Goal: Task Accomplishment & Management: Use online tool/utility

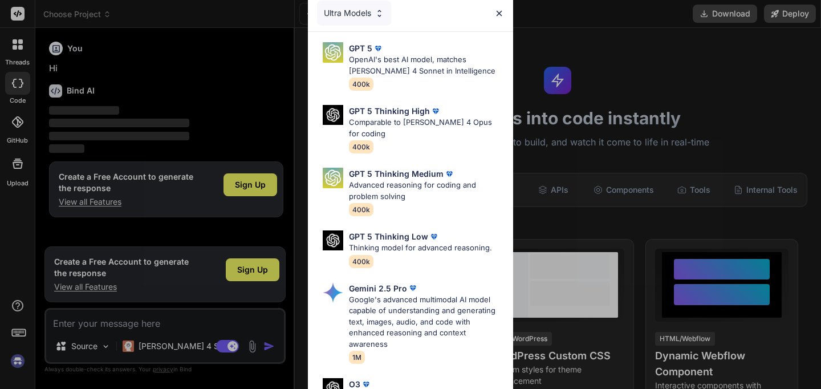
click at [499, 13] on img at bounding box center [499, 14] width 10 height 10
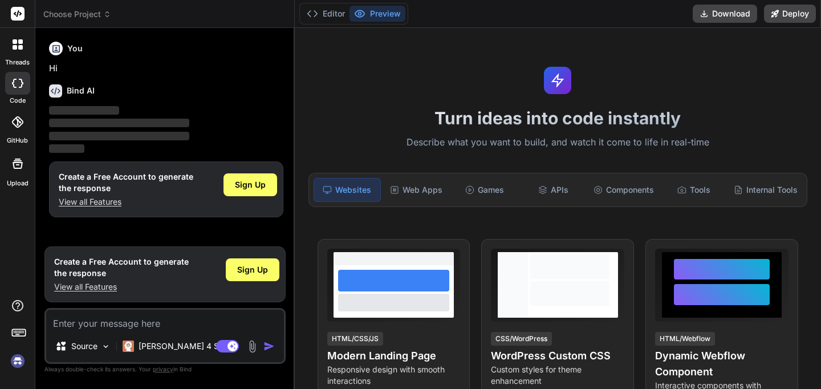
scroll to position [83, 0]
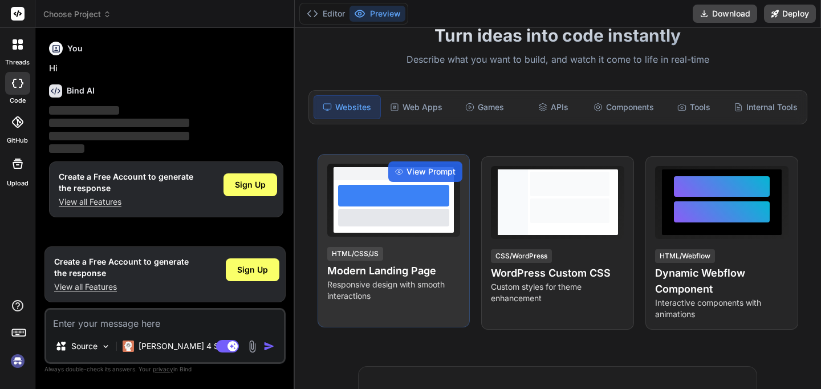
click at [408, 209] on div at bounding box center [393, 217] width 111 height 17
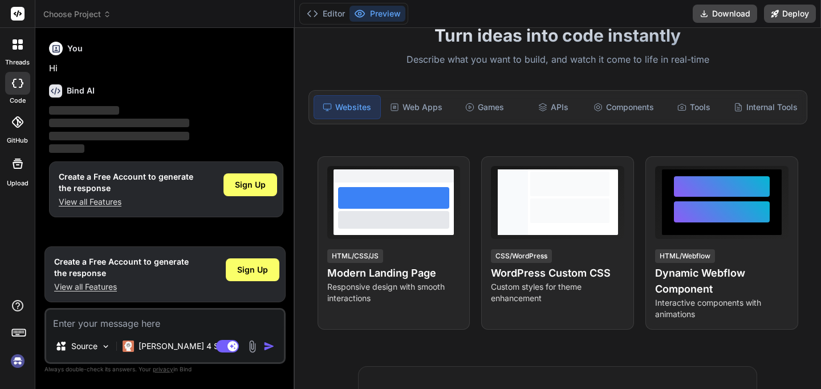
click at [19, 165] on icon at bounding box center [18, 164] width 14 height 14
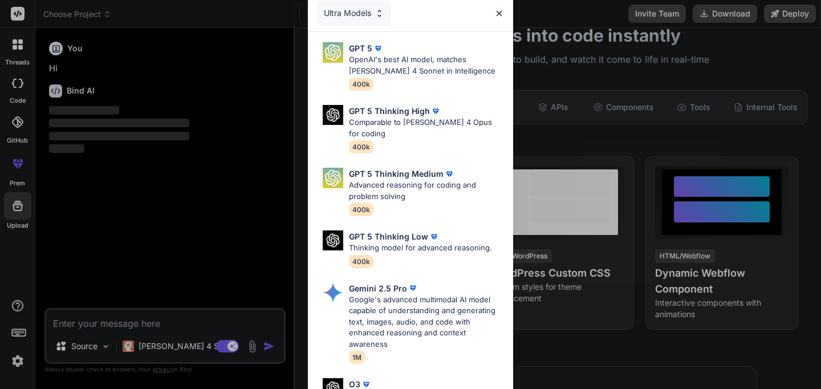
click at [501, 11] on img at bounding box center [499, 14] width 10 height 10
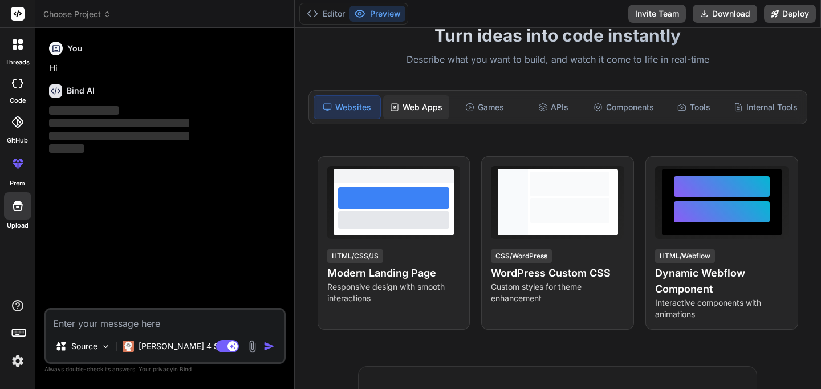
click at [421, 99] on div "Web Apps" at bounding box center [416, 107] width 66 height 24
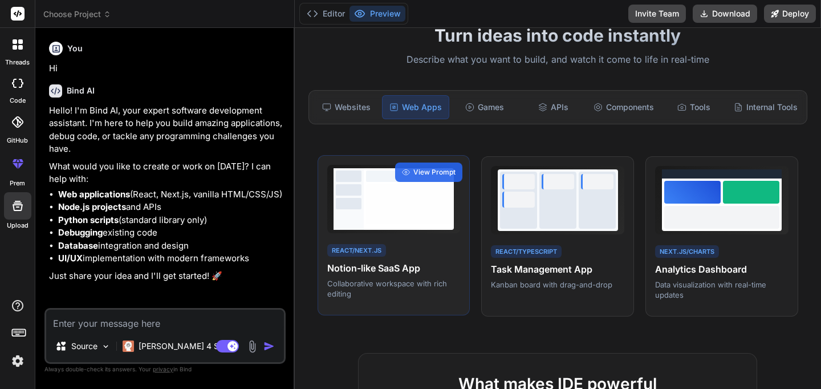
type textarea "x"
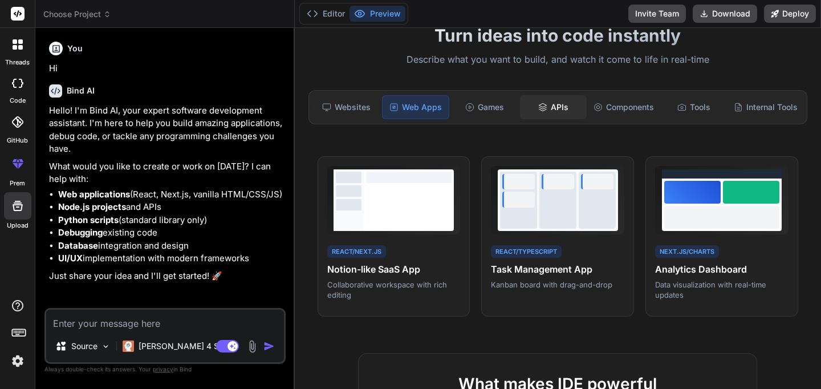
click at [552, 104] on div "APIs" at bounding box center [553, 107] width 66 height 24
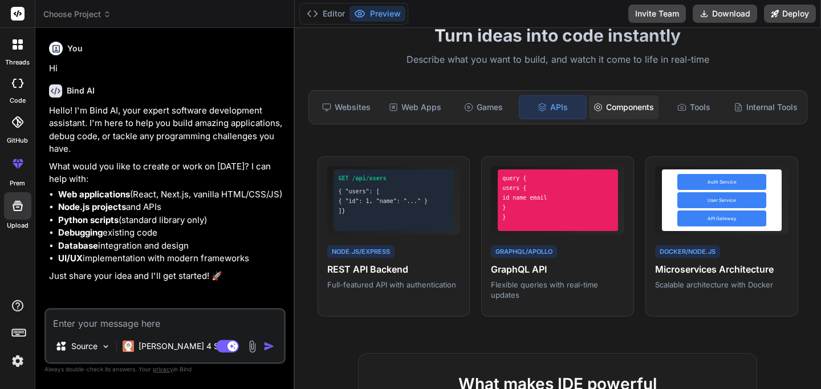
click at [621, 106] on div "Components" at bounding box center [624, 107] width 70 height 24
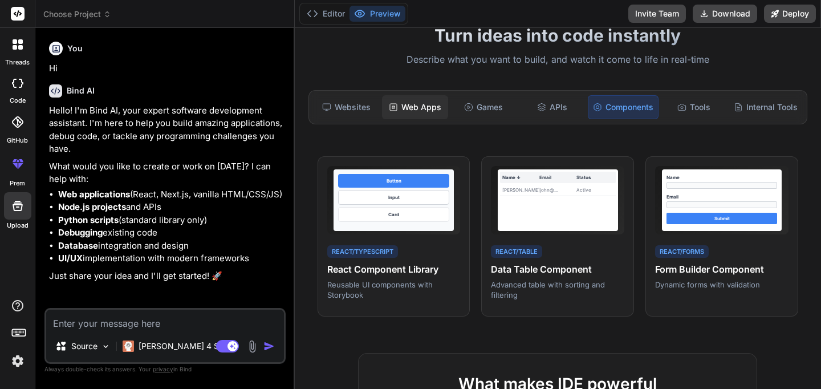
click at [427, 111] on div "Web Apps" at bounding box center [415, 107] width 66 height 24
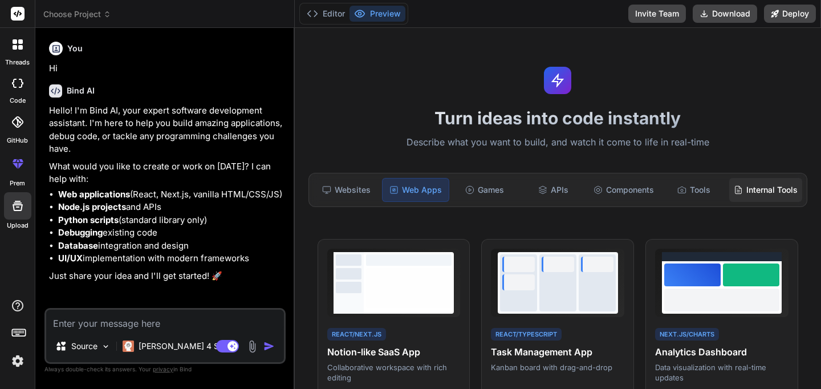
click at [764, 191] on div "Internal Tools" at bounding box center [765, 190] width 73 height 24
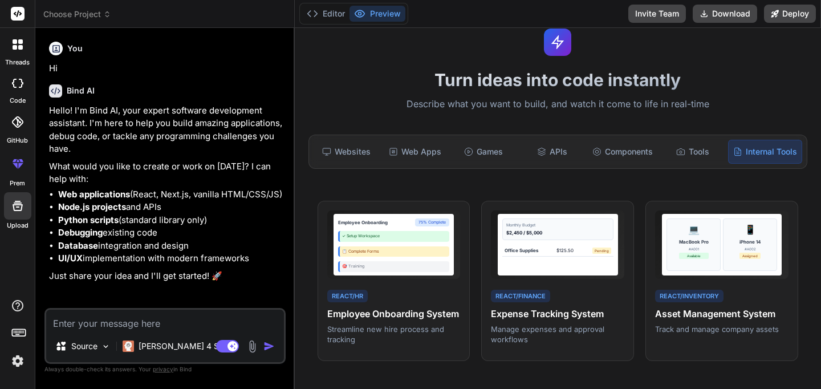
scroll to position [97, 0]
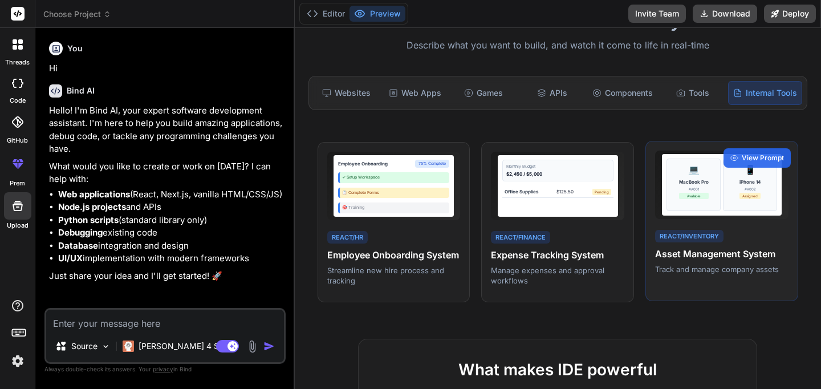
click at [741, 198] on div "Assigned" at bounding box center [749, 196] width 21 height 6
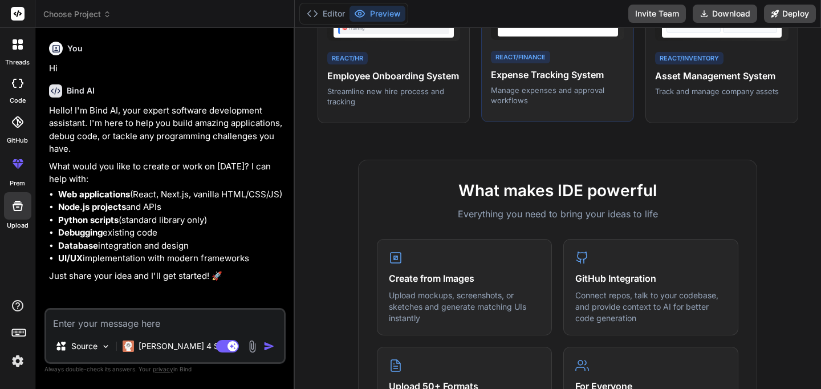
scroll to position [77, 0]
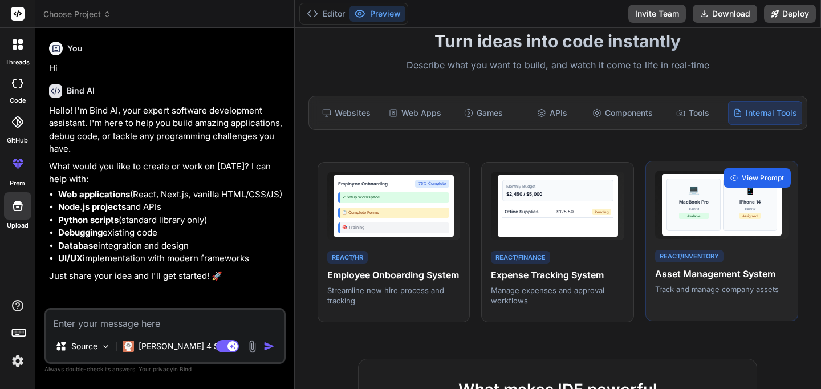
click at [757, 176] on span "View Prompt" at bounding box center [762, 178] width 42 height 10
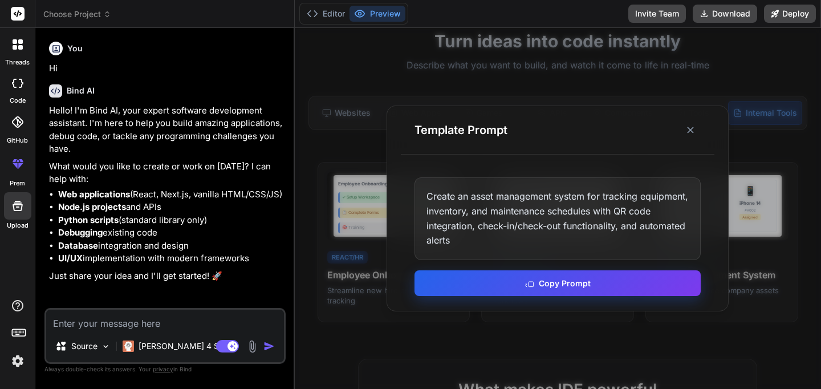
click at [574, 282] on button "Copy Prompt" at bounding box center [557, 283] width 286 height 26
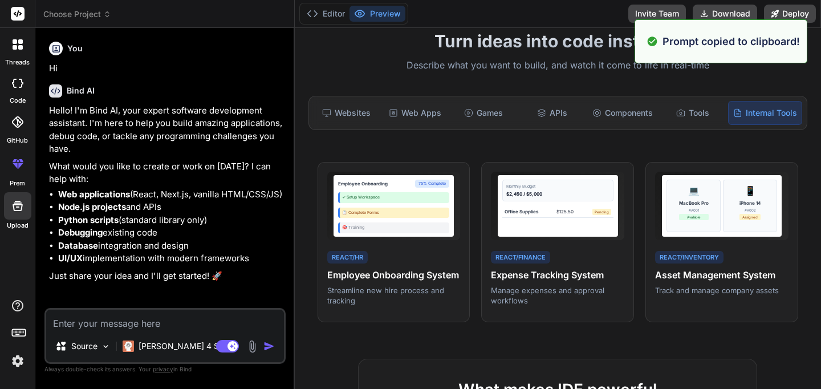
click at [170, 324] on textarea at bounding box center [165, 319] width 238 height 21
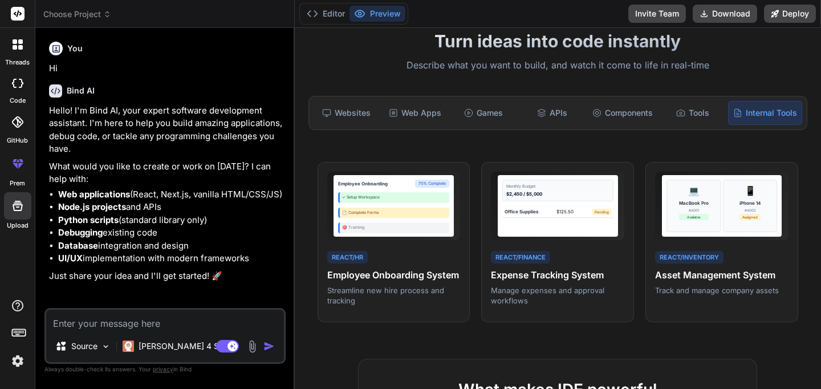
paste textarea "Create an asset management system for tracking equipment, inventory, and mainte…"
type textarea "Create an asset management system for tracking equipment, inventory, and mainte…"
type textarea "x"
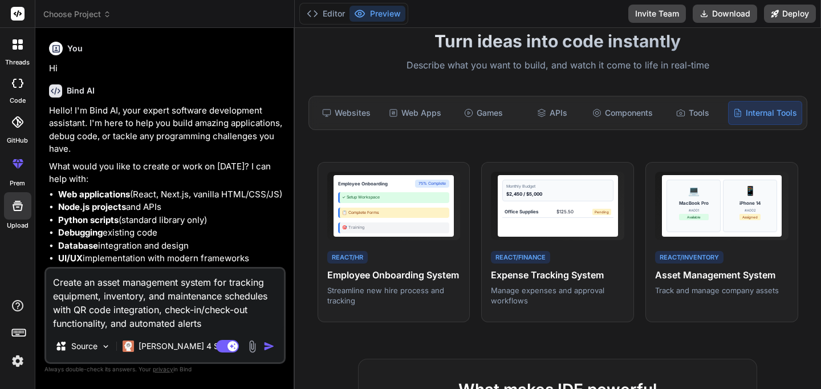
type textarea "Create an asset management system for tracking equipment, inventory, and mainte…"
click at [267, 347] on img "button" at bounding box center [268, 345] width 11 height 11
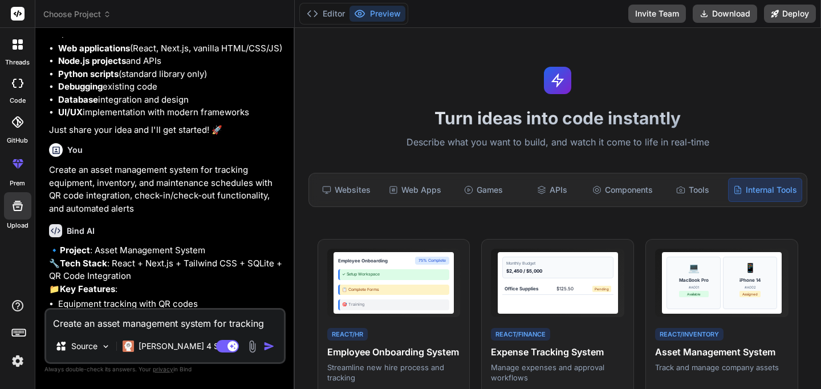
scroll to position [223, 0]
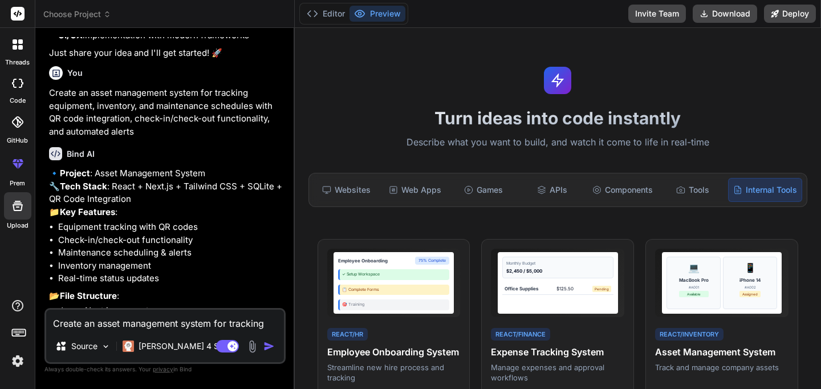
type textarea "x"
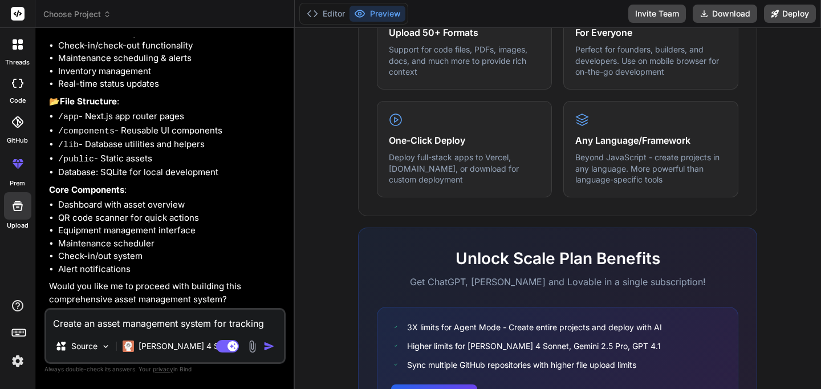
scroll to position [726, 0]
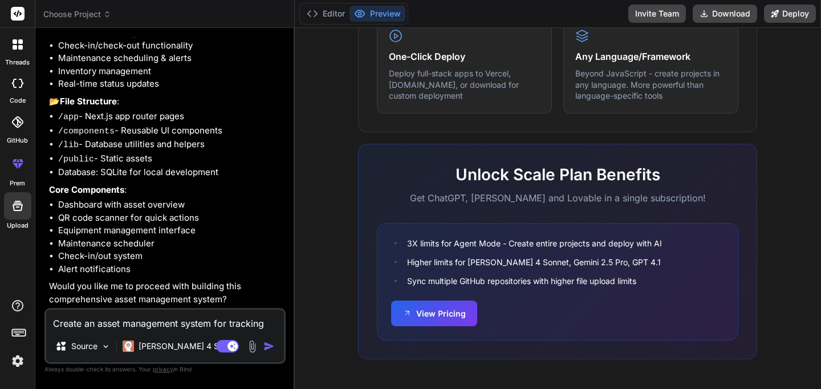
click at [160, 324] on textarea "Create an asset management system for tracking equipment, inventory, and mainte…" at bounding box center [165, 319] width 238 height 21
type textarea "y"
type textarea "x"
type textarea "ye"
type textarea "x"
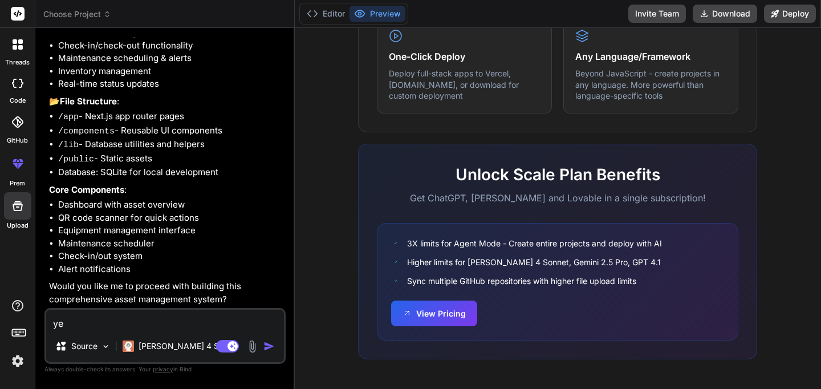
type textarea "yes"
type textarea "x"
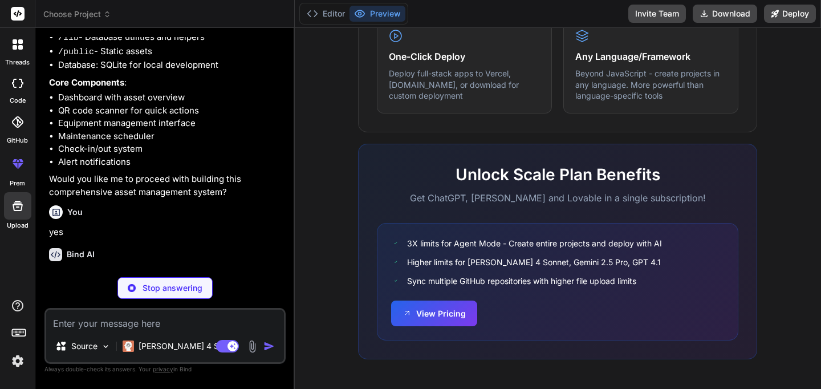
scroll to position [569, 0]
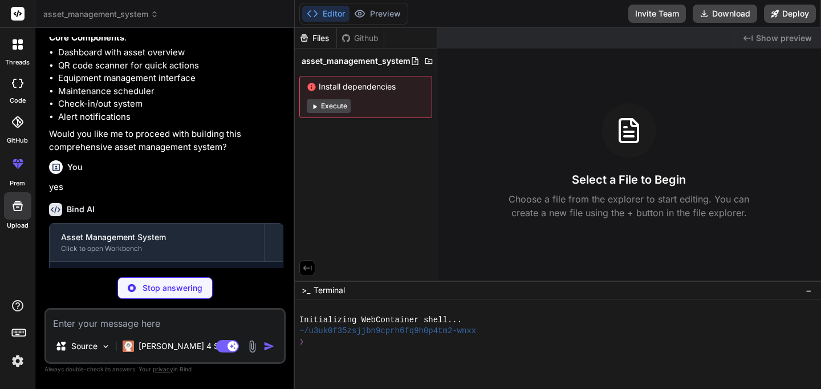
click at [327, 107] on button "Execute" at bounding box center [329, 106] width 44 height 14
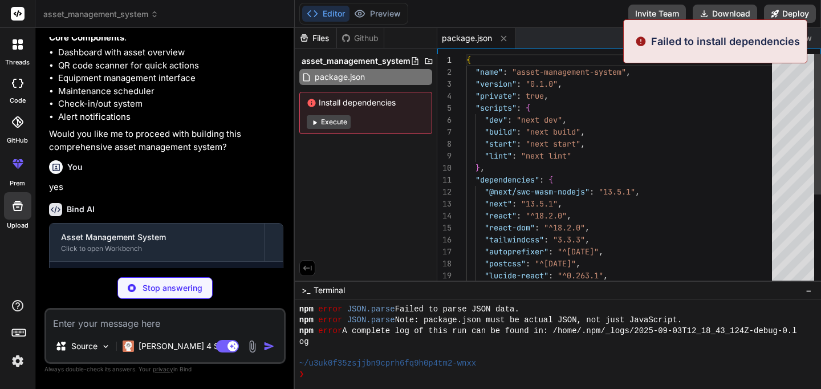
scroll to position [130, 0]
type textarea "x"
type textarea "} } module.exports = nextConfig"
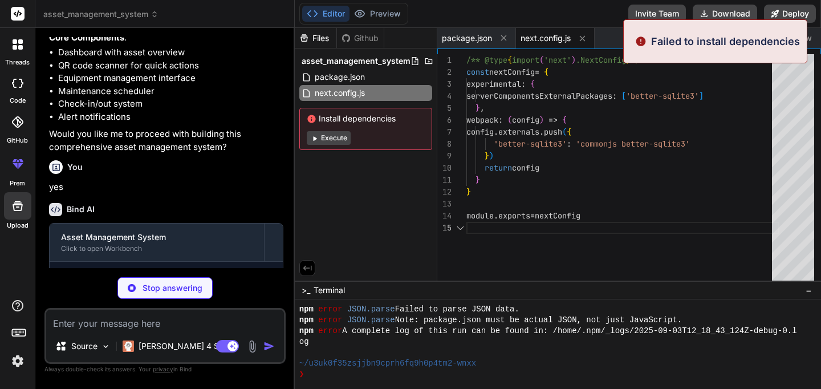
scroll to position [48, 0]
type textarea "x"
type textarea "}"
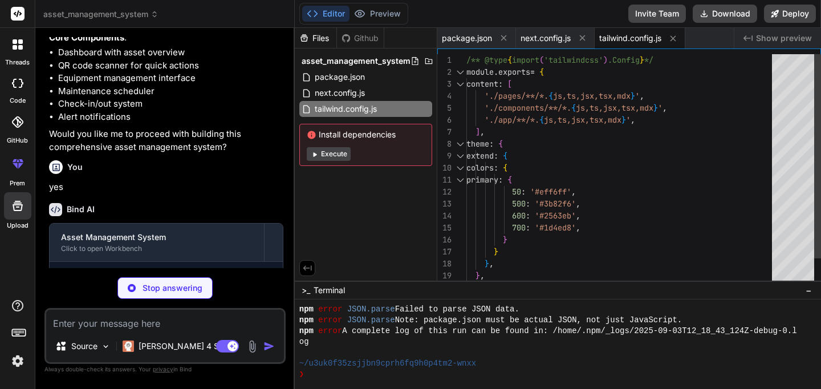
type textarea "x"
type textarea "module.exports = { plugins: { tailwindcss: {}, autoprefixer: {}, }, }"
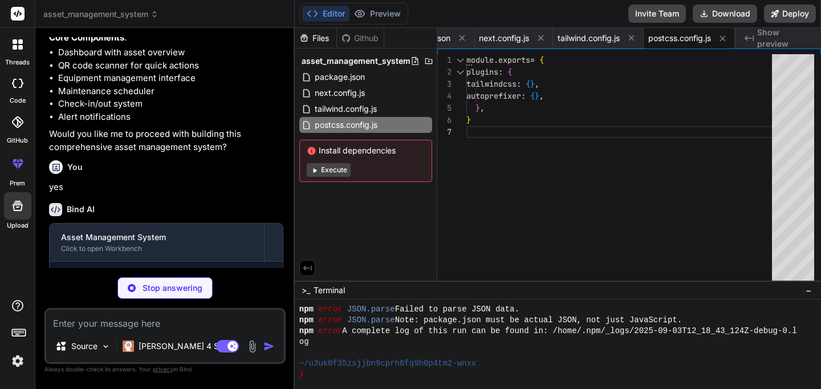
click at [331, 169] on button "Execute" at bounding box center [329, 170] width 44 height 14
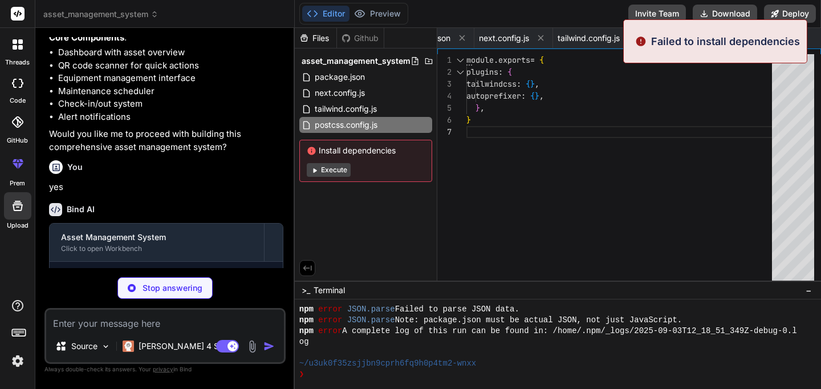
scroll to position [292, 0]
click at [331, 169] on button "Execute" at bounding box center [329, 170] width 44 height 14
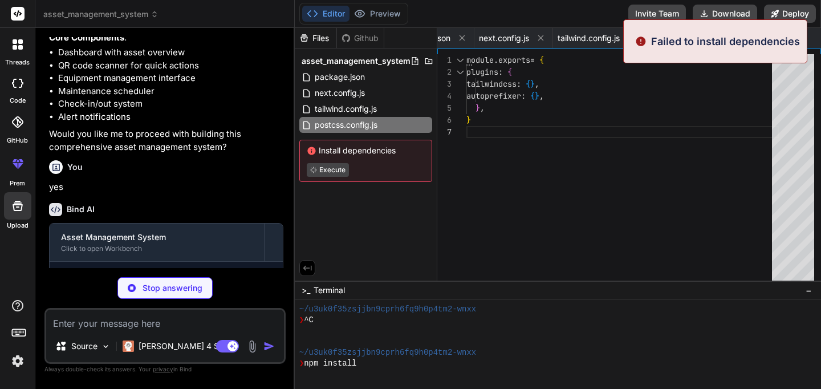
scroll to position [455, 0]
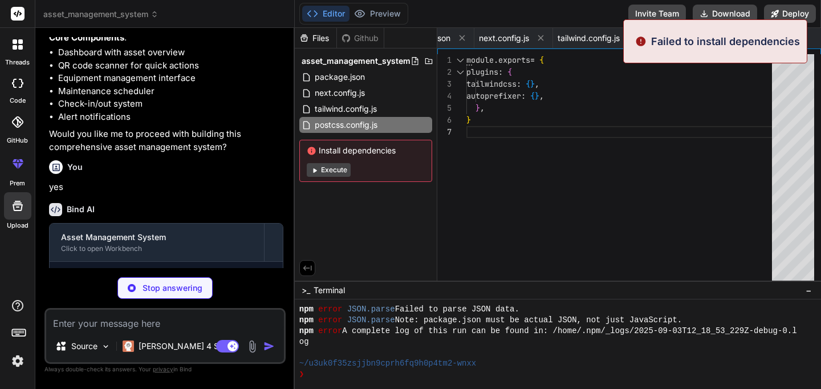
click at [331, 169] on button "Execute" at bounding box center [329, 170] width 44 height 14
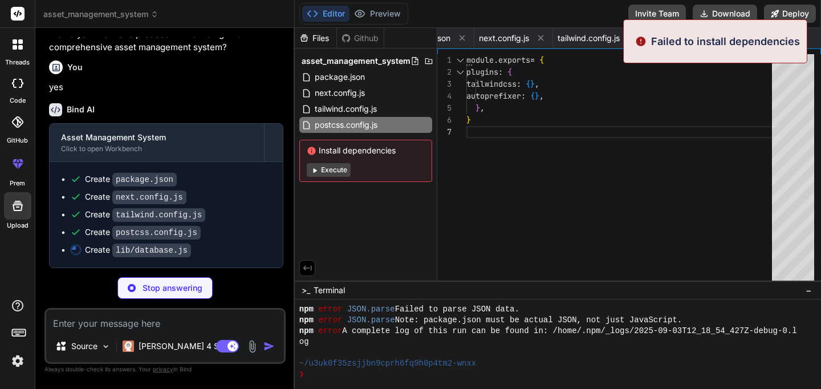
scroll to position [701, 0]
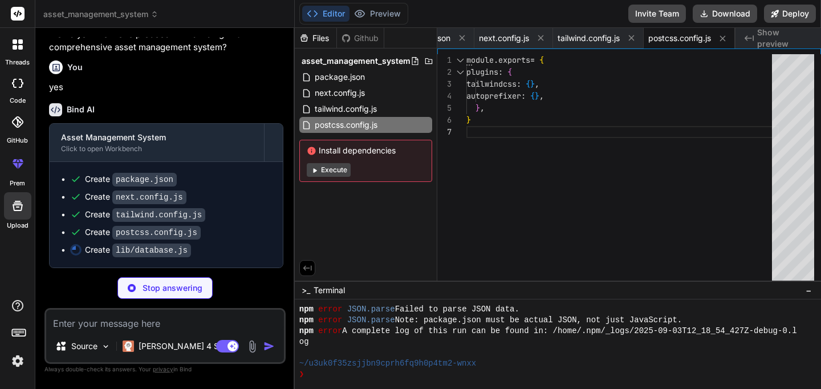
type textarea "x"
type textarea "close() { this.db.close(); } } module.exports = DatabaseManager;"
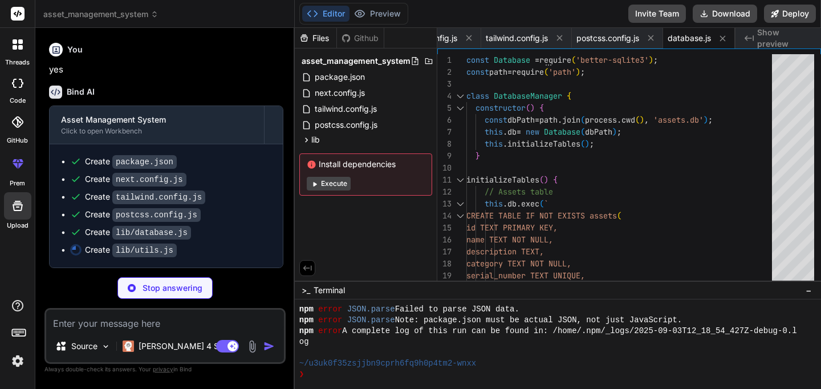
type textarea "x"
type textarea "if (!amount) return '$0.00' return new Formatter('en-US', { style: 'currency', …"
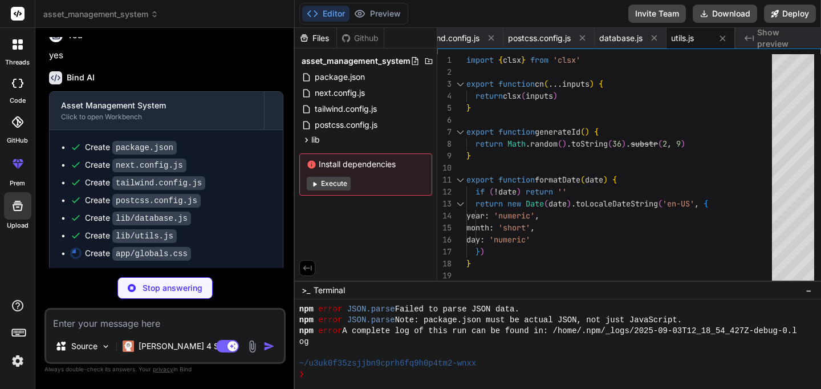
type textarea "x"
type textarea "} 50% { transform: scale(1.05); } 100% { transform: scale(1); } }"
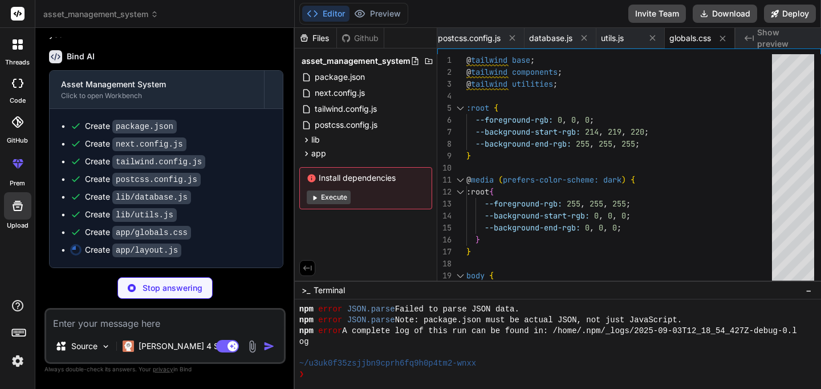
scroll to position [753, 0]
type textarea "x"
type textarea "{children} </main> </div> <Toaster position="top-right" /> </body> </html> ) }"
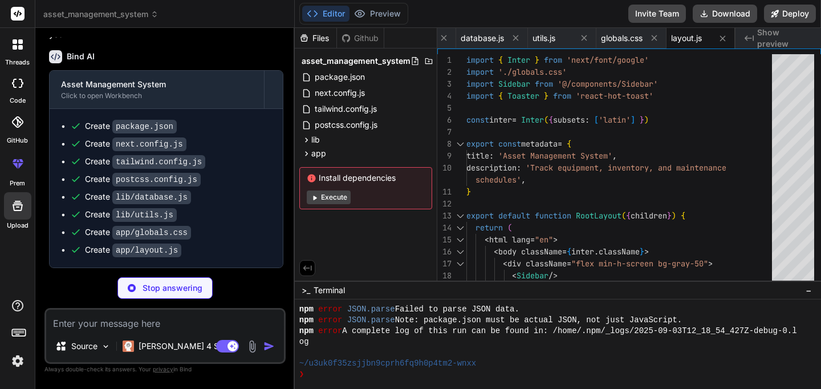
type textarea "x"
type textarea "import Dashboard from '@/components/Dashboard' export default function Home() {…"
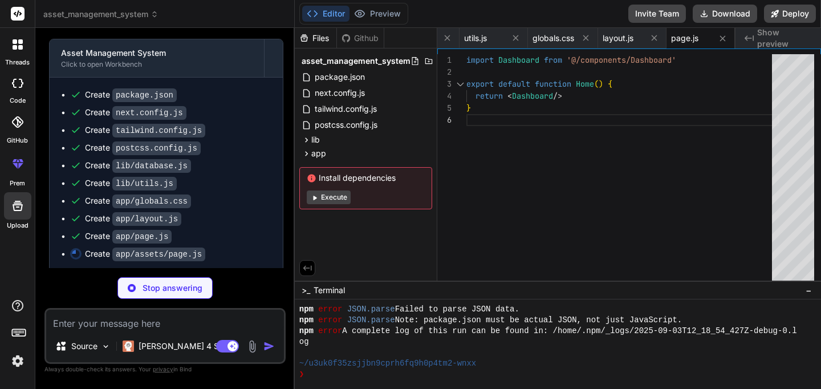
type textarea "x"
type textarea "</div> <AssetsList /> </div> ) }"
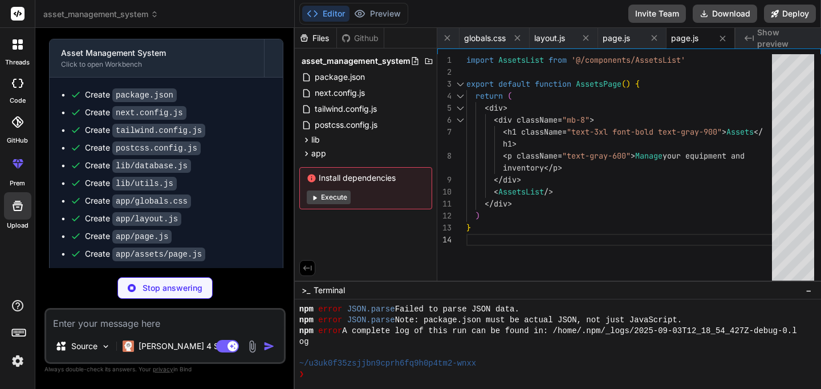
type textarea "x"
type textarea "import AssetDetails from '@/components/AssetDetails' export default function As…"
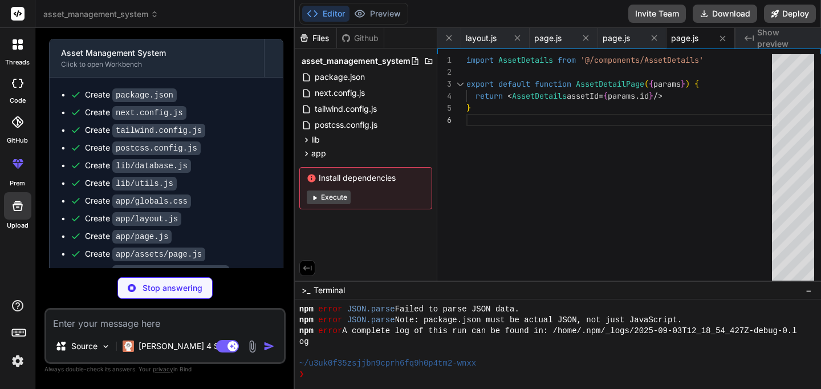
type textarea "x"
type textarea "</div> <QRScanner /> </div> ) }"
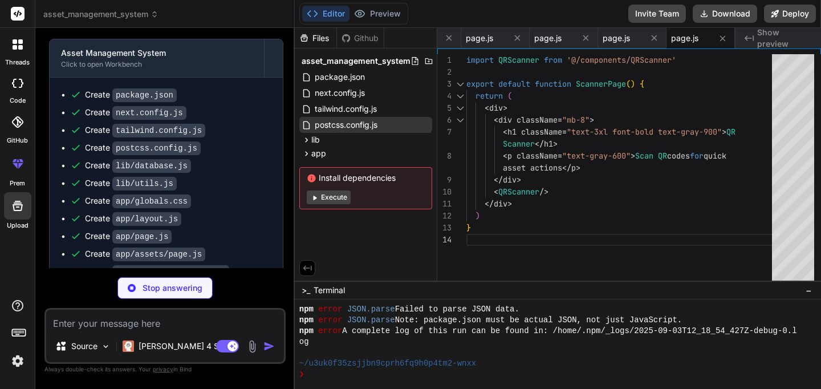
type textarea "x"
type textarea "maintenance activities</p> </div> <MaintenanceScheduler /> </div> ) }"
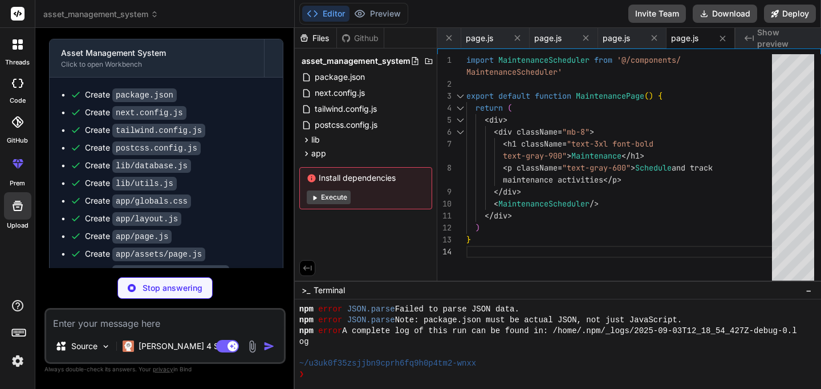
scroll to position [858, 0]
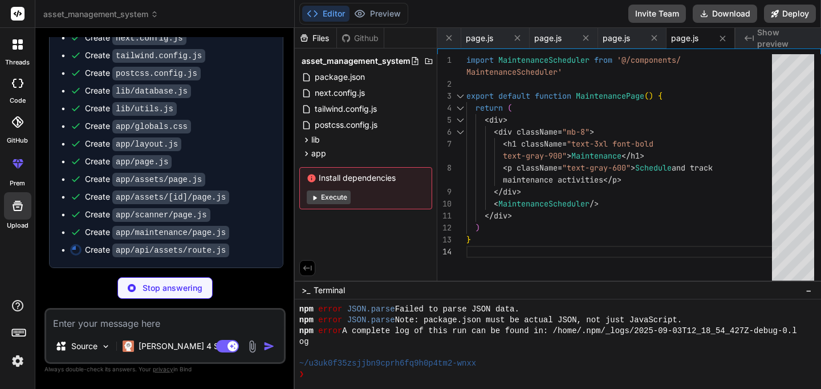
type textarea "x"
type textarea "console.error('Error creating asset:', error) return NextResponse.json({ error:…"
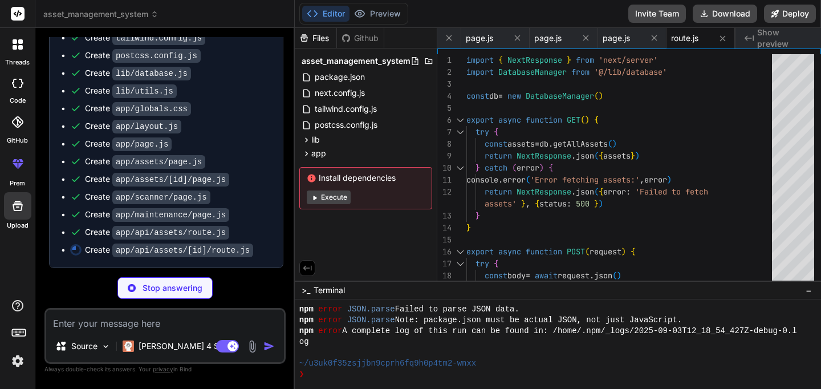
scroll to position [875, 0]
type textarea "x"
type textarea "}"
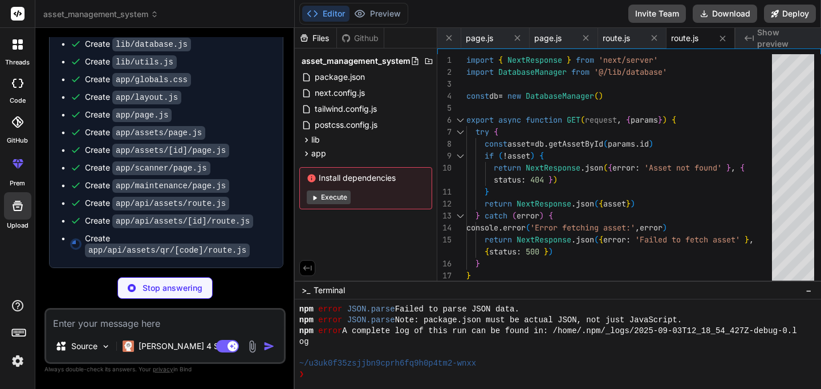
type textarea "x"
type textarea "status: 404 }) } return NextResponse.json({ asset }) } catch (error) { console.…"
type textarea "x"
type textarea "db.checkOutAsset(assetId, assignedTo, [PERSON_NAME], expectedReturnDate, notes)…"
type textarea "x"
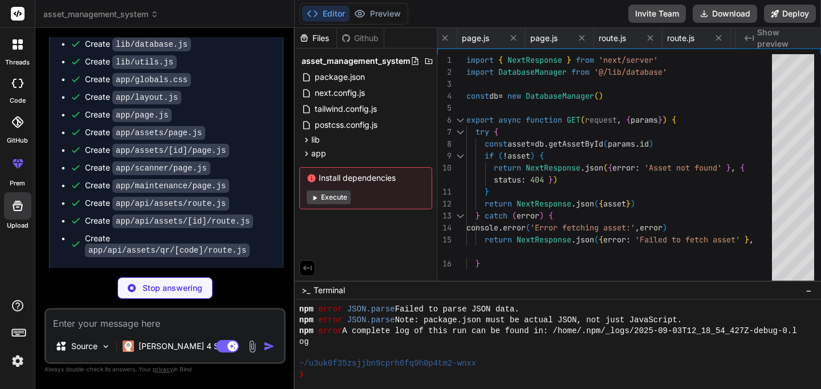
type textarea "return NextResponse.json({ success: true }) } catch (error) { console.error('Er…"
type textarea "x"
type textarea "} }"
type textarea "x"
type textarea "console.error('Error fetching categories:', error) return NextResponse.json({ e…"
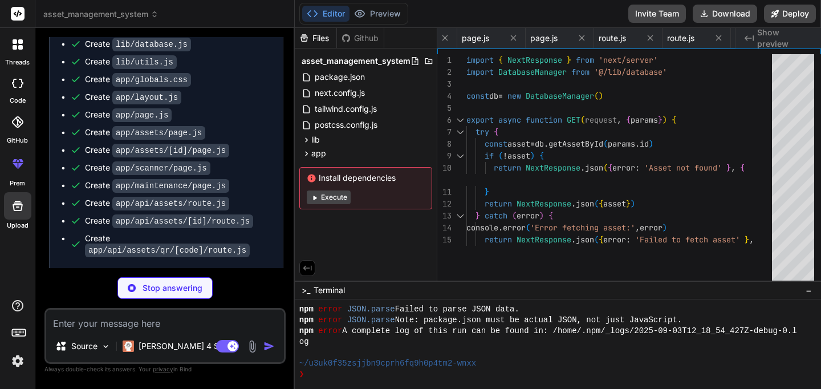
type textarea "x"
type textarea "</div> ) }"
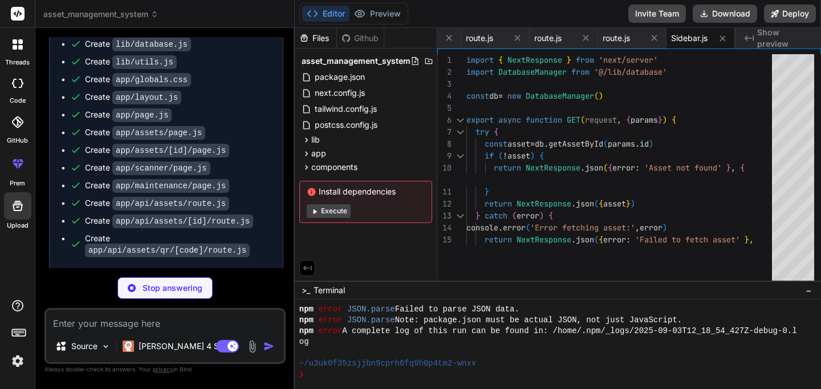
scroll to position [47, 0]
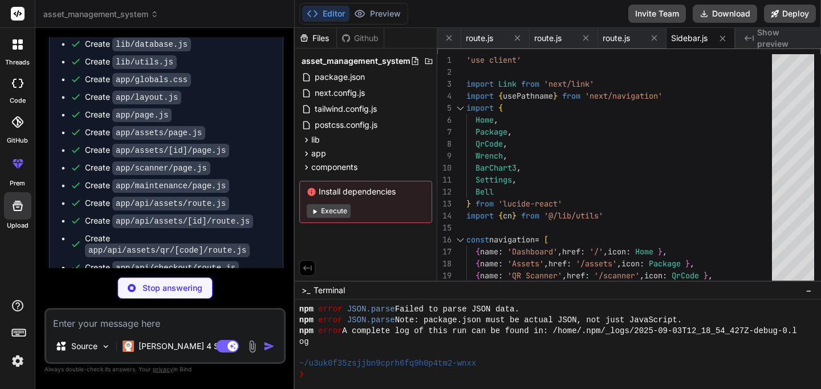
type textarea "x"
type textarea "{/* Alerts and Overview */} <div className="grid grid-cols-1 lg:grid-cols-2 gap…"
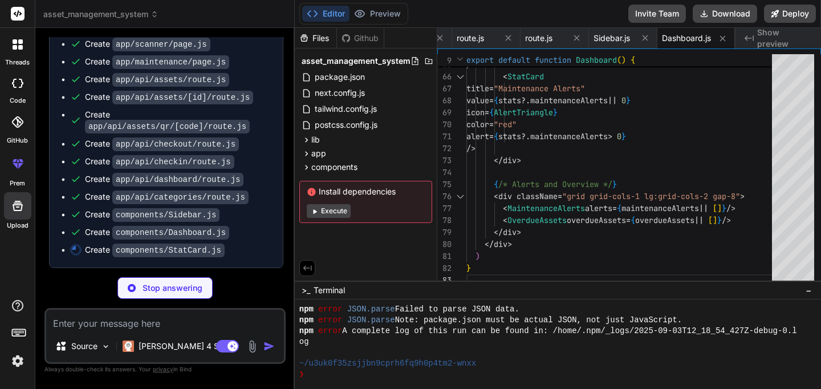
scroll to position [1025, 0]
type textarea "x"
type textarea "<p className="text-sm font-medium text-gray-600">{title}</p> <p className={cn('…"
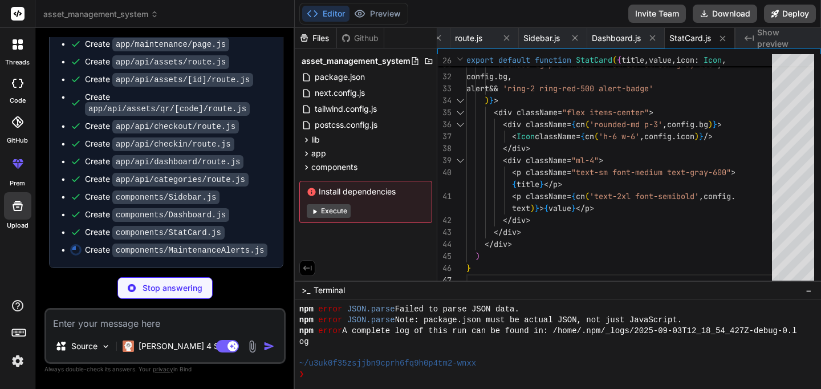
scroll to position [1043, 0]
type textarea "x"
type textarea "</div> ))} </div> )} </div> ) }"
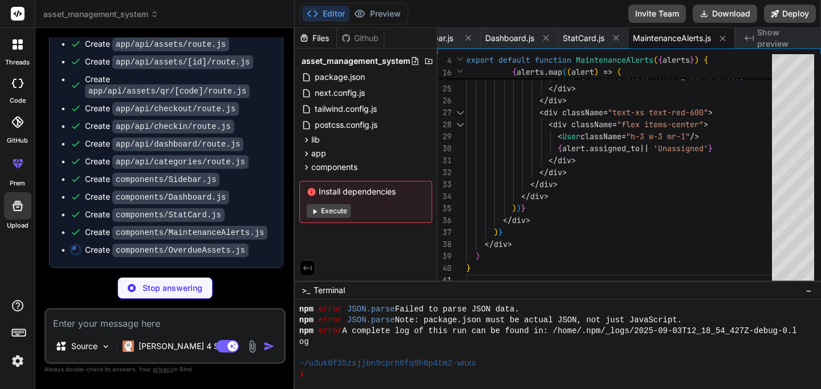
type textarea "x"
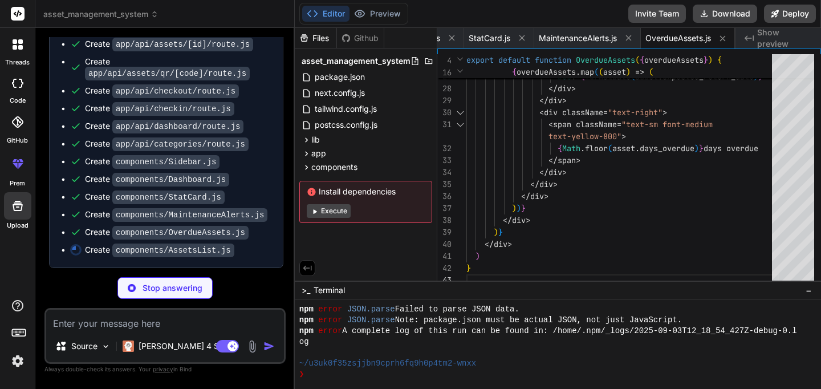
scroll to position [1078, 0]
type textarea "x"
type textarea "/> )} </div> ) }"
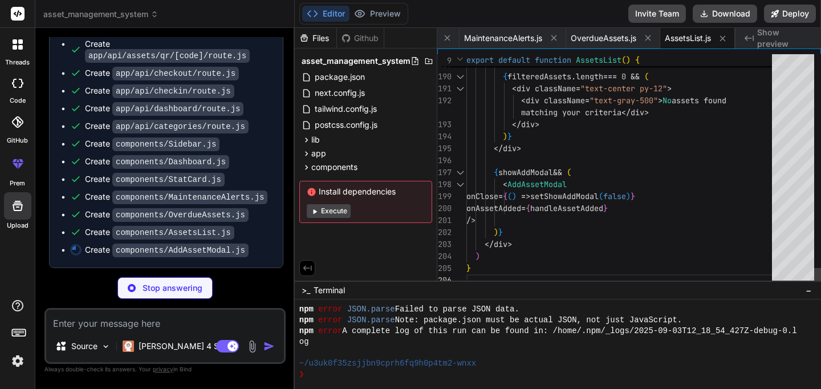
scroll to position [60, 0]
type textarea "x"
type textarea "</div> </div> ) }"
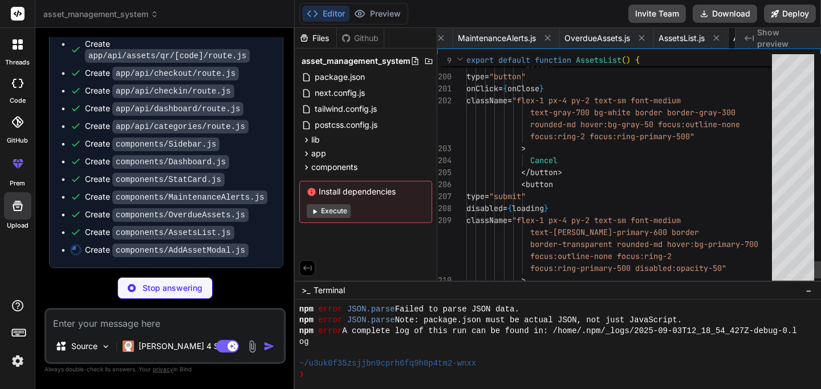
scroll to position [48, 0]
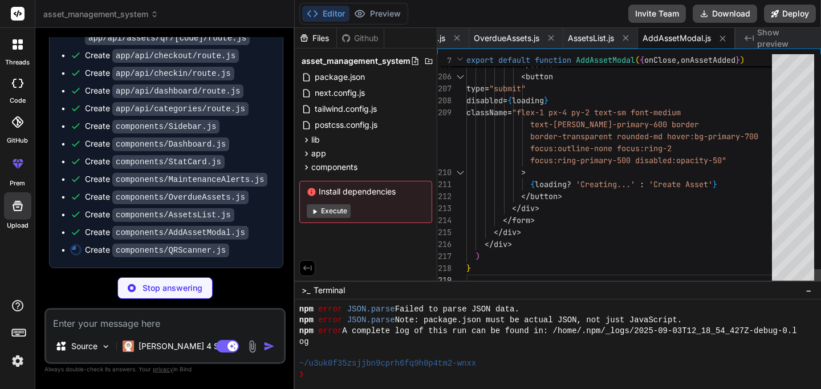
type textarea "x"
type textarea "}"
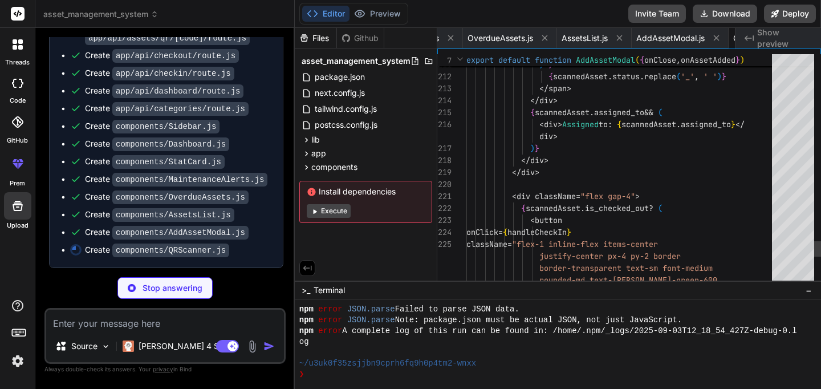
scroll to position [12, 0]
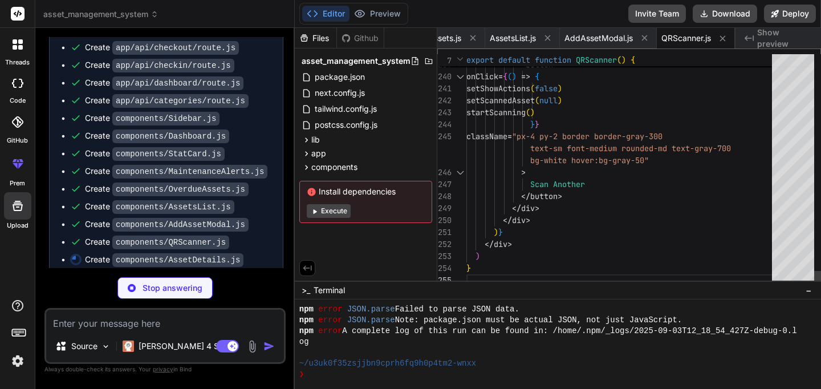
type textarea "x"
type textarea "Use mobile scanner to scan this asset </p> </div> </div> </div> </div> ) }"
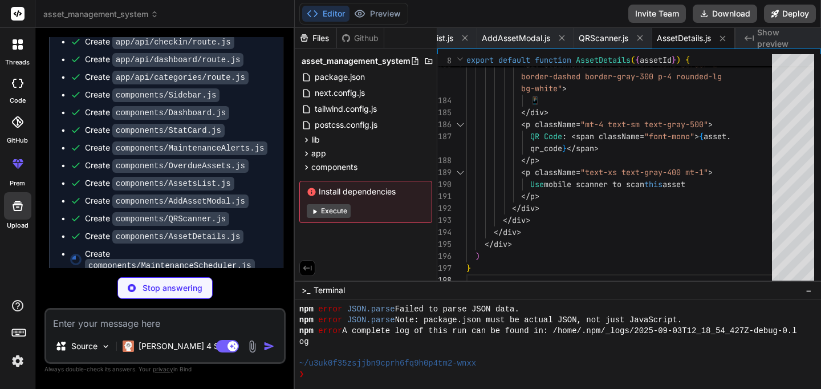
scroll to position [1159, 0]
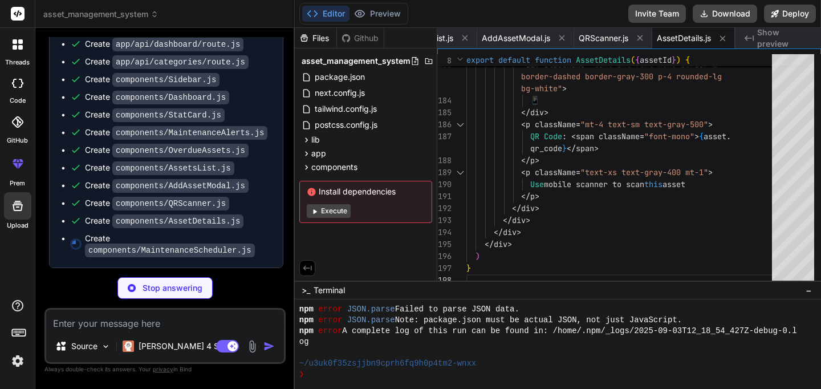
type textarea "x"
type textarea "})} </tbody> </table> )} </div> </div> </div> ) }"
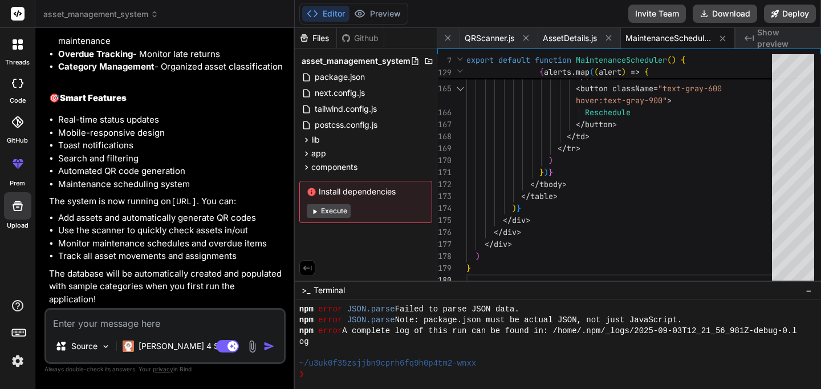
scroll to position [1752, 0]
click at [336, 214] on button "Execute" at bounding box center [329, 211] width 44 height 14
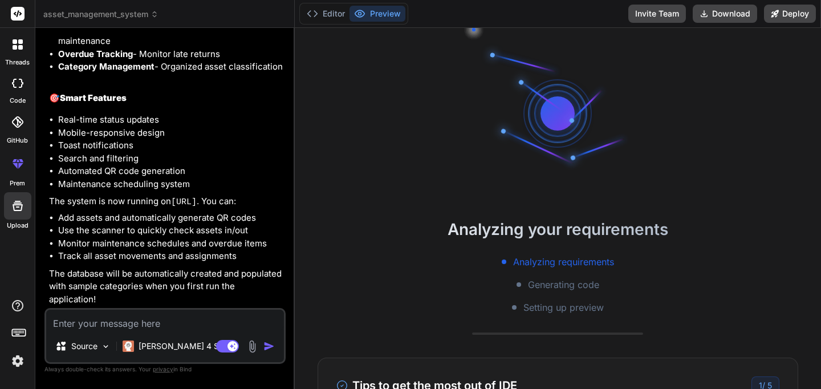
scroll to position [1094, 0]
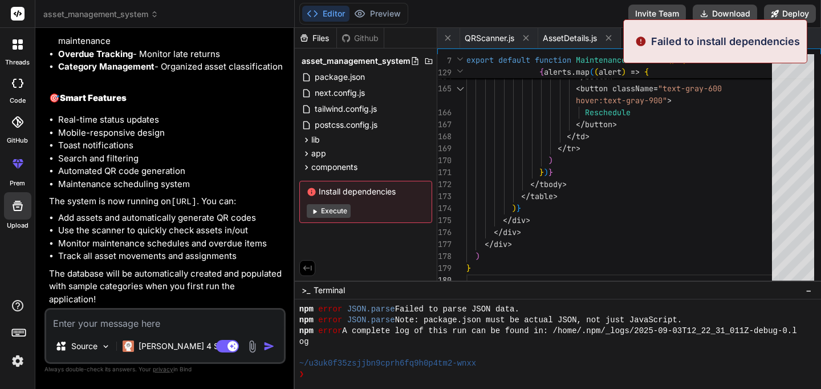
click at [336, 211] on button "Execute" at bounding box center [329, 211] width 44 height 14
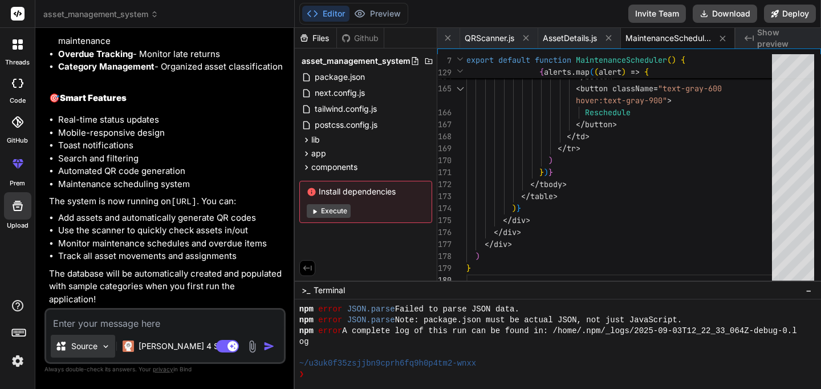
click at [93, 349] on p "Source" at bounding box center [84, 345] width 26 height 11
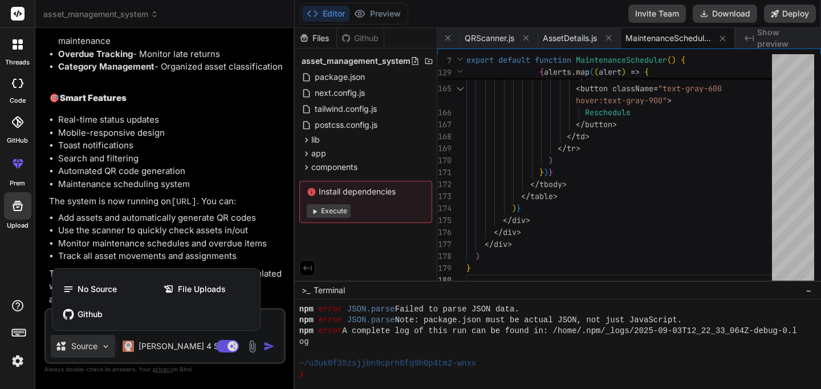
click at [219, 210] on div at bounding box center [410, 194] width 821 height 389
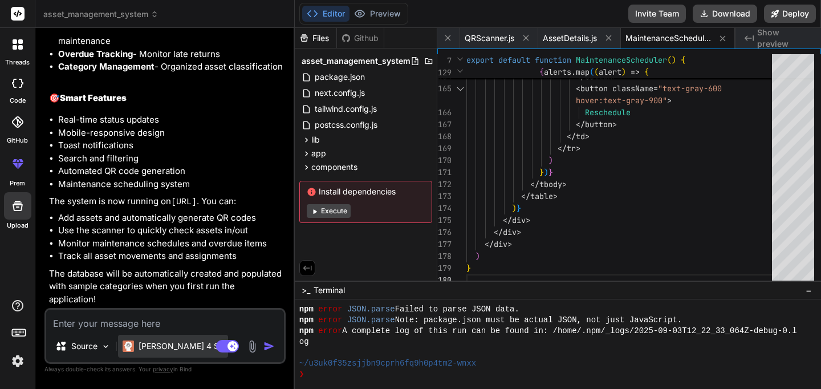
click at [166, 349] on p "[PERSON_NAME] 4 S.." at bounding box center [180, 345] width 85 height 11
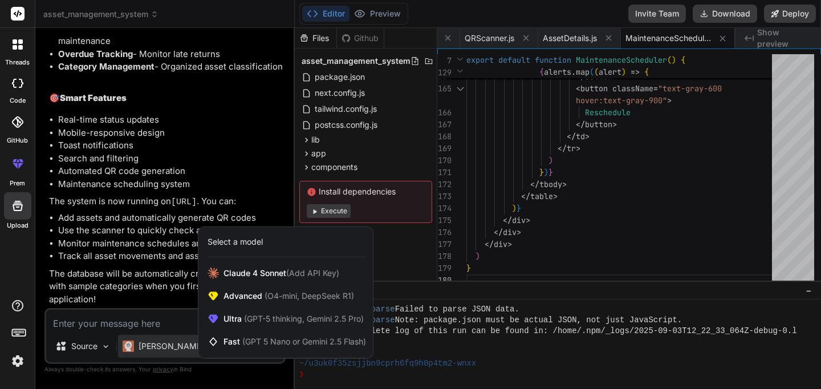
click at [176, 190] on div at bounding box center [410, 194] width 821 height 389
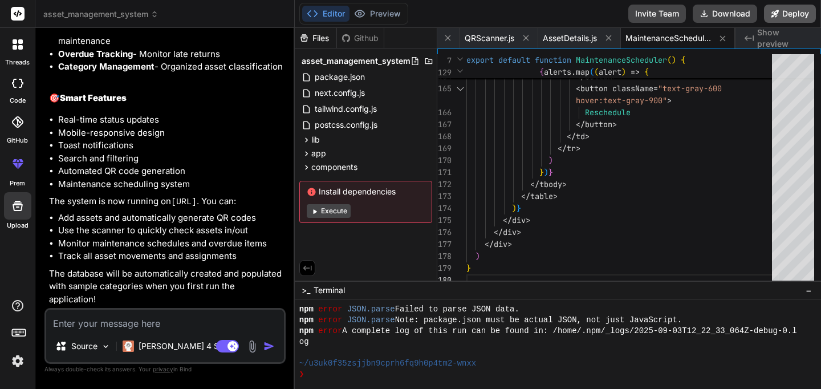
click at [798, 9] on button "Deploy" at bounding box center [790, 14] width 52 height 18
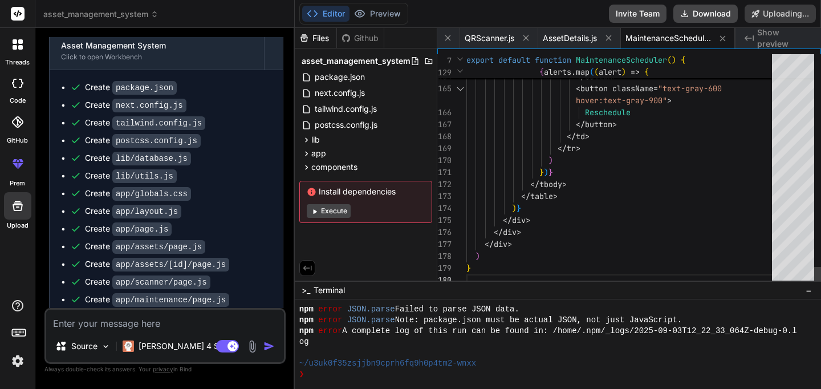
scroll to position [760, 0]
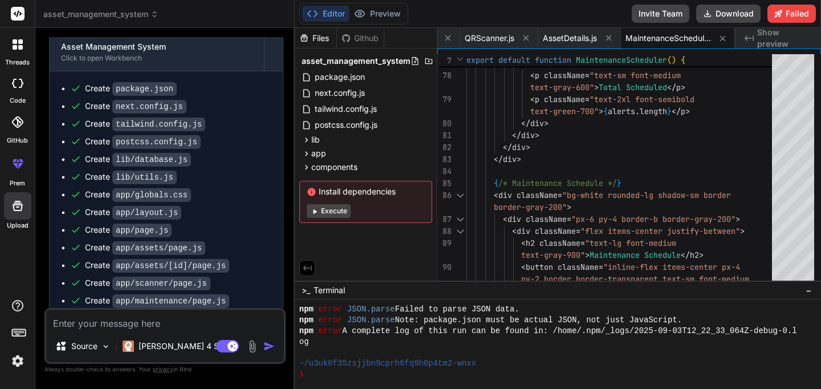
click at [333, 210] on button "Execute" at bounding box center [329, 211] width 44 height 14
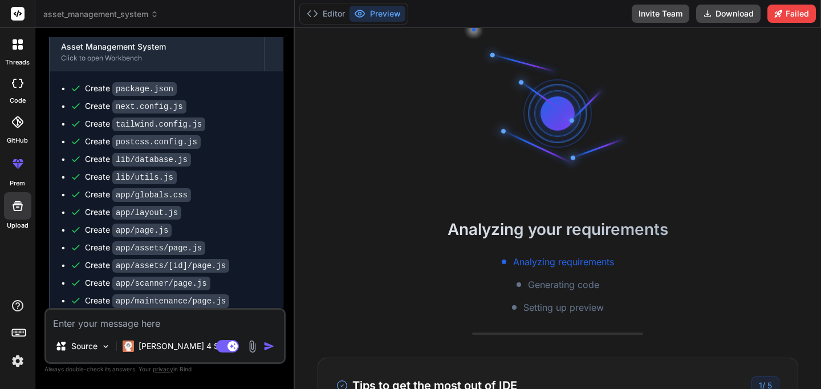
type textarea "x"
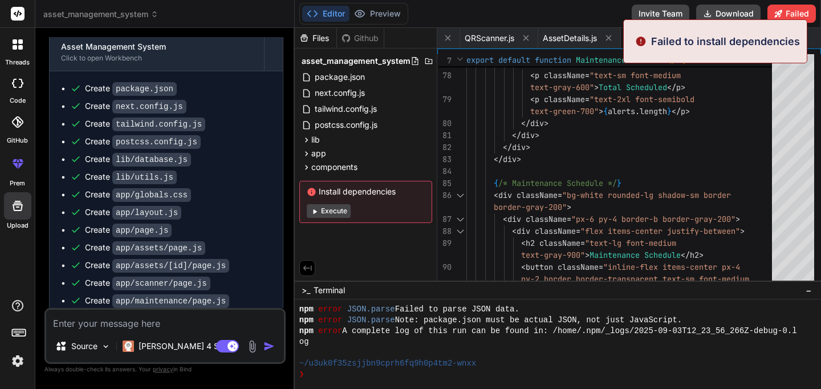
click at [706, 50] on div "Failed to install dependencies" at bounding box center [715, 41] width 184 height 44
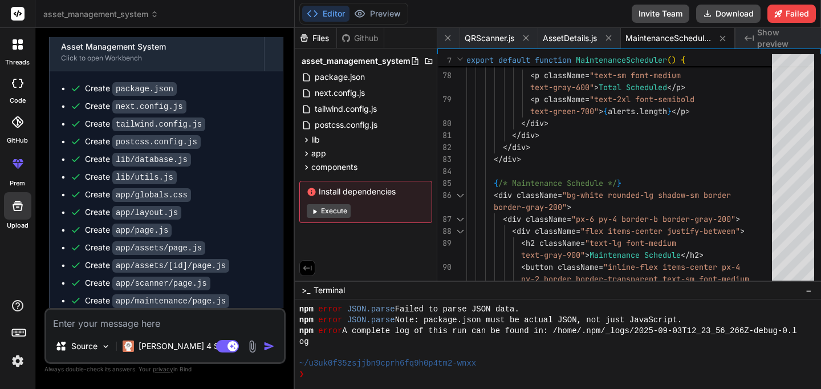
click at [329, 292] on span "Terminal" at bounding box center [328, 289] width 31 height 11
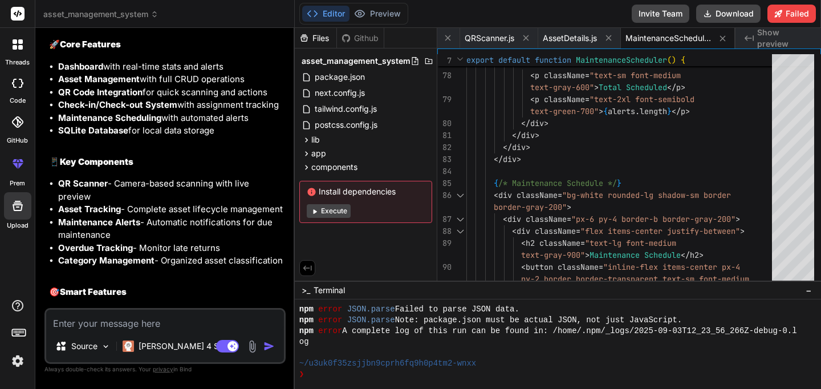
scroll to position [1286, 0]
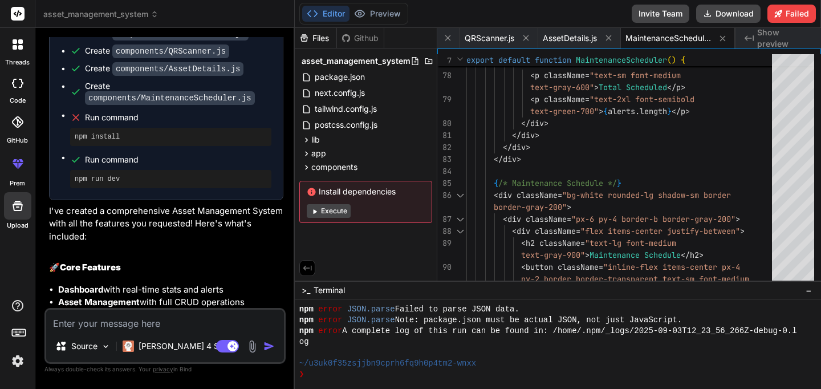
click at [148, 325] on textarea at bounding box center [165, 319] width 238 height 21
type textarea "f"
type textarea "x"
type textarea "fi"
type textarea "x"
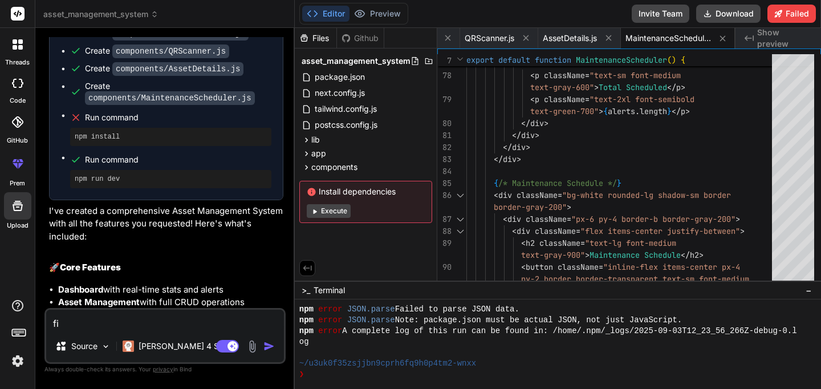
type textarea "fix"
type textarea "x"
type textarea "fix"
type textarea "x"
type textarea "fix e"
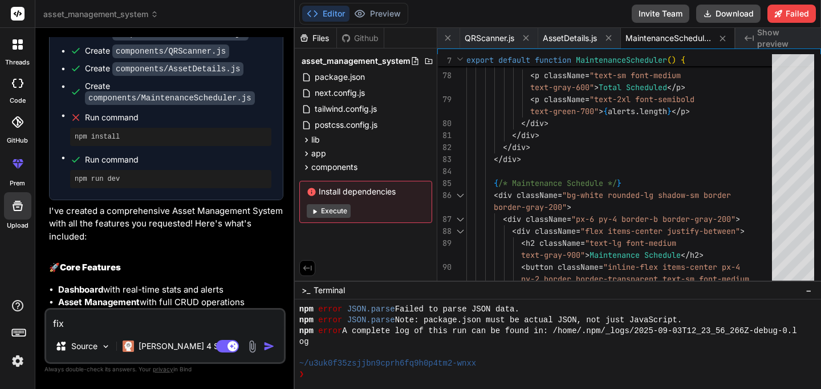
type textarea "x"
type textarea "fix er"
type textarea "x"
type textarea "fix [PERSON_NAME]"
type textarea "x"
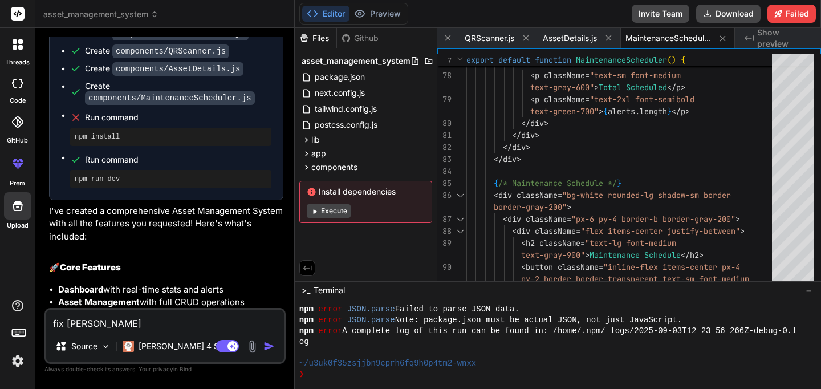
type textarea "fix [PERSON_NAME]"
type textarea "x"
type textarea "fix error"
type textarea "x"
type textarea "fix error"
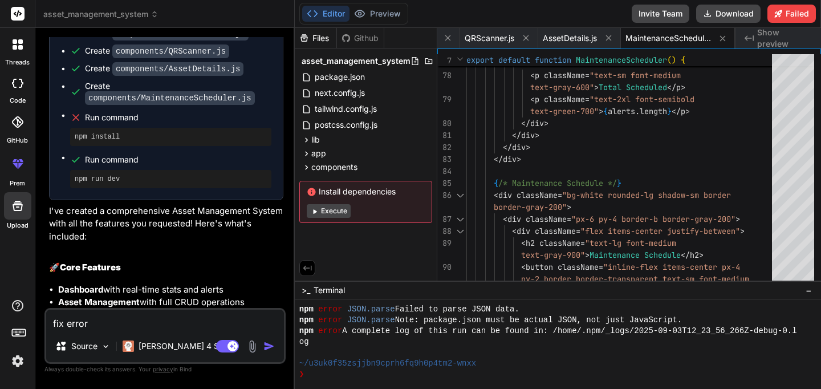
type textarea "x"
type textarea "fix error I"
type textarea "x"
type textarea "fix error In"
type textarea "x"
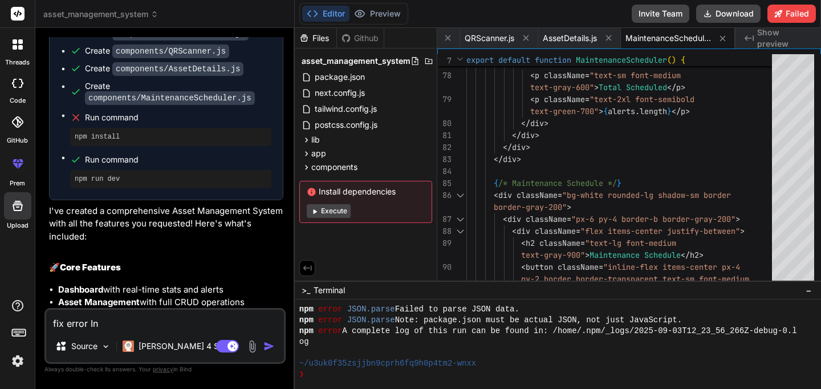
type textarea "fix error Ins"
type textarea "x"
type textarea "fix error Inst"
type textarea "x"
type textarea "fix error Insta"
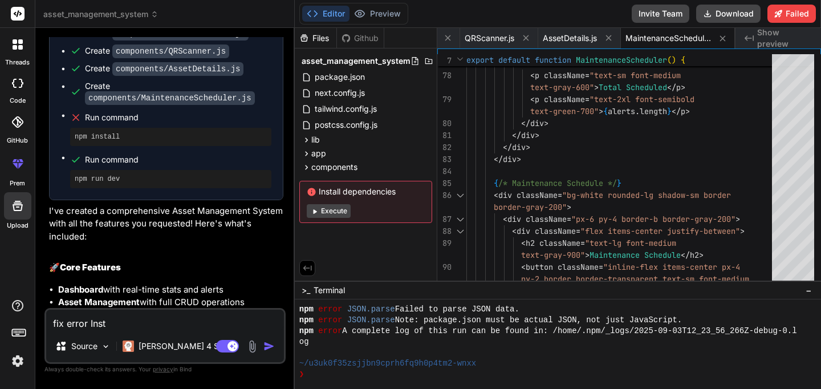
type textarea "x"
type textarea "fix error Instal"
type textarea "x"
type textarea "fix error Install"
type textarea "x"
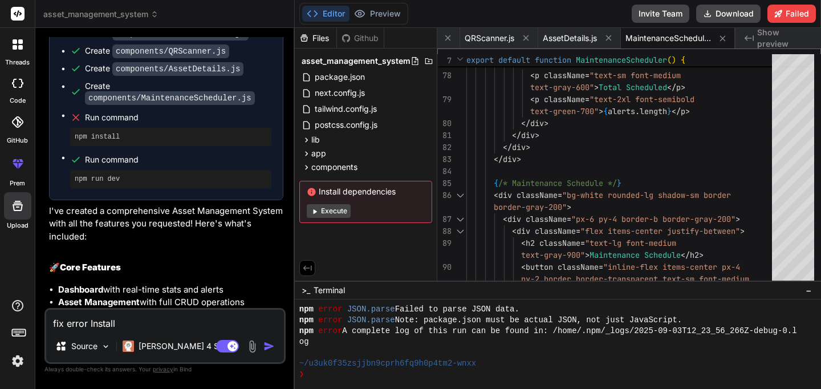
type textarea "fix error Install"
type textarea "x"
type textarea "fix error Install D"
type textarea "x"
type textarea "fix error Install De"
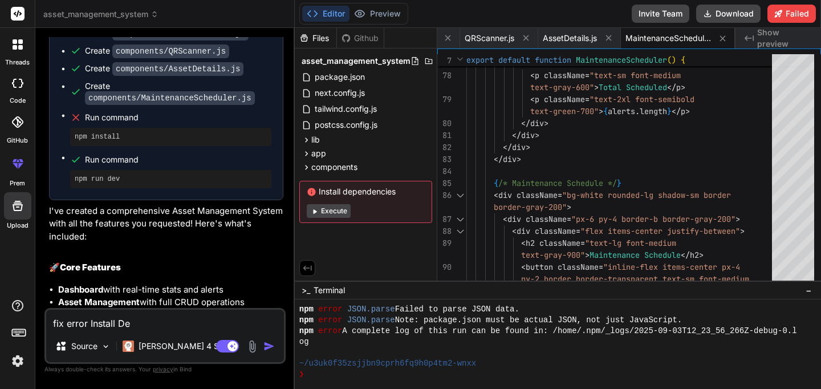
type textarea "x"
type textarea "fix error Install Dep"
type textarea "x"
type textarea "fix error Install Depe"
type textarea "x"
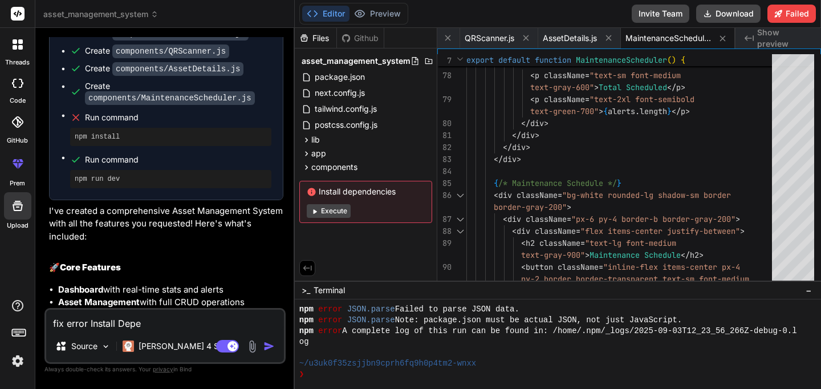
type textarea "fix error Install [MEDICAL_DATA]"
type textarea "x"
type textarea "fix error Install Depend"
type textarea "x"
type textarea "fix error Install Dependa"
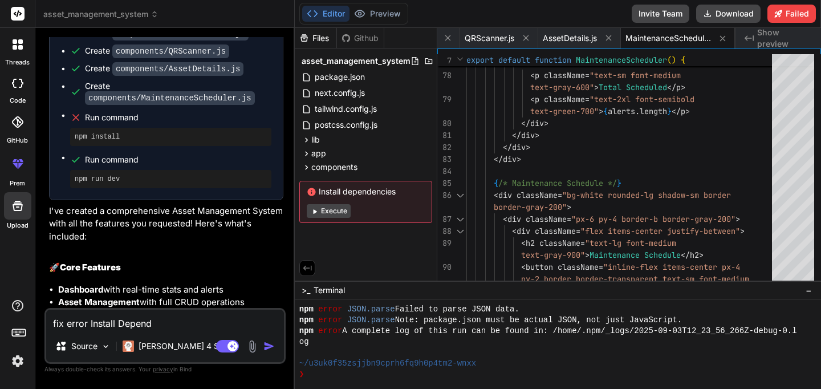
type textarea "x"
type textarea "fix error Install Depend"
type textarea "x"
type textarea "fix error Install Depende"
type textarea "x"
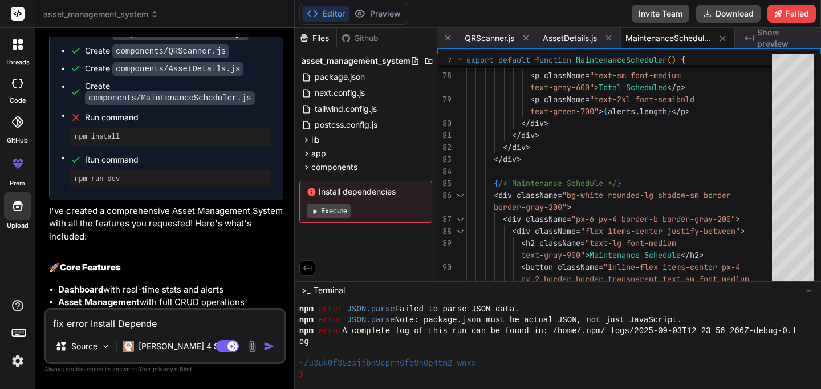
type textarea "fix error Install Dependen"
type textarea "x"
type textarea "fix error Install Dependenc"
type textarea "x"
type textarea "fix error Install Dependenci"
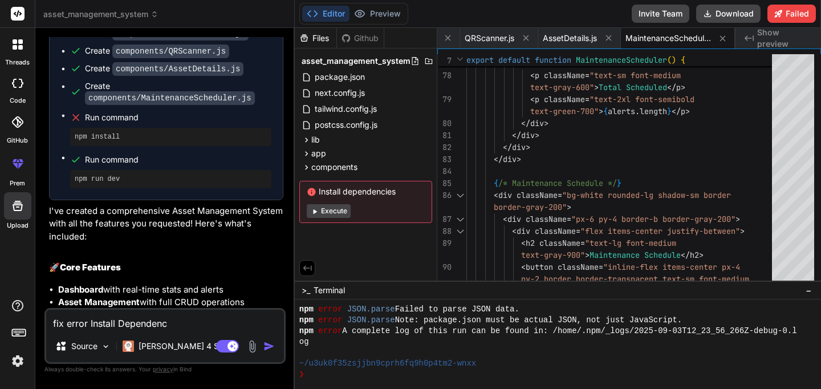
type textarea "x"
type textarea "fix error Install Dependencie"
type textarea "x"
type textarea "fix error Install Dependencies"
type textarea "x"
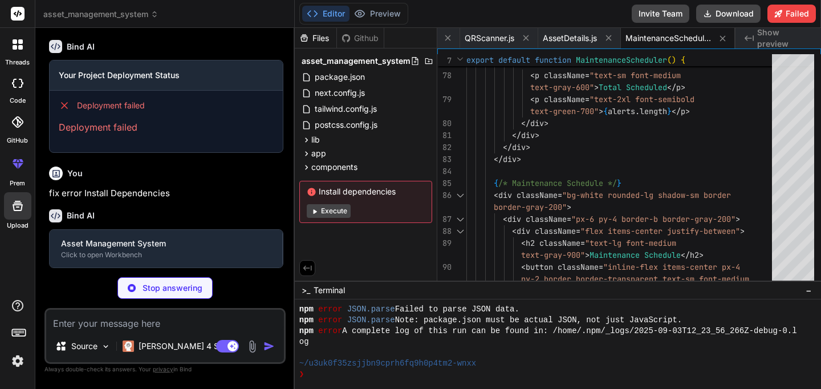
scroll to position [2001, 0]
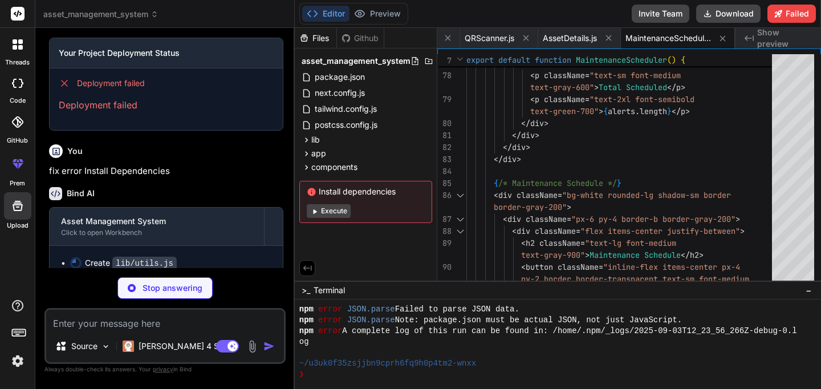
type textarea "x"
type textarea "if (!amount) return '$0.00' return new Intl.NumberFormat('en-US', { style: 'cur…"
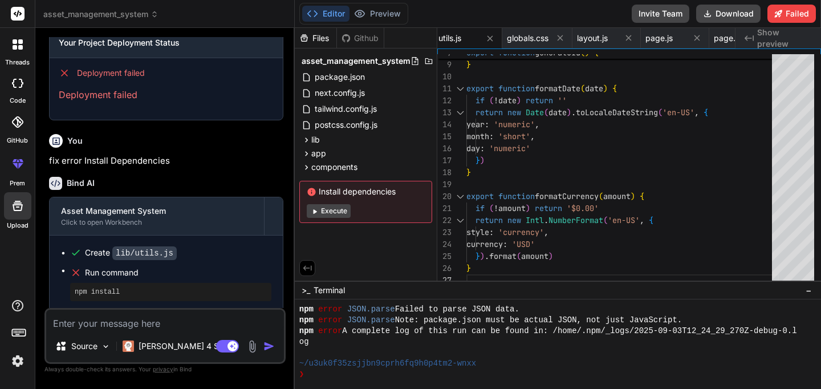
scroll to position [2110, 0]
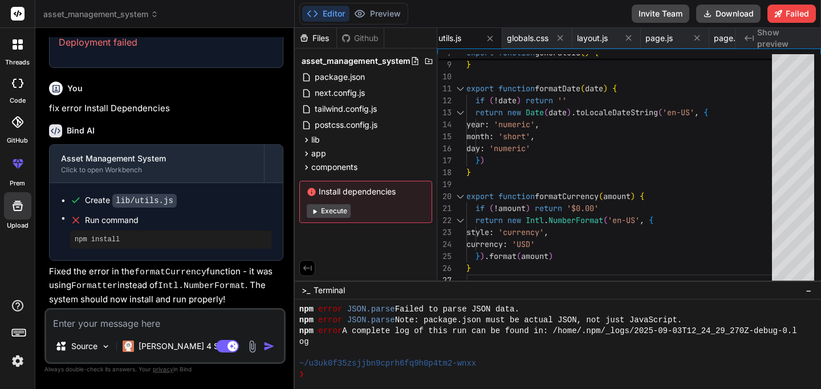
click at [129, 226] on span "Run command" at bounding box center [178, 219] width 186 height 11
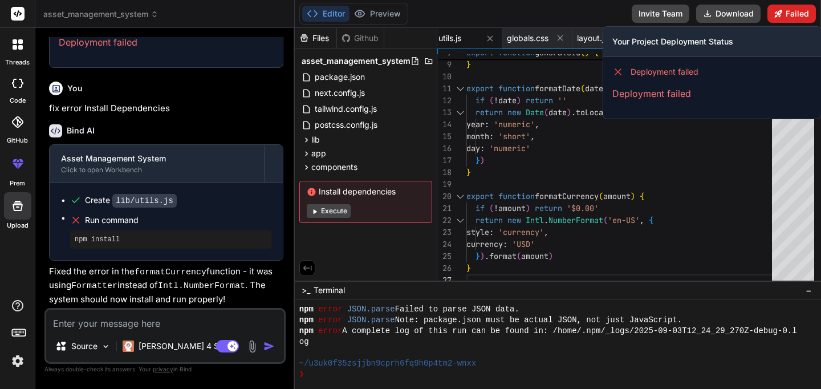
click at [789, 18] on button "Failed" at bounding box center [791, 14] width 48 height 18
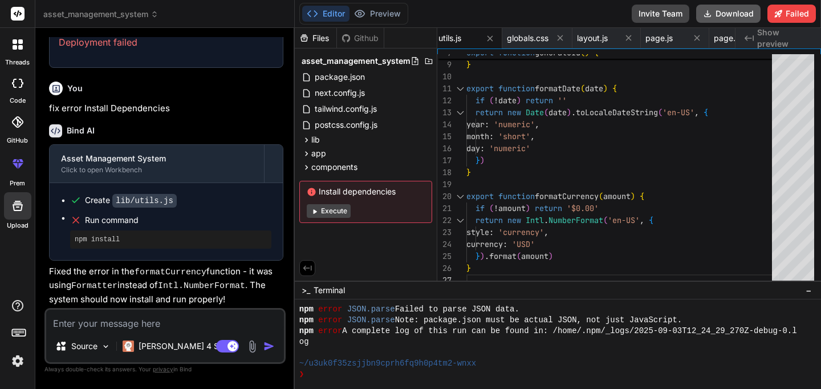
click at [729, 17] on button "Download" at bounding box center [728, 14] width 64 height 18
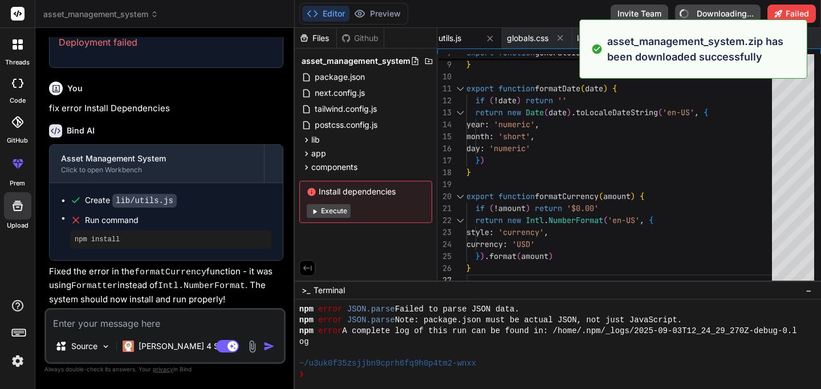
type textarea "x"
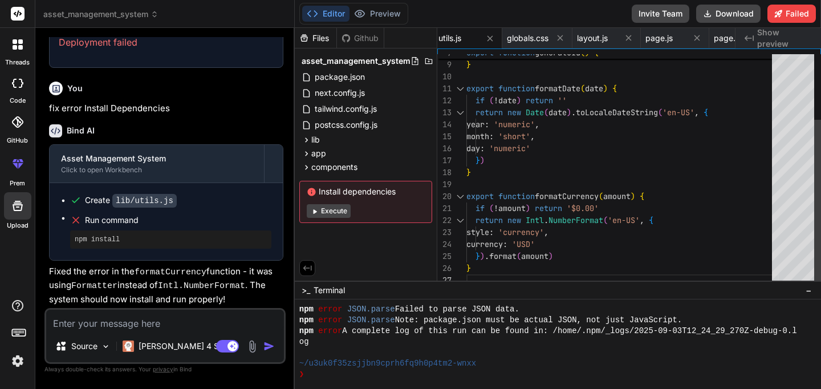
type textarea "import { clsx } from 'clsx' export function cn(...inputs) { return clsx(inputs)…"
click at [512, 73] on div "return Math . random ( ) . toString ( 36 ) . substr ( 2 , 9 ) } export function…" at bounding box center [622, 124] width 312 height 323
click at [325, 34] on div "Files" at bounding box center [316, 37] width 42 height 11
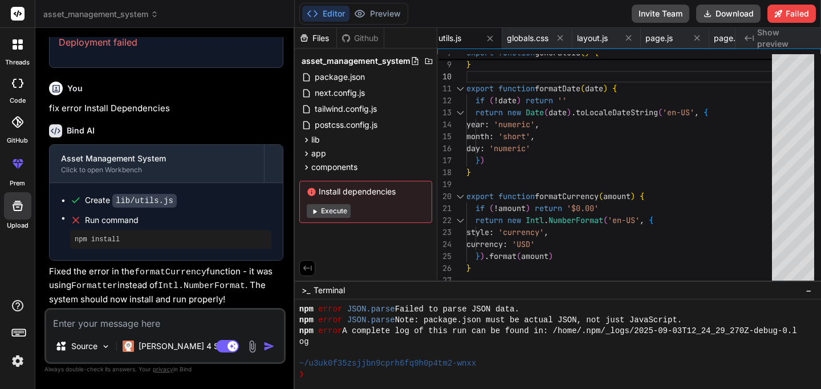
click at [325, 13] on button "Editor" at bounding box center [325, 14] width 47 height 16
click at [123, 323] on textarea at bounding box center [165, 319] width 238 height 21
type textarea "R"
type textarea "x"
type textarea "Ru"
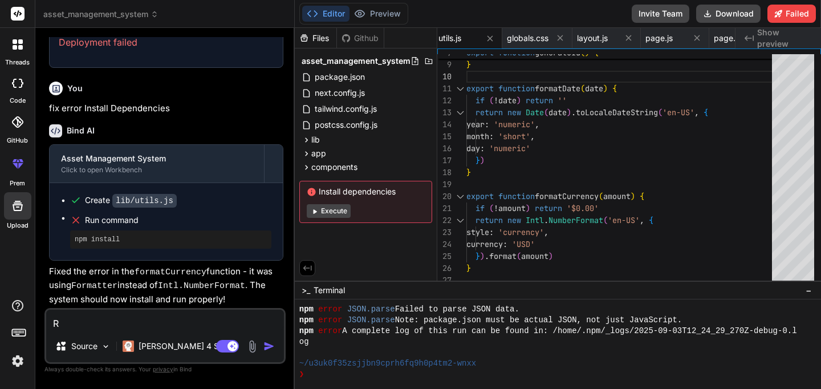
type textarea "x"
type textarea "Run"
type textarea "x"
type textarea "Run"
type textarea "x"
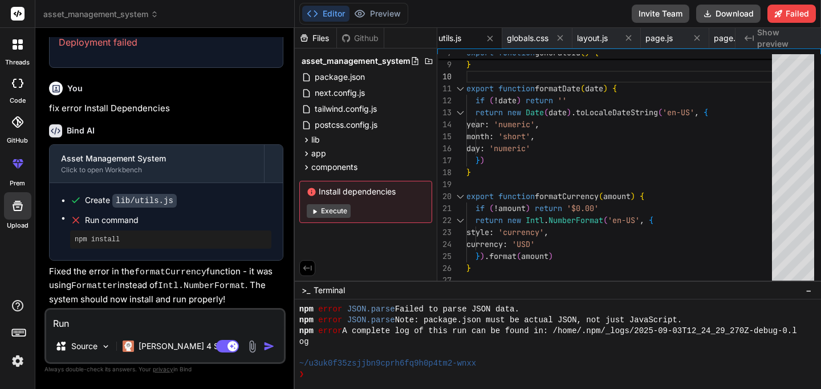
type textarea "Run C"
type textarea "x"
type textarea "Run Co"
type textarea "x"
type textarea "Run Com"
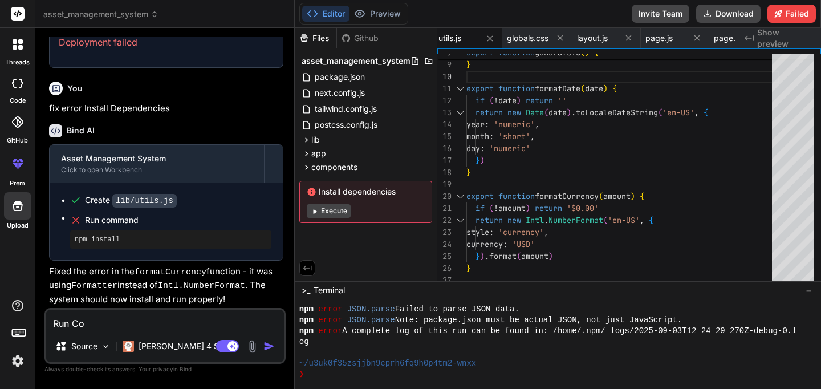
type textarea "x"
type textarea "Run Comm"
type textarea "x"
type textarea "Run Comma"
type textarea "x"
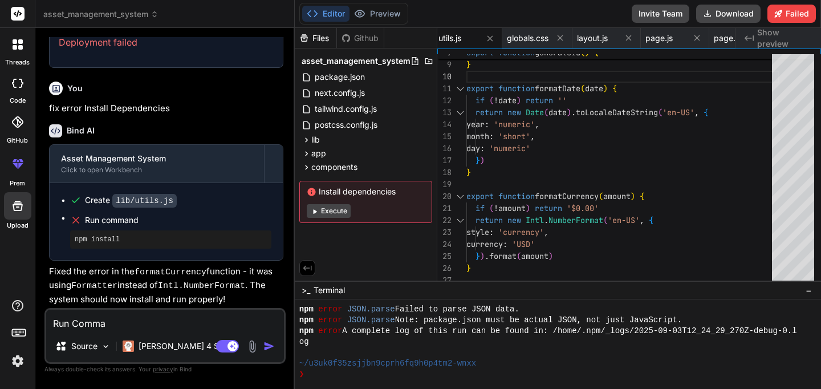
type textarea "Run Comman"
type textarea "x"
type textarea "Run Commanc"
type textarea "x"
type textarea "Run Comman"
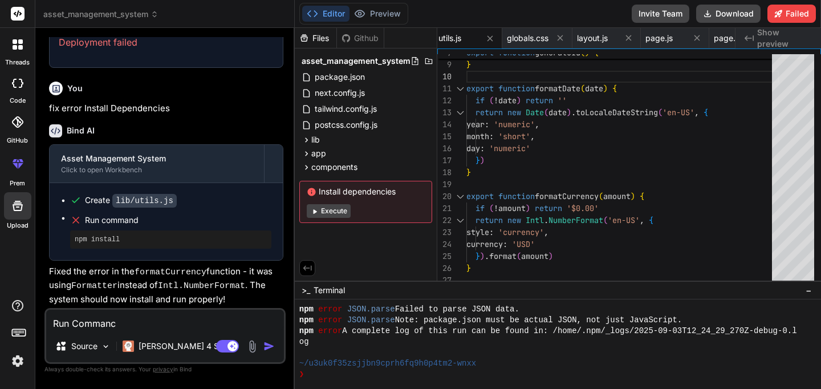
type textarea "x"
type textarea "Run Command"
type textarea "x"
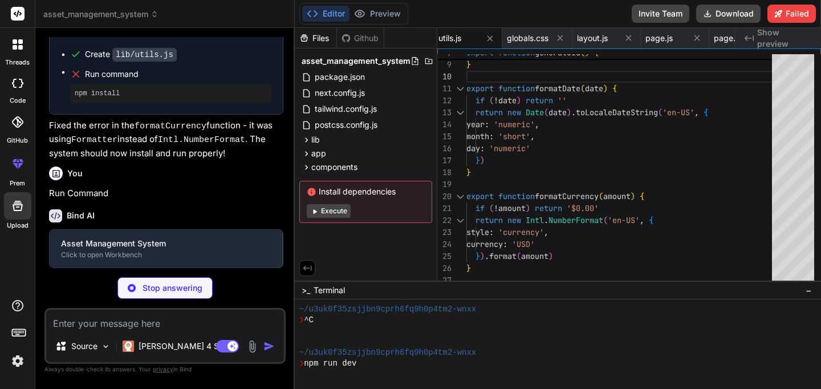
scroll to position [1732, 0]
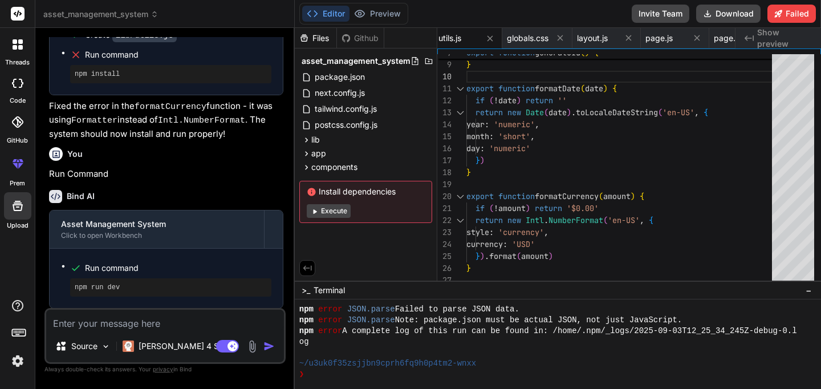
type textarea "x"
drag, startPoint x: 524, startPoint y: 313, endPoint x: 295, endPoint y: 313, distance: 229.1
click at [194, 321] on textarea at bounding box center [165, 319] width 238 height 21
type textarea "F"
type textarea "x"
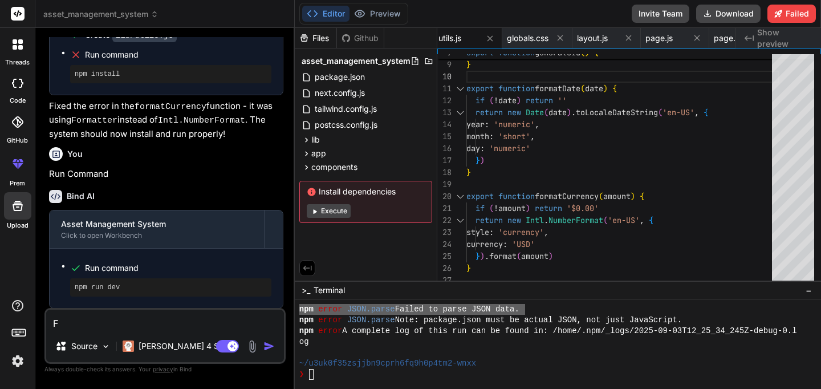
type textarea "Fi"
type textarea "x"
type textarea "Fix"
type textarea "x"
type textarea "Fix"
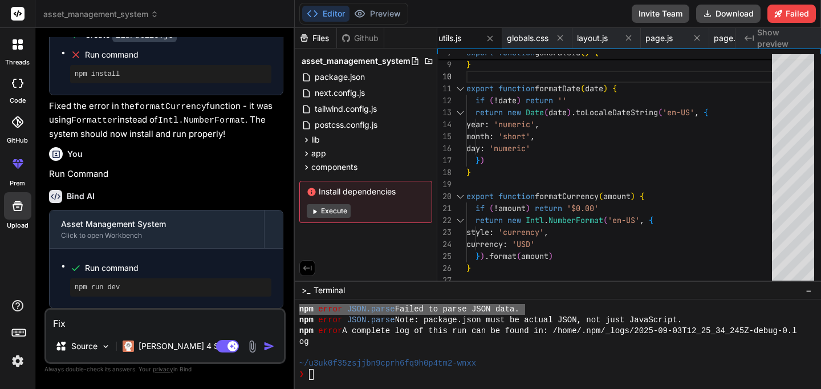
type textarea "x"
paste textarea "npm error JSON.parse Failed to parse JSON data."
type textarea "Fix npm error JSON.parse Failed to parse JSON data."
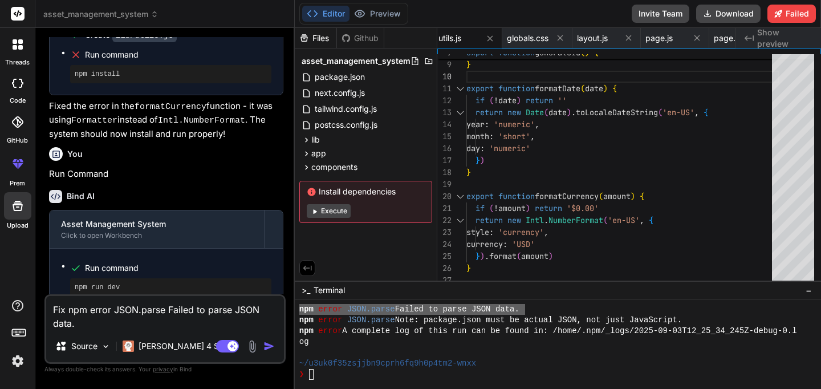
type textarea "x"
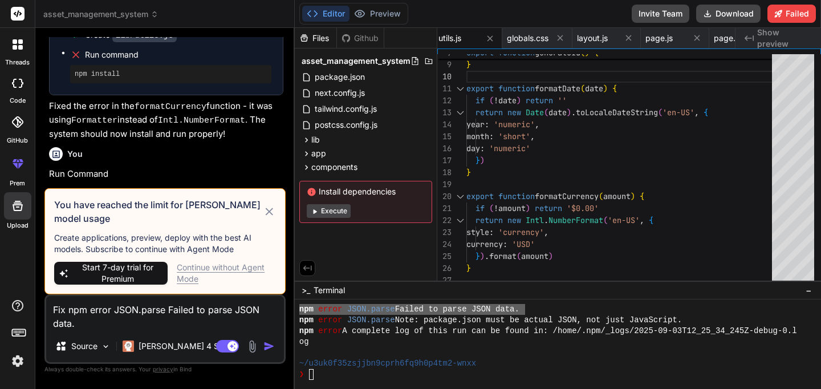
click at [201, 312] on textarea "Fix npm error JSON.parse Failed to parse JSON data." at bounding box center [165, 313] width 238 height 34
type textarea "Fix npm error JSON.parse Failed to parse JSON data."
click at [270, 211] on icon at bounding box center [269, 210] width 7 height 7
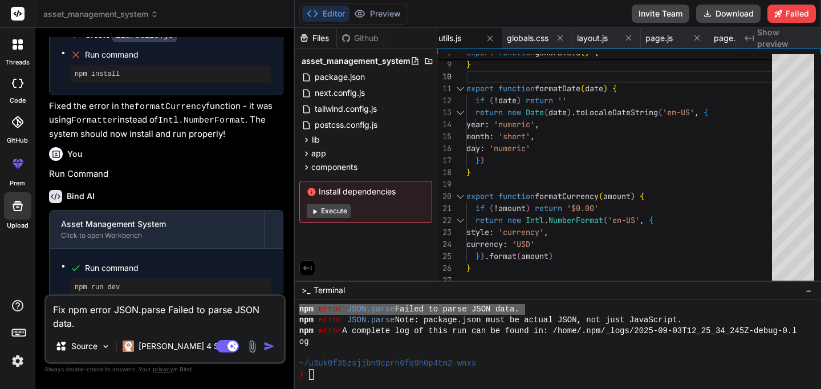
click at [179, 329] on textarea "Fix npm error JSON.parse Failed to parse JSON data." at bounding box center [165, 313] width 238 height 34
click at [267, 345] on img "button" at bounding box center [268, 345] width 11 height 11
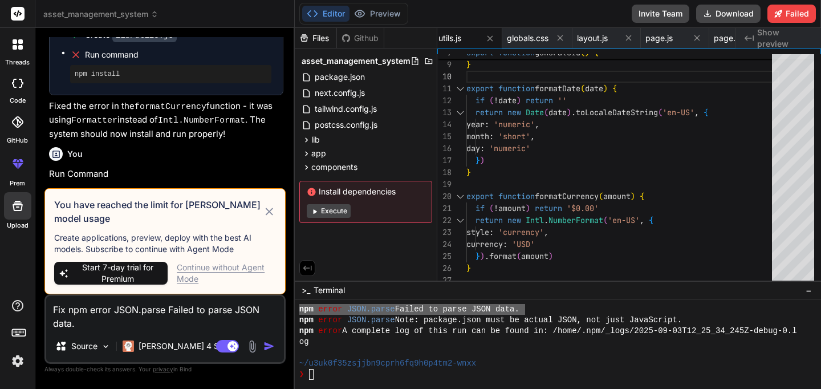
click at [247, 266] on div "Continue without Agent Mode" at bounding box center [226, 273] width 99 height 23
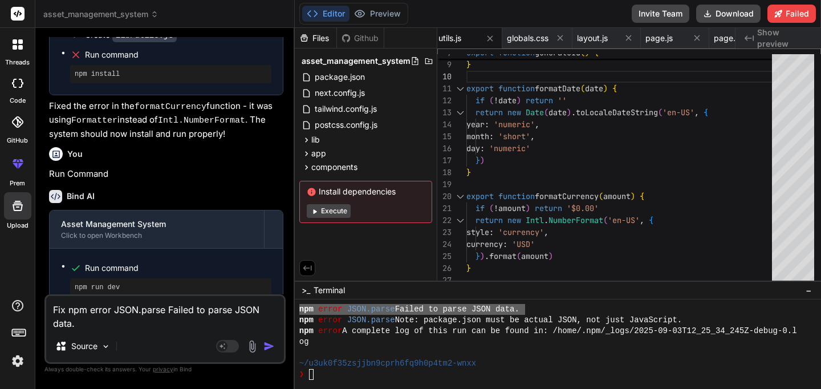
click at [270, 347] on img "button" at bounding box center [268, 345] width 11 height 11
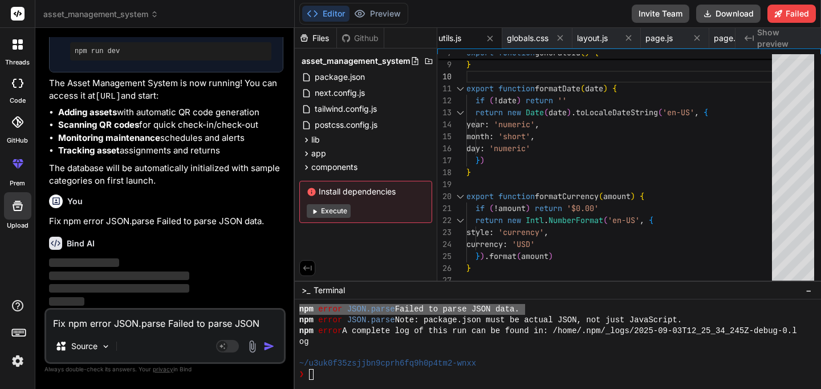
scroll to position [2511, 0]
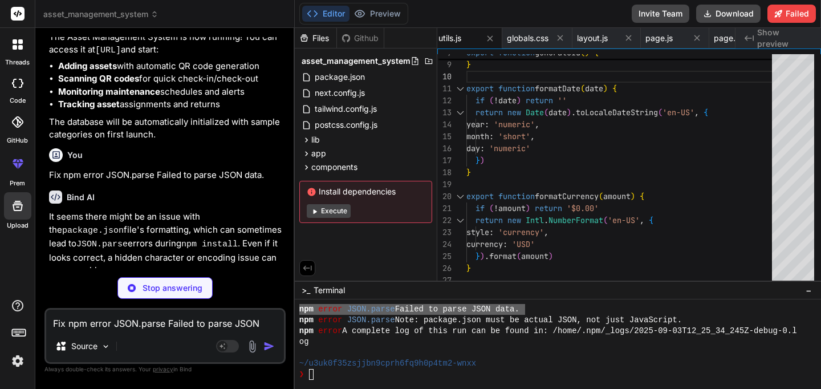
type textarea "x"
type textarea "}"
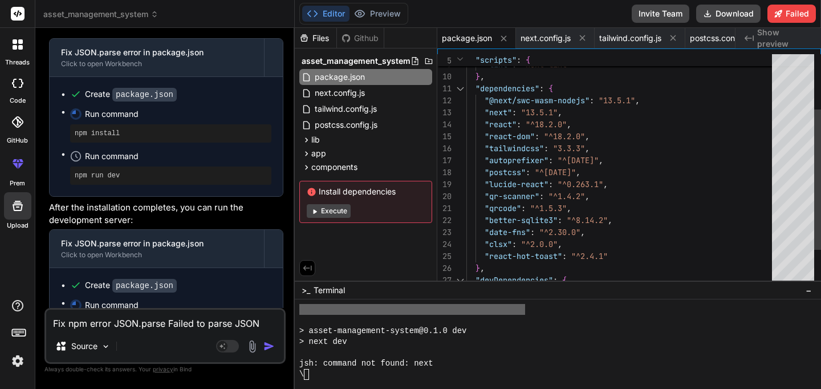
scroll to position [2003, 0]
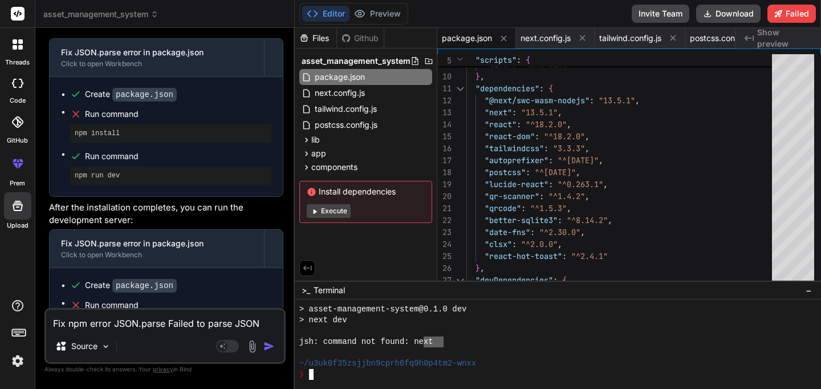
drag, startPoint x: 441, startPoint y: 346, endPoint x: 432, endPoint y: 344, distance: 9.4
click at [425, 344] on div "jsh: command not found: ne xt" at bounding box center [551, 341] width 504 height 11
click at [495, 350] on div at bounding box center [551, 352] width 504 height 11
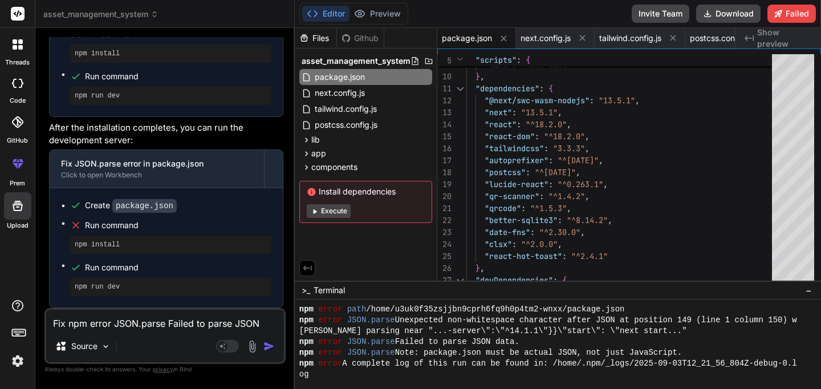
scroll to position [0, 0]
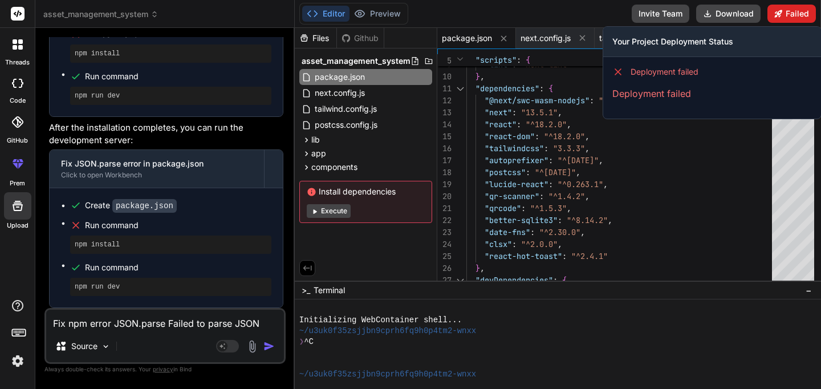
click at [788, 15] on button "Failed" at bounding box center [791, 14] width 48 height 18
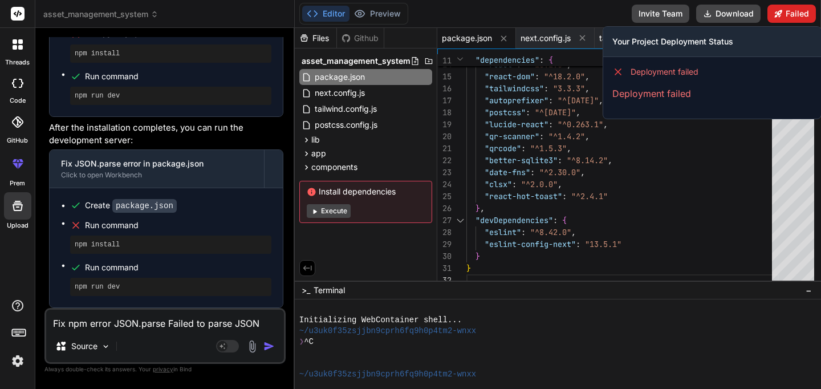
click at [782, 14] on button "Failed" at bounding box center [791, 14] width 48 height 18
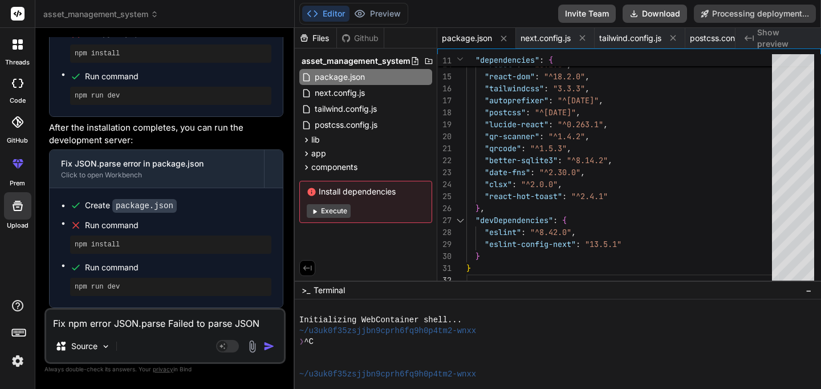
scroll to position [2525, 0]
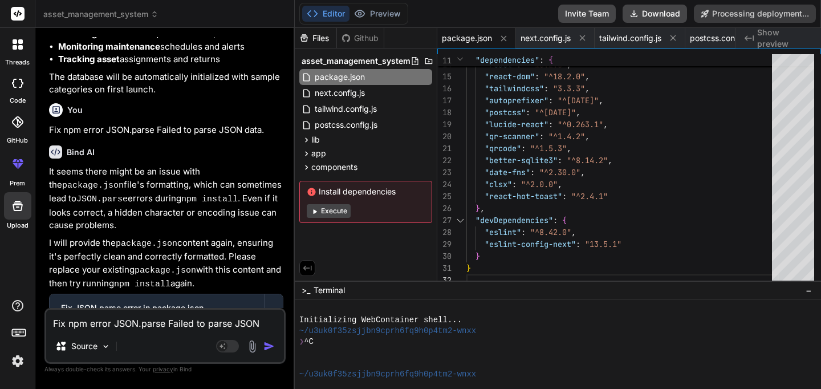
type textarea "x"
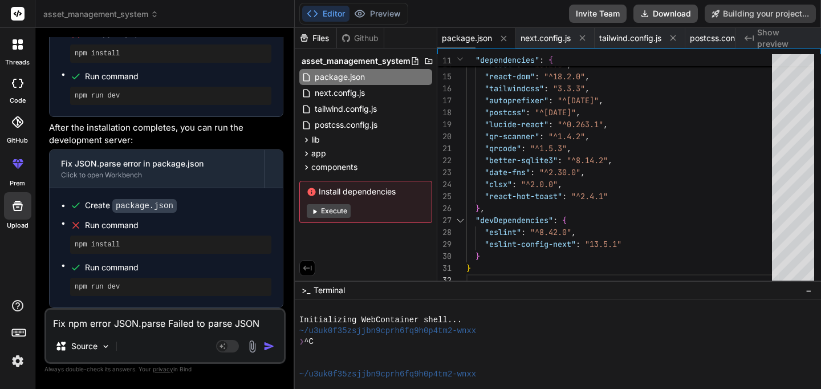
click at [456, 35] on span "package.json" at bounding box center [467, 37] width 50 height 11
click at [543, 35] on span "next.config.js" at bounding box center [545, 37] width 50 height 11
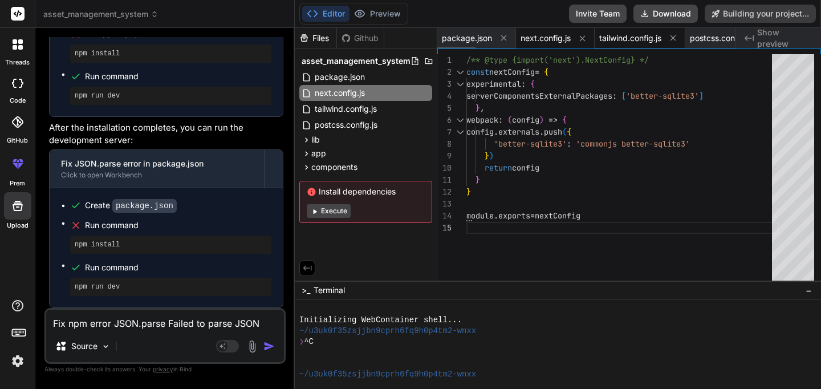
click at [622, 38] on span "tailwind.config.js" at bounding box center [630, 37] width 62 height 11
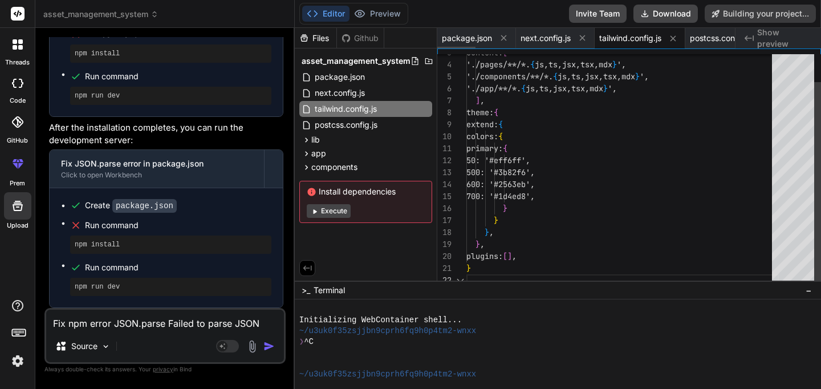
scroll to position [12, 0]
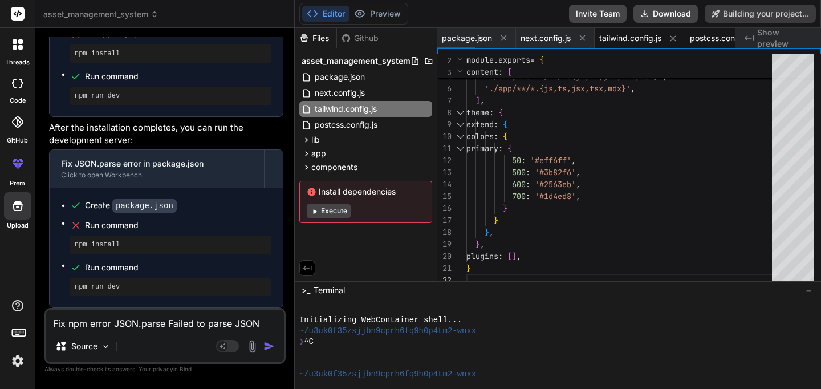
click at [720, 38] on span "postcss.config.js" at bounding box center [721, 37] width 63 height 11
type textarea "module.exports = { plugins: { tailwindcss: {}, autoprefixer: {}, }, }"
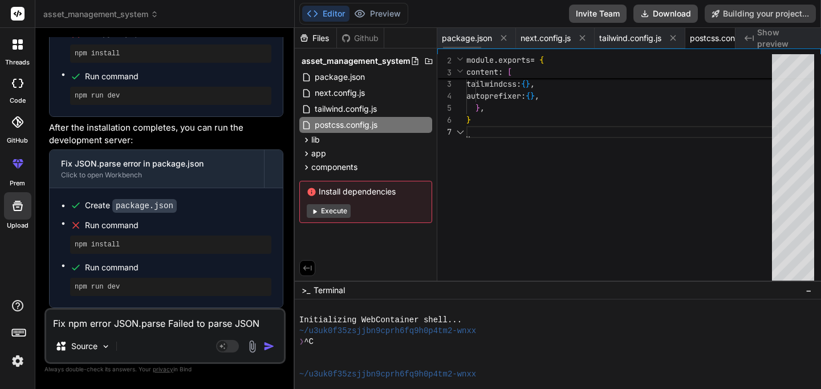
scroll to position [72, 0]
click at [780, 39] on span "Show preview" at bounding box center [784, 38] width 55 height 23
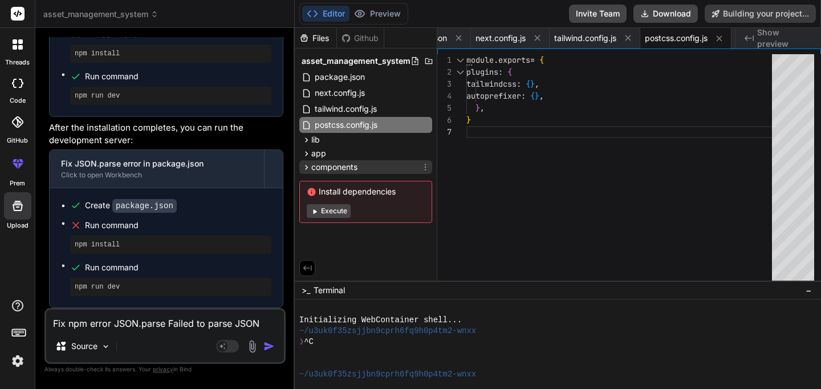
click at [340, 169] on span "components" at bounding box center [334, 166] width 46 height 11
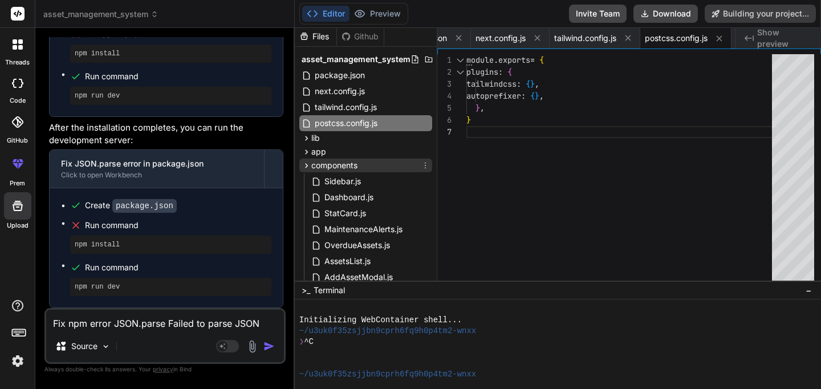
scroll to position [2, 0]
click at [340, 168] on span "components" at bounding box center [334, 164] width 46 height 11
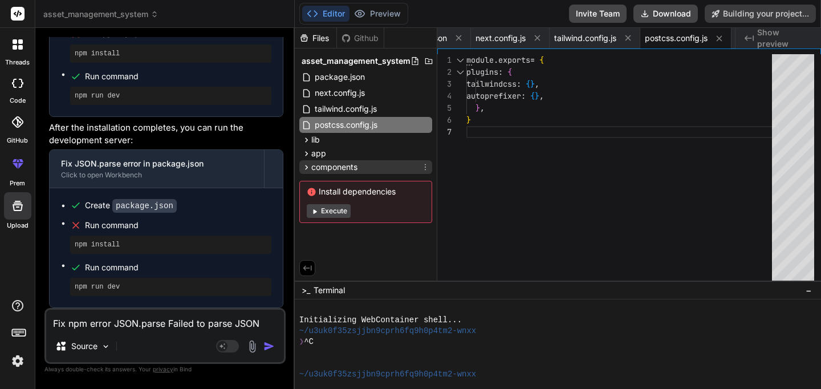
scroll to position [0, 0]
click at [313, 152] on span "app" at bounding box center [318, 153] width 15 height 11
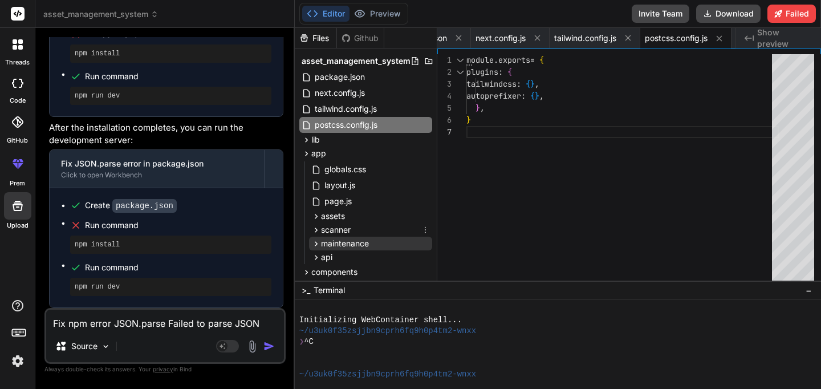
scroll to position [75, 0]
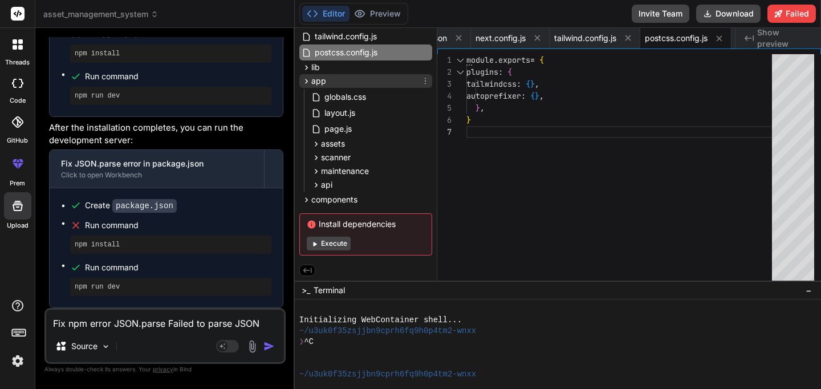
click at [313, 82] on span "app" at bounding box center [318, 80] width 15 height 11
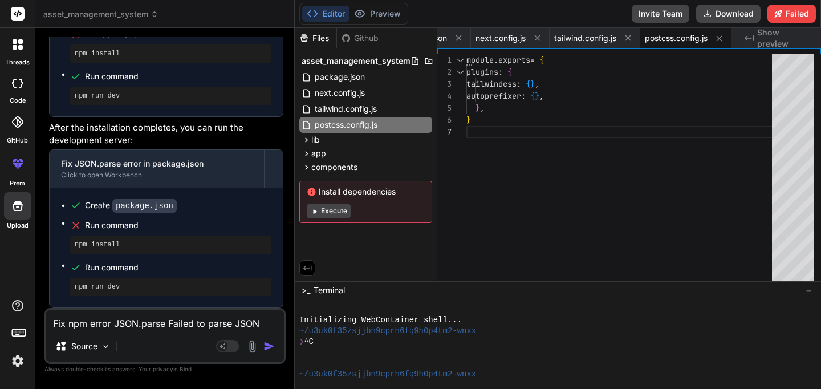
click at [336, 213] on button "Execute" at bounding box center [329, 211] width 44 height 14
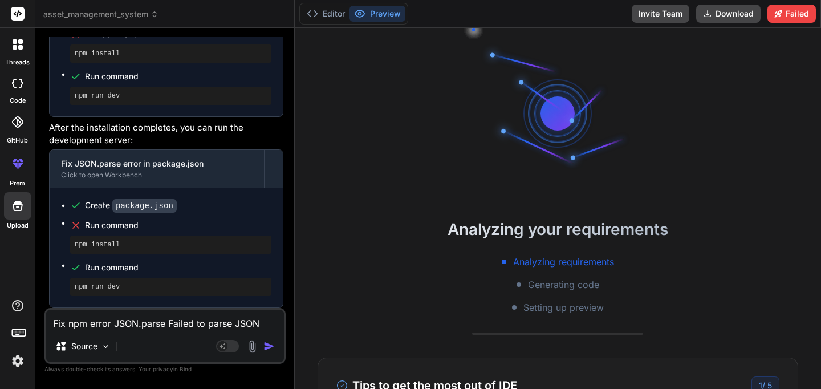
type textarea "x"
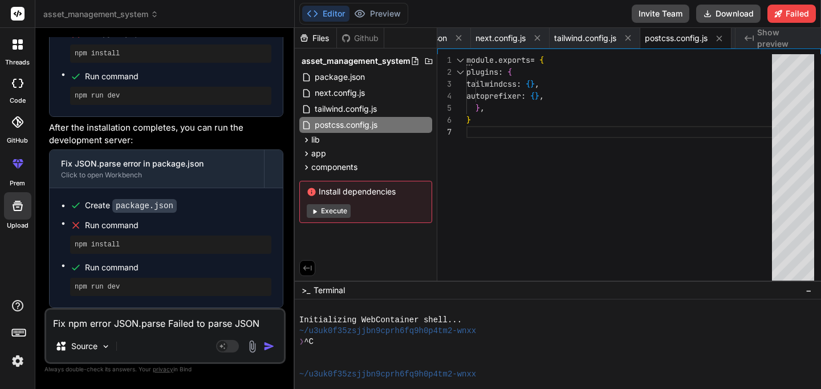
click at [160, 321] on textarea "Fix npm error JSON.parse Failed to parse JSON data." at bounding box center [165, 319] width 238 height 21
type textarea "f"
type textarea "x"
type textarea "fi"
type textarea "x"
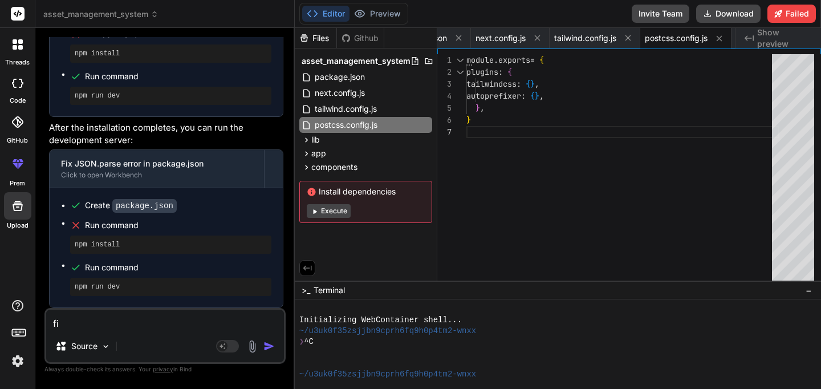
type textarea "fix"
type textarea "x"
type textarea "fix"
type textarea "x"
type textarea "fix b"
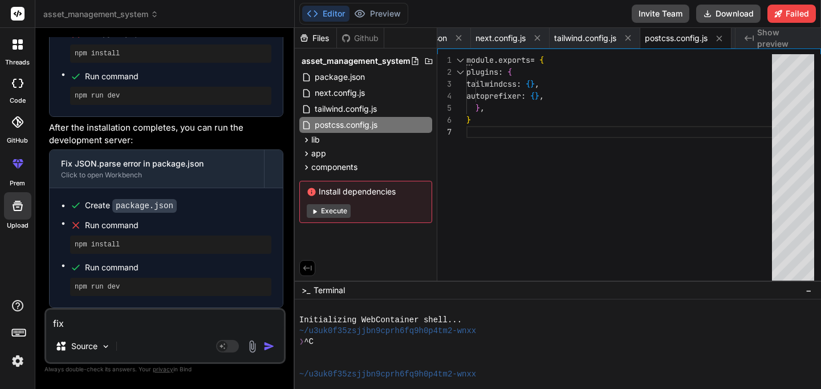
type textarea "x"
type textarea "fix bu"
type textarea "x"
type textarea "fix [PERSON_NAME]"
type textarea "x"
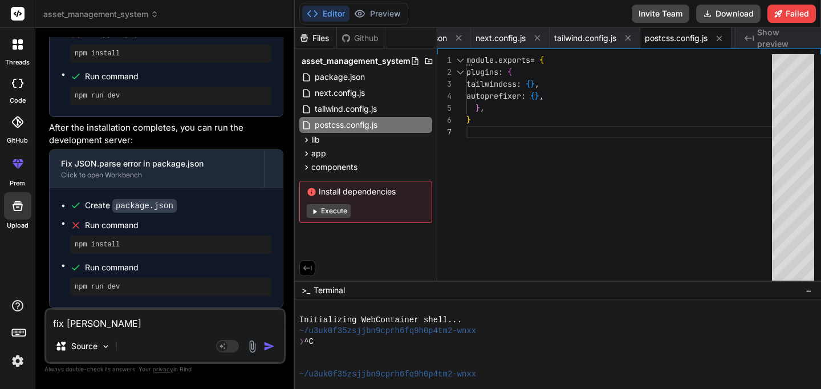
type textarea "fix buil"
type textarea "x"
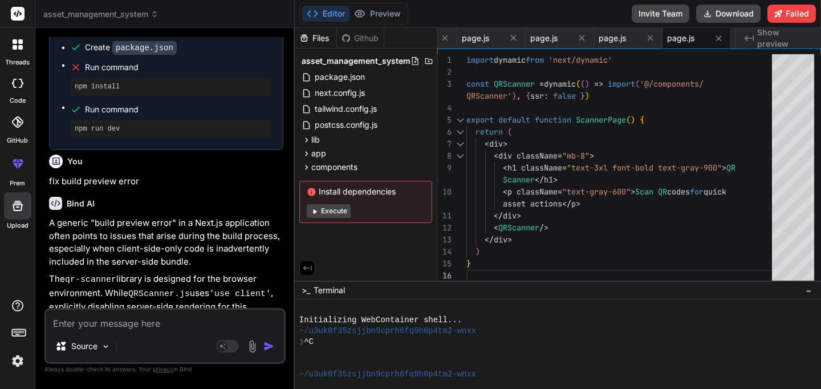
scroll to position [96, 0]
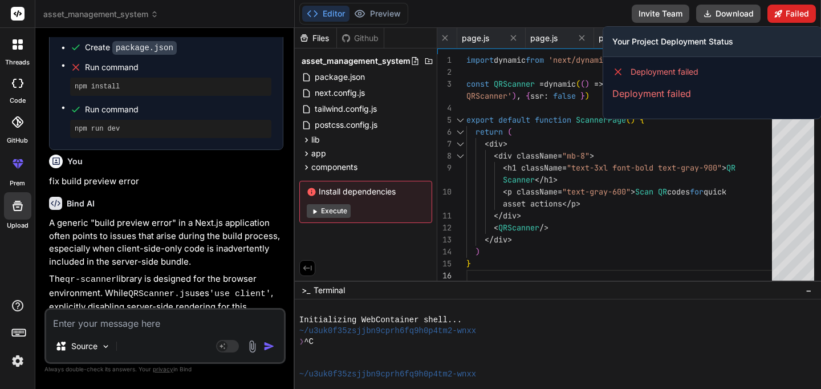
click at [798, 14] on button "Failed" at bounding box center [791, 14] width 48 height 18
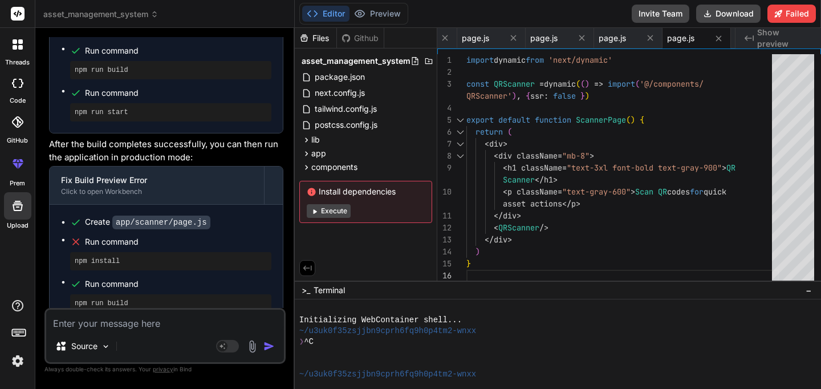
scroll to position [3691, 0]
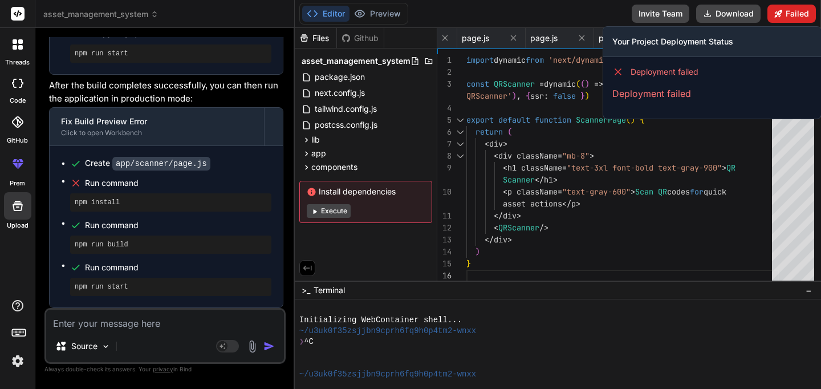
click at [788, 14] on button "Failed" at bounding box center [791, 14] width 48 height 18
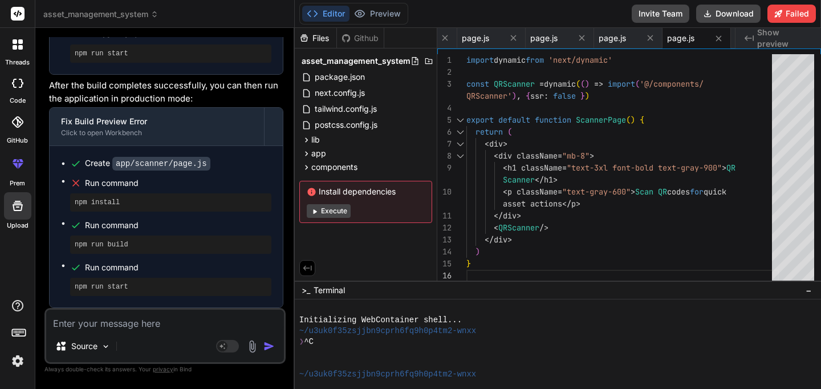
click at [174, 327] on textarea at bounding box center [165, 319] width 238 height 21
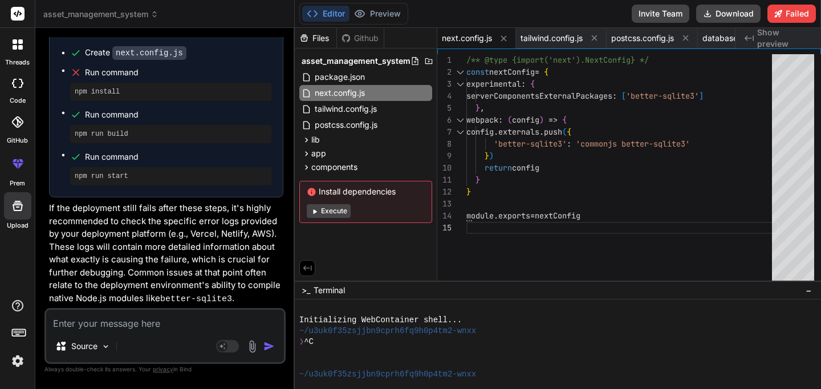
scroll to position [4611, 0]
click at [189, 323] on textarea at bounding box center [165, 319] width 238 height 21
click at [784, 42] on span "Show preview" at bounding box center [784, 38] width 55 height 23
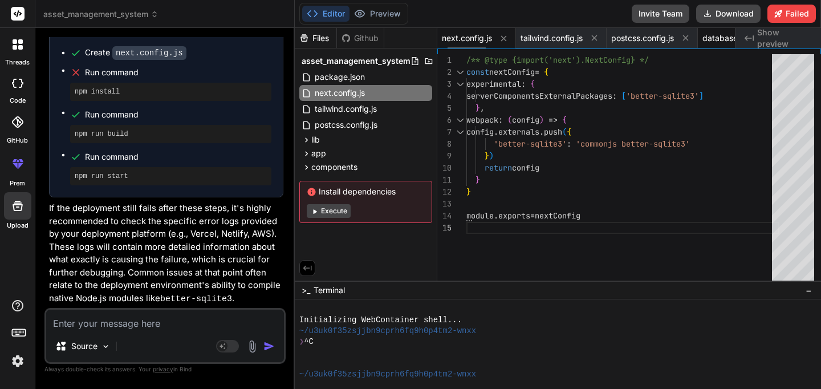
click at [718, 40] on span "database.js" at bounding box center [723, 37] width 43 height 11
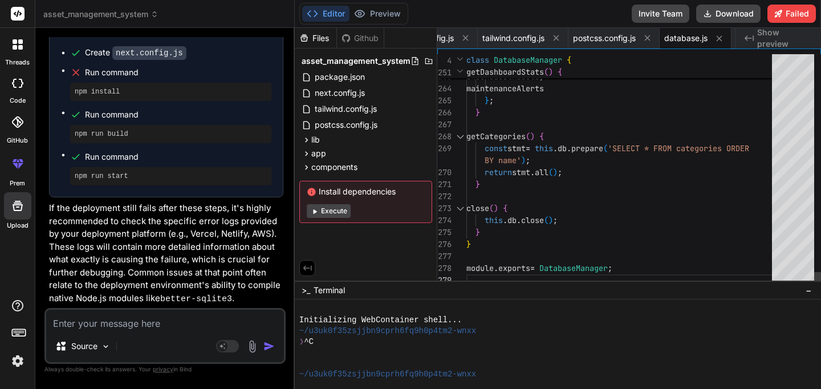
scroll to position [84, 0]
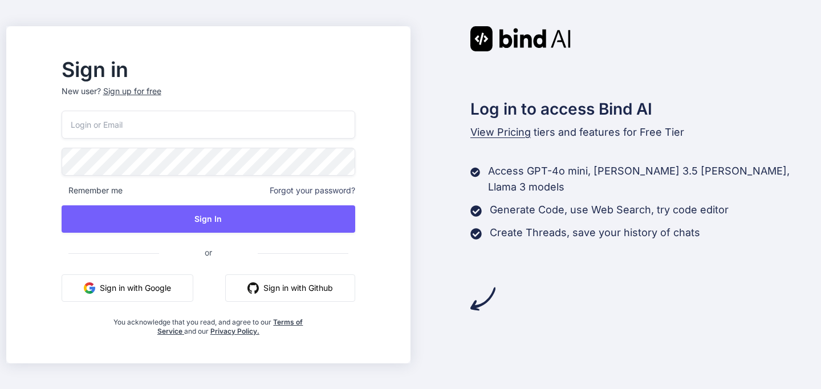
click at [176, 287] on button "Sign in with Google" at bounding box center [128, 287] width 132 height 27
click at [161, 92] on div "Sign up for free" at bounding box center [132, 90] width 58 height 11
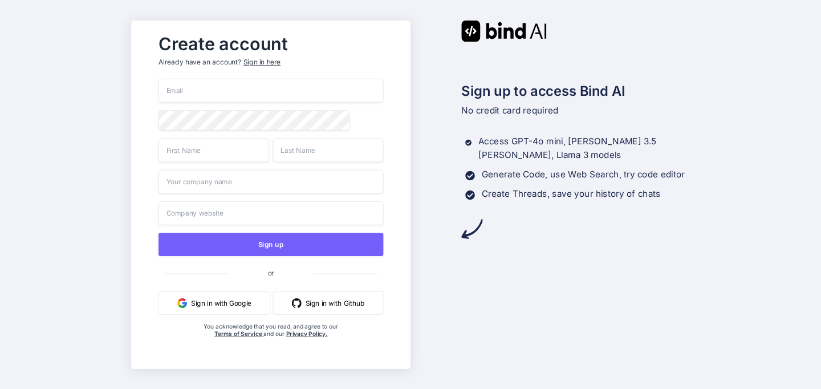
click at [254, 85] on input "email" at bounding box center [270, 91] width 225 height 24
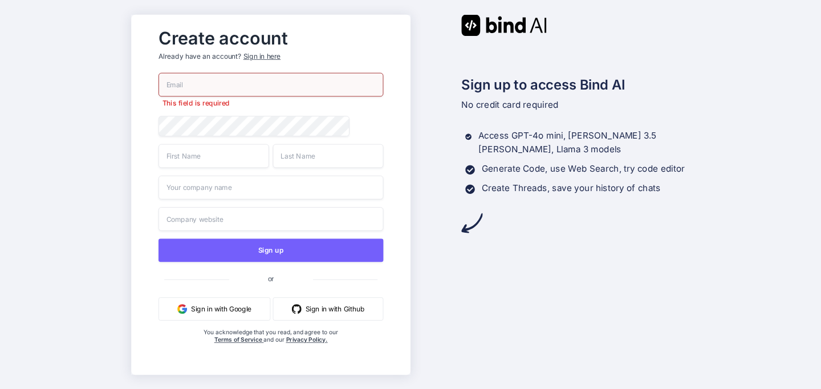
click at [210, 312] on button "Sign in with Google" at bounding box center [214, 308] width 112 height 23
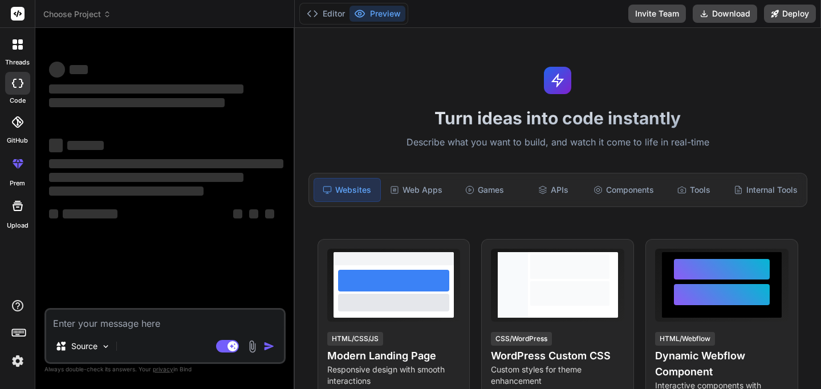
type textarea "x"
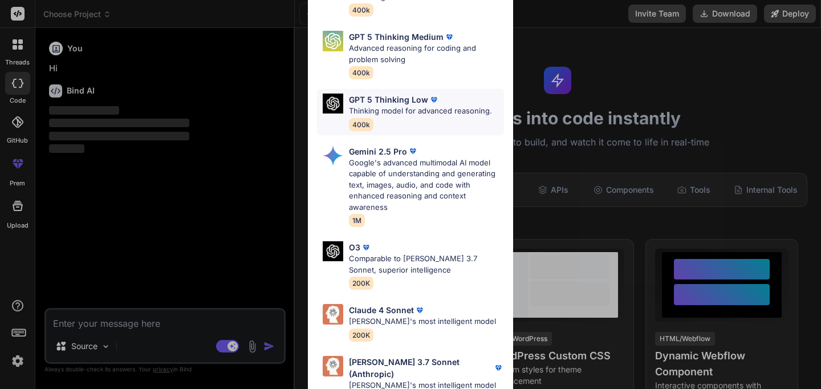
scroll to position [137, 0]
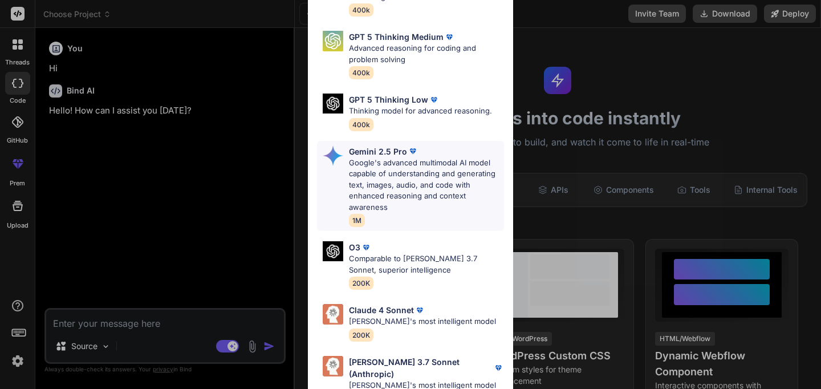
type textarea "x"
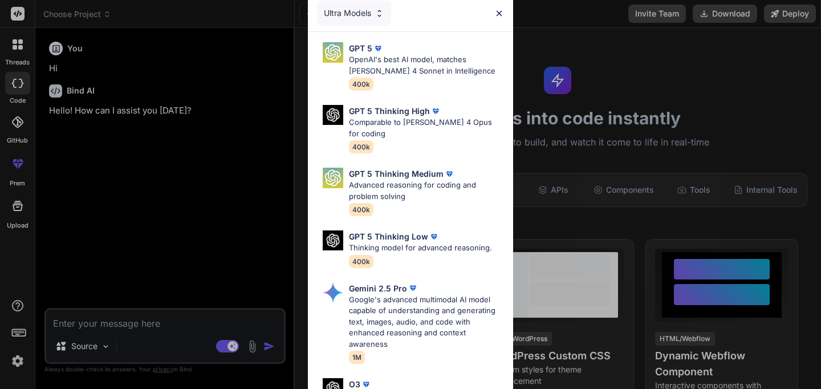
click at [500, 14] on img at bounding box center [499, 14] width 10 height 10
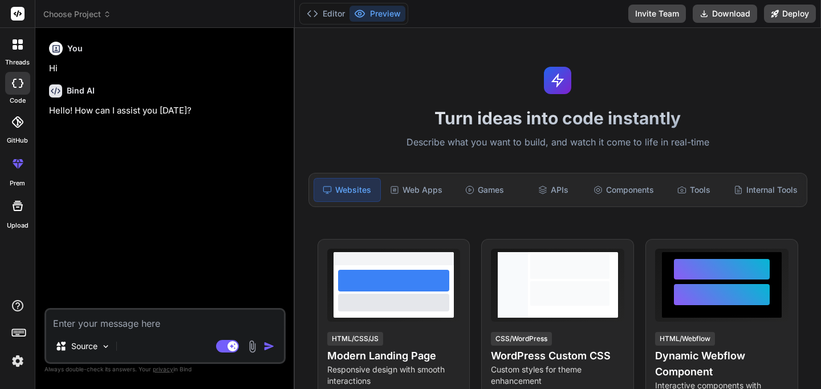
click at [136, 326] on textarea at bounding box center [165, 319] width 238 height 21
paste textarea ""Build a modular, all-in-one business management platform with ERP capabilities…"
type textarea ""Build a modular, all-in-one business management platform with ERP capabilities…"
type textarea "x"
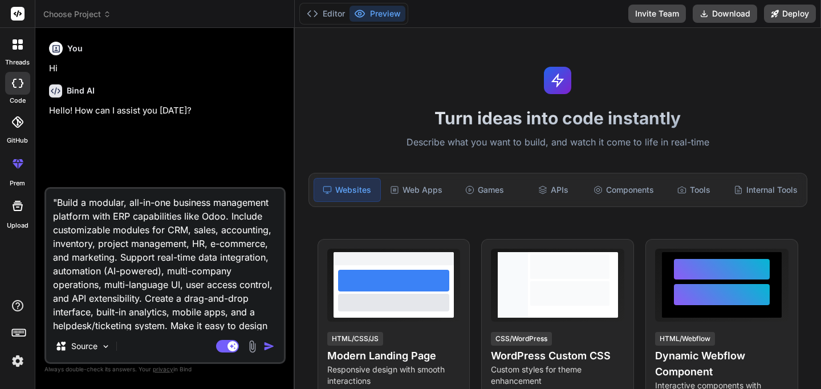
scroll to position [55, 0]
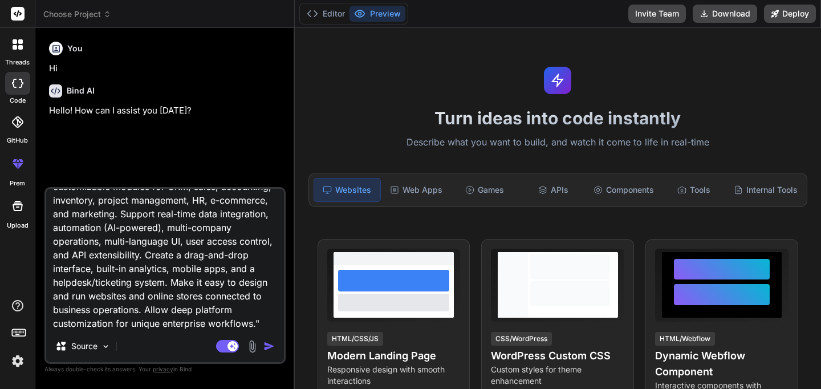
type textarea ""Build a modular, all-in-one business management platform with ERP capabilities…"
click at [267, 349] on img "button" at bounding box center [268, 345] width 11 height 11
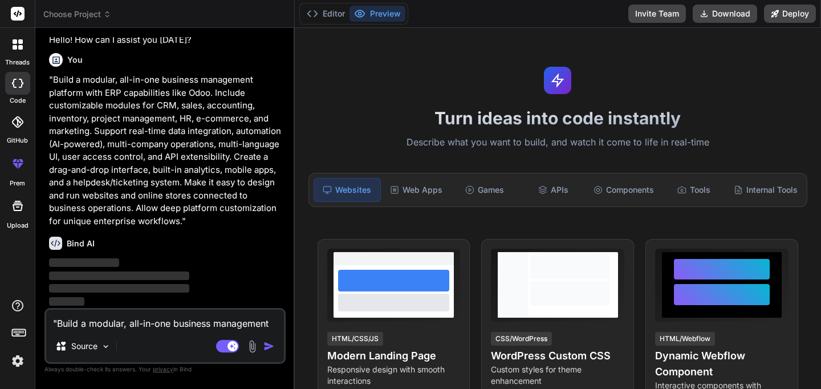
scroll to position [71, 0]
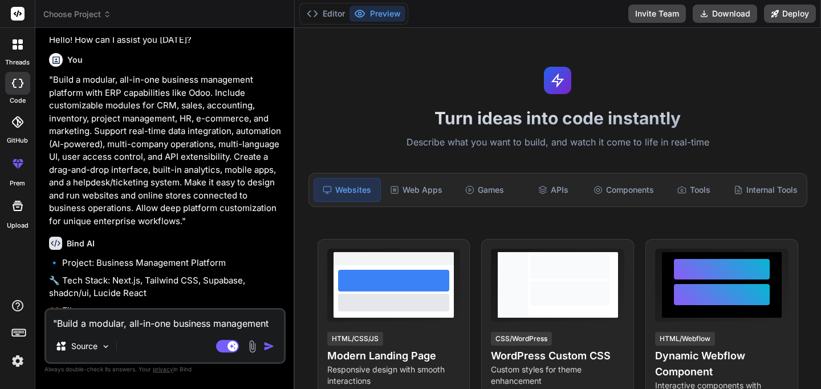
type textarea "x"
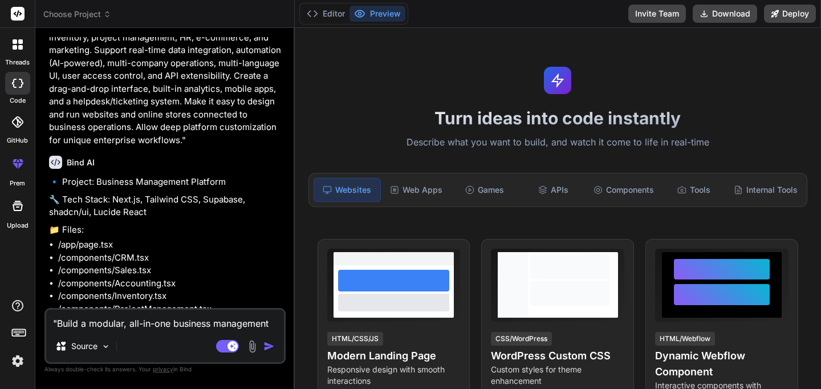
scroll to position [294, 0]
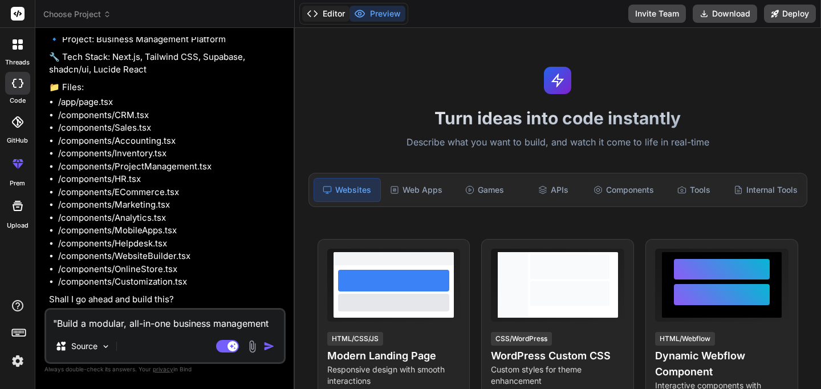
click at [332, 16] on button "Editor" at bounding box center [325, 14] width 47 height 16
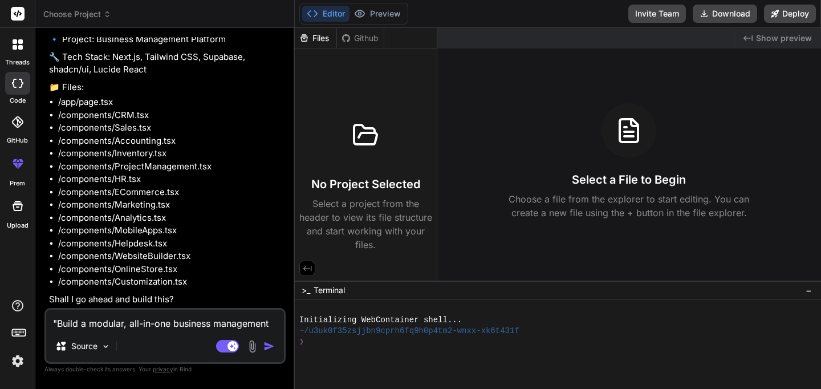
click at [199, 317] on textarea ""Build a modular, all-in-one business management platform with ERP capabilities…" at bounding box center [165, 319] width 238 height 21
type textarea "Y"
type textarea "x"
type textarea "Ye"
type textarea "x"
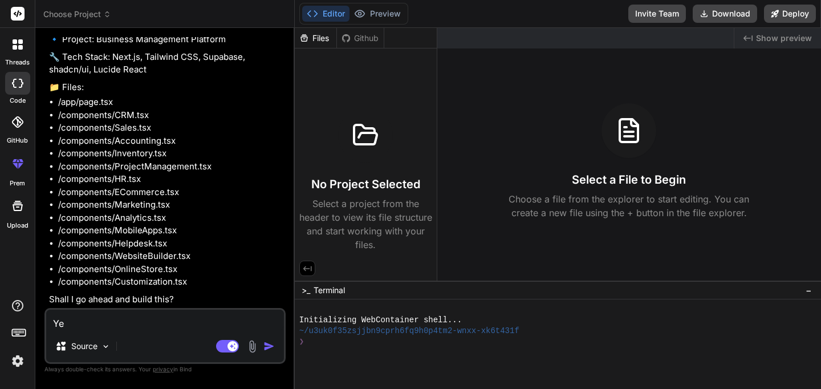
type textarea "Yes"
type textarea "x"
type textarea "Yes,"
type textarea "x"
type textarea "Yes,"
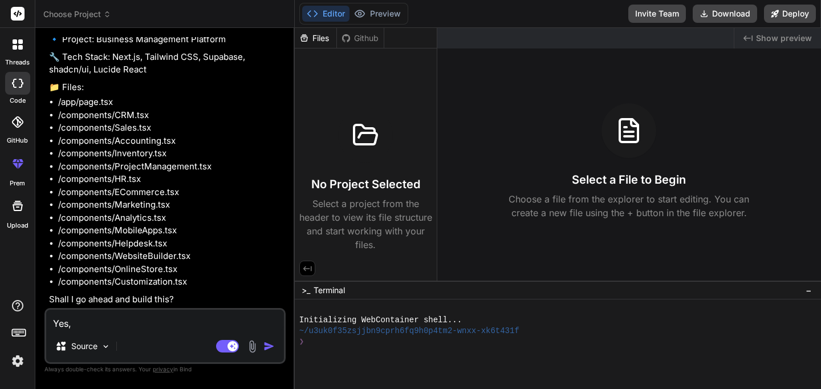
type textarea "x"
type textarea "Yes, b"
type textarea "x"
type textarea "Yes, br"
type textarea "x"
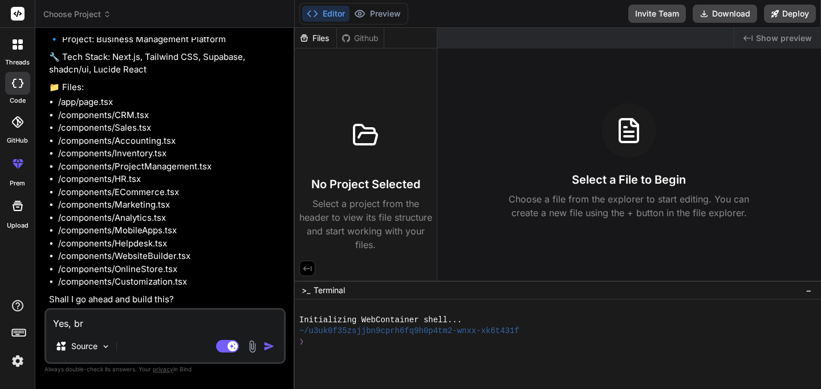
type textarea "Yes, bra"
type textarea "x"
type textarea "Yes, bran"
type textarea "x"
type textarea "Yes, brand"
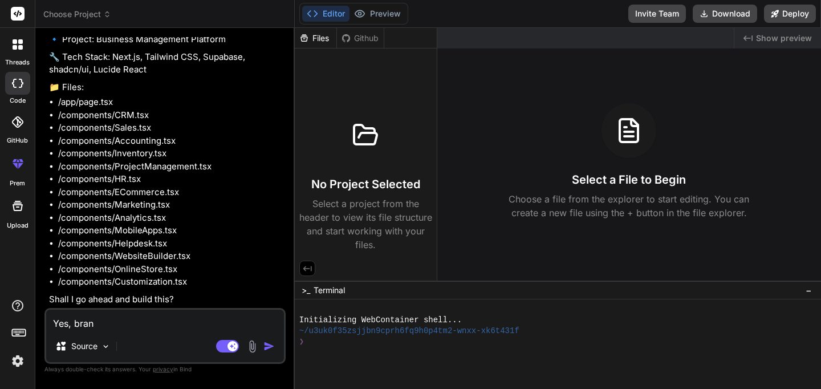
type textarea "x"
type textarea "Yes, brand"
type textarea "x"
type textarea "Yes, brand n"
type textarea "x"
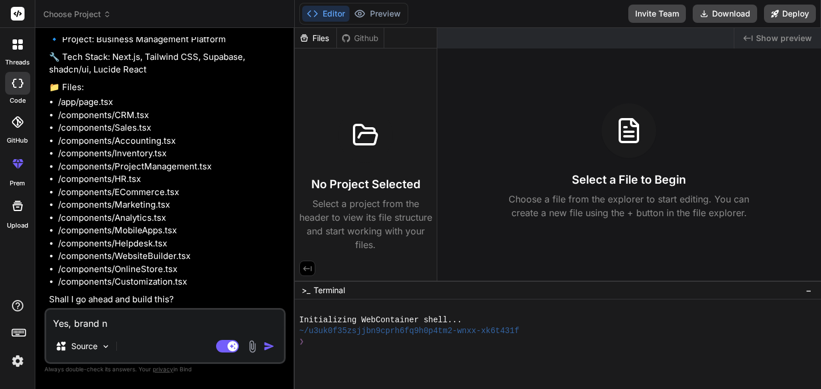
type textarea "Yes, brand na"
type textarea "x"
type textarea "Yes, brand nam"
type textarea "x"
type textarea "Yes, brand name"
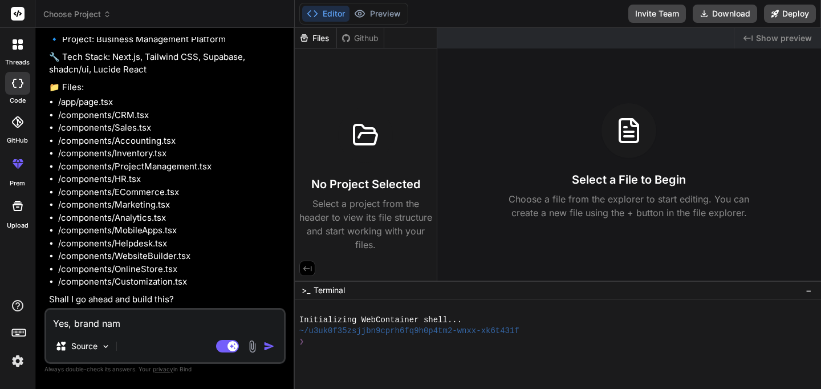
type textarea "x"
type textarea "Yes, brand name"
type textarea "x"
type textarea "Yes, brand name i"
type textarea "x"
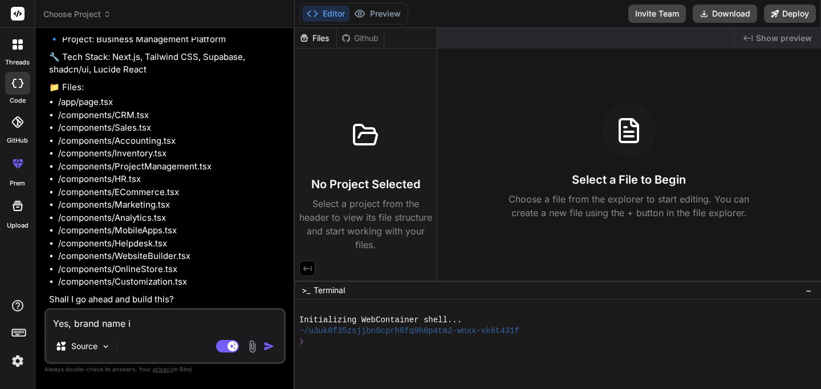
type textarea "Yes, brand name it"
type textarea "x"
type textarea "Yes, brand name it"
type textarea "x"
type textarea "Yes, brand name it a"
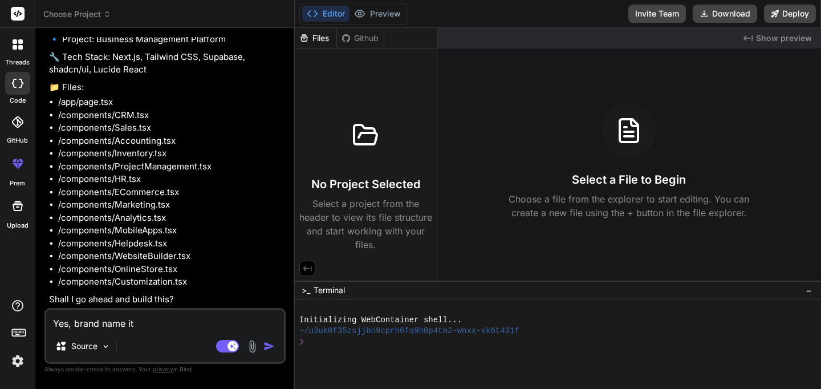
type textarea "x"
type textarea "Yes, brand name it as"
type textarea "x"
type textarea "Yes, brand name it as"
type textarea "x"
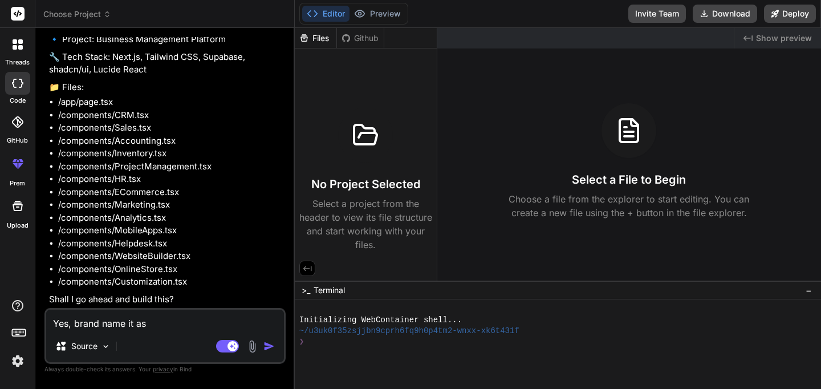
type textarea "Yes, brand name it as o"
type textarea "x"
type textarea "Yes, brand name it as op"
type textarea "x"
type textarea "Yes, brand name it as opt"
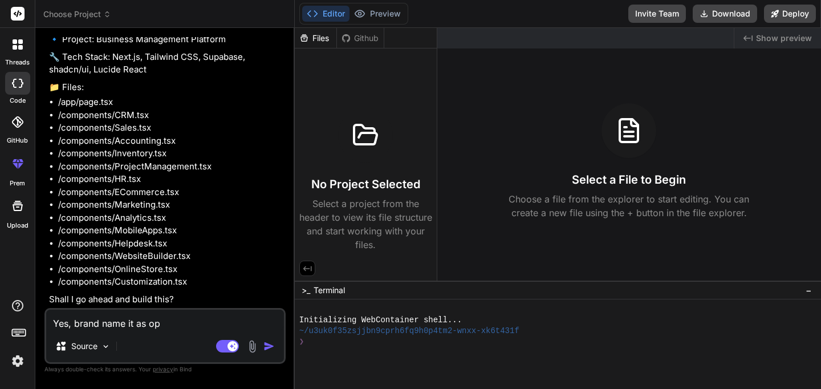
type textarea "x"
type textarea "Yes, brand name it as opti"
type textarea "x"
type textarea "Yes, brand name it as optim"
type textarea "x"
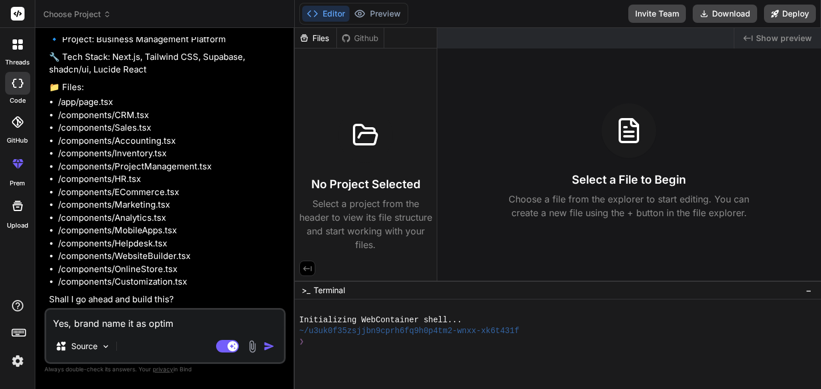
type textarea "Yes, brand name it as optimi"
type textarea "x"
type textarea "Yes, brand name it as optimis"
type textarea "x"
type textarea "Yes, brand name it as optimise"
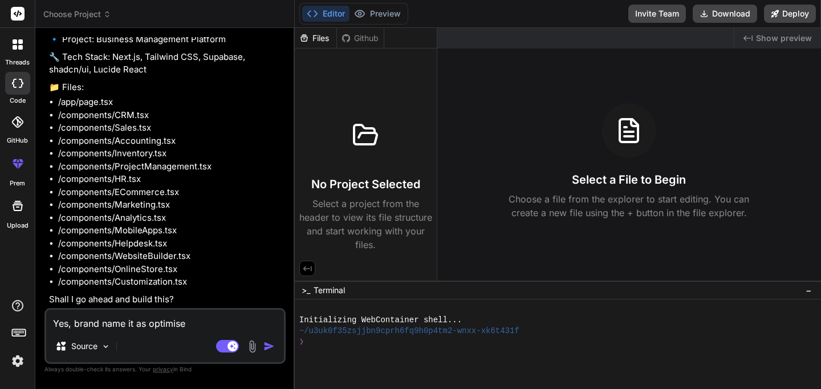
type textarea "x"
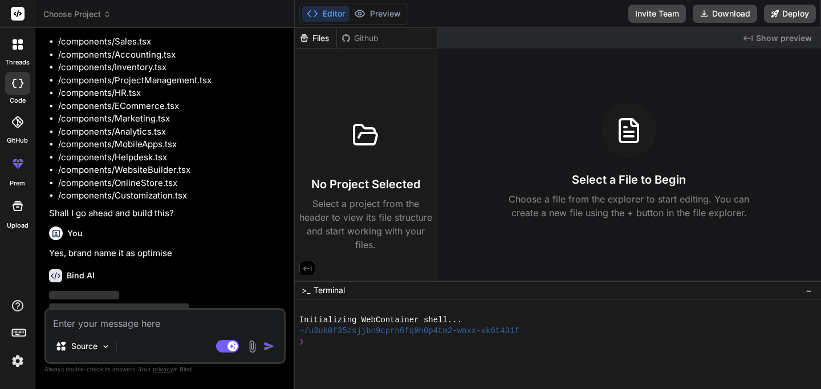
scroll to position [412, 0]
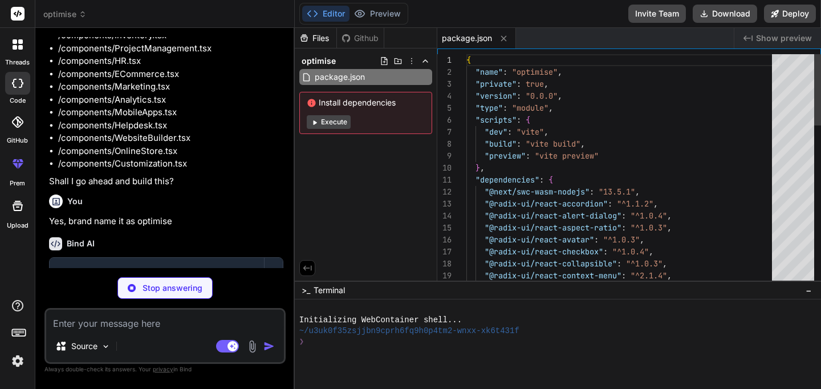
type textarea "x"
type textarea "}, }, })"
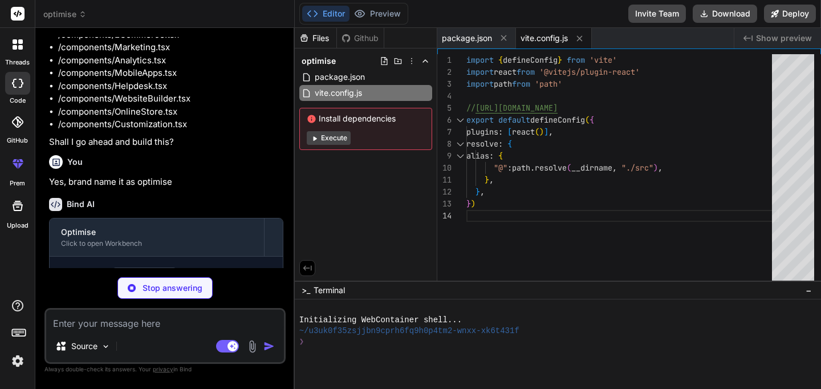
scroll to position [509, 0]
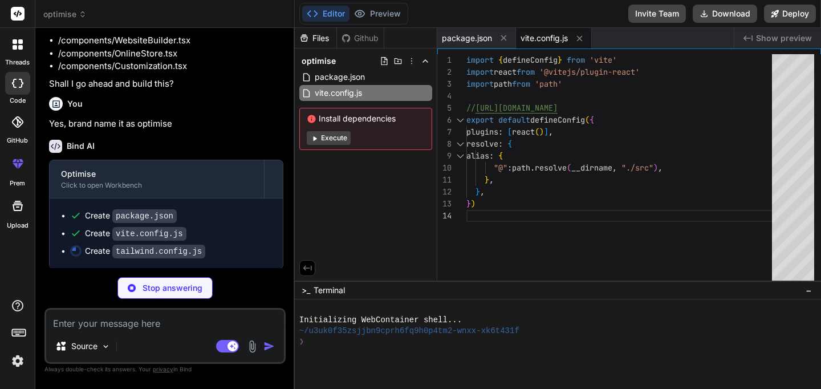
type textarea "x"
type textarea "animation: { "accordion-down": "accordion-down 0.2s ease-out", "accordion-up": …"
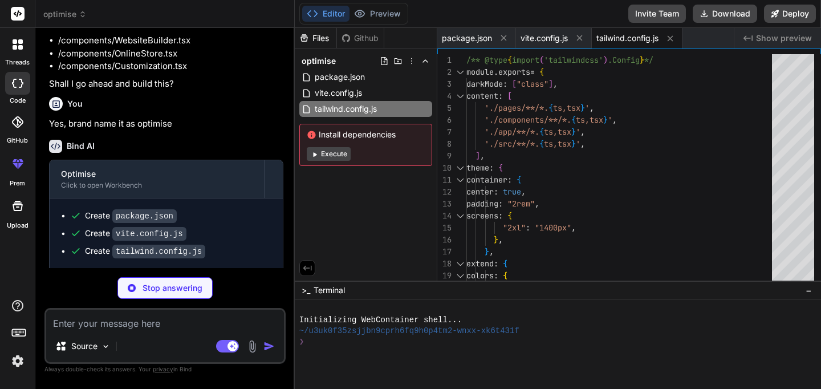
type textarea "x"
type textarea "}, "include": ["**/*.ts", "**/*.tsx"], "exclude": ["node_modules"] }"
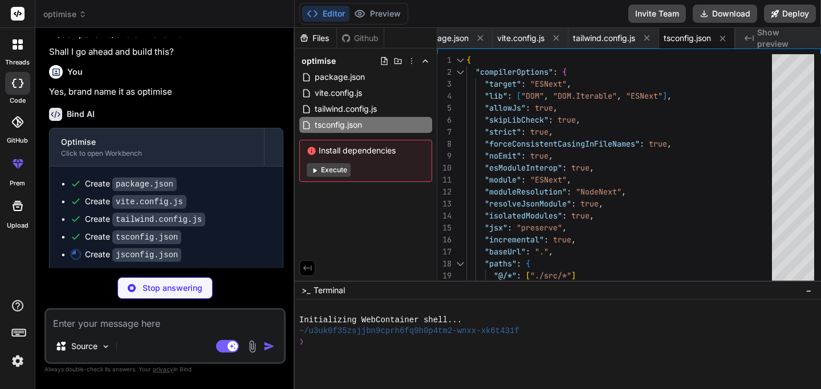
scroll to position [544, 0]
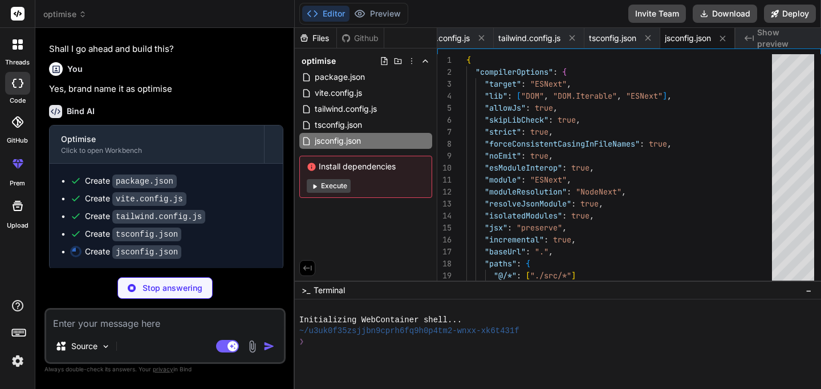
type textarea "x"
type textarea "@tailwind base; @tailwind components; @tailwind utilities;"
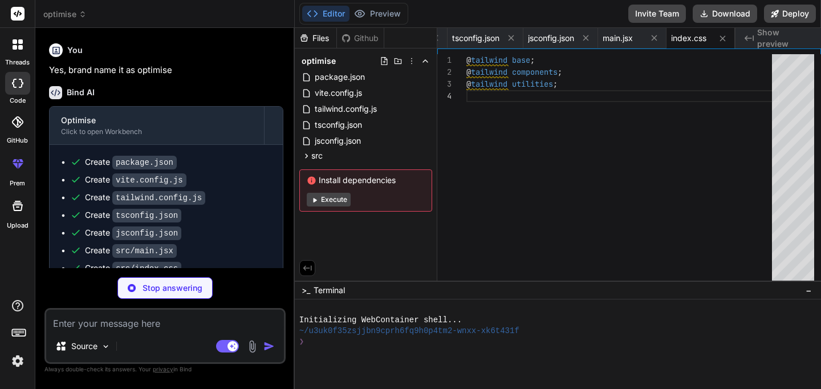
scroll to position [596, 0]
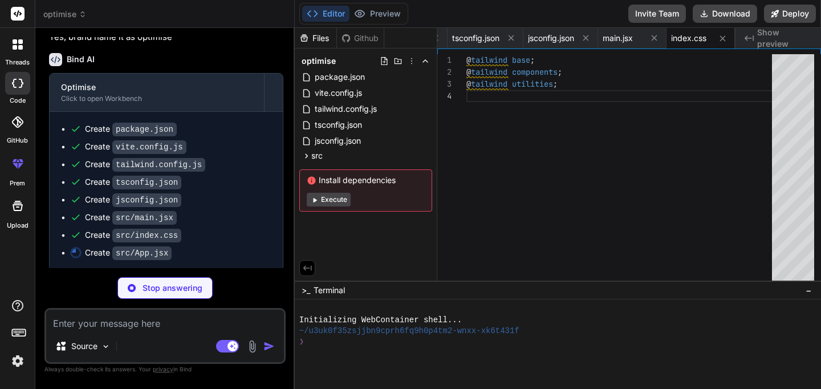
type textarea "x"
type textarea "<Toaster /> </ThemeProvider> ) } export default App"
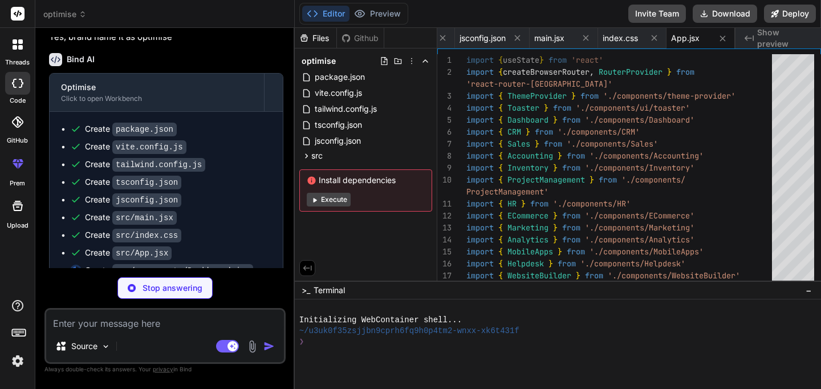
scroll to position [574, 0]
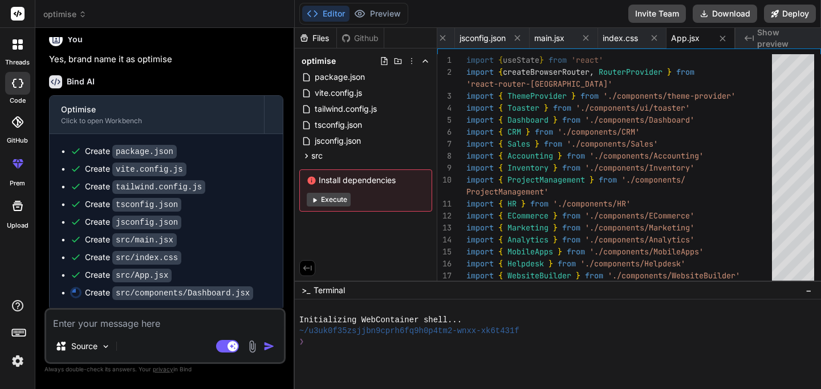
type textarea "x"
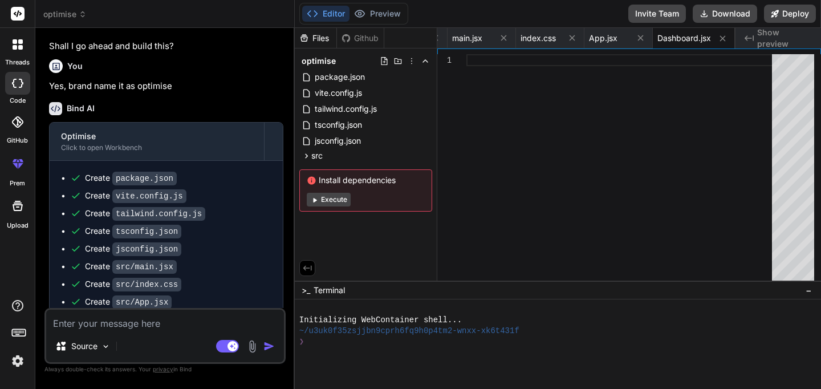
scroll to position [615, 0]
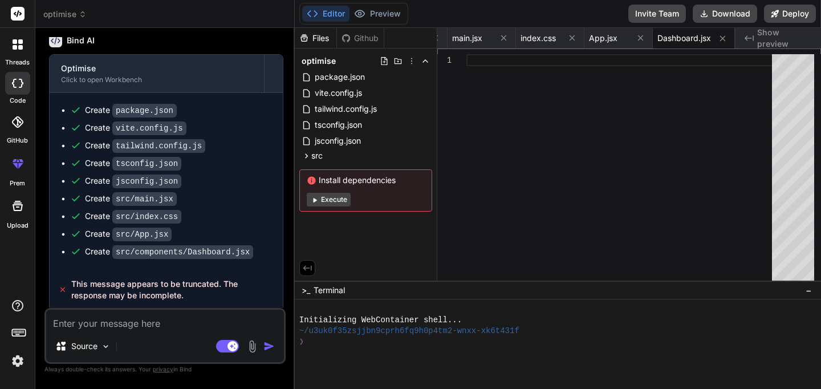
click at [157, 326] on textarea at bounding box center [165, 319] width 238 height 21
type textarea "t"
type textarea "x"
type textarea "tr"
type textarea "x"
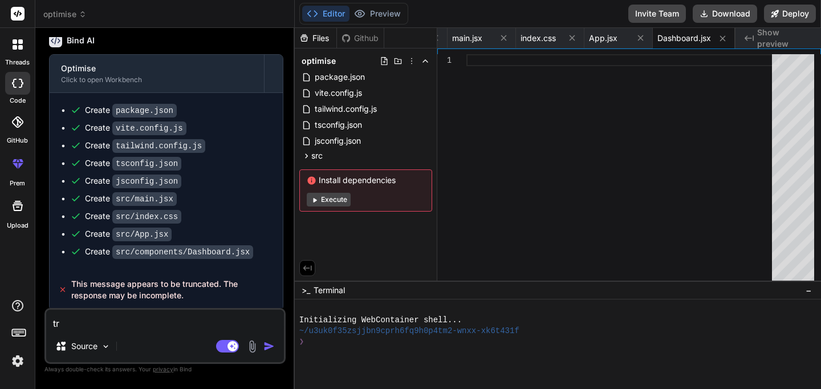
type textarea "try"
type textarea "x"
type textarea "try"
type textarea "x"
type textarea "try a"
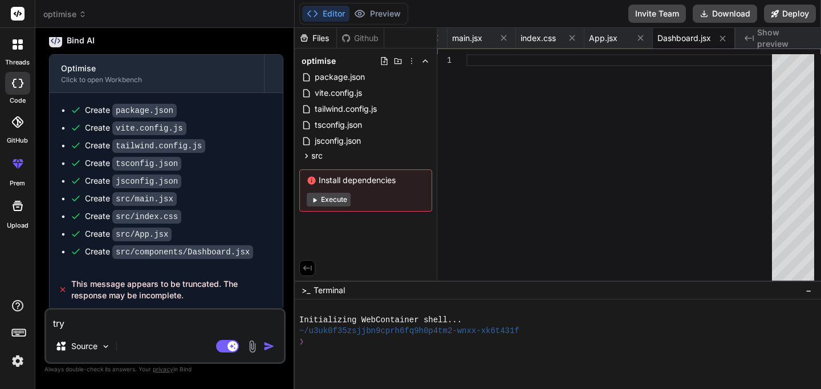
type textarea "x"
type textarea "try ag"
type textarea "x"
type textarea "try aga"
type textarea "x"
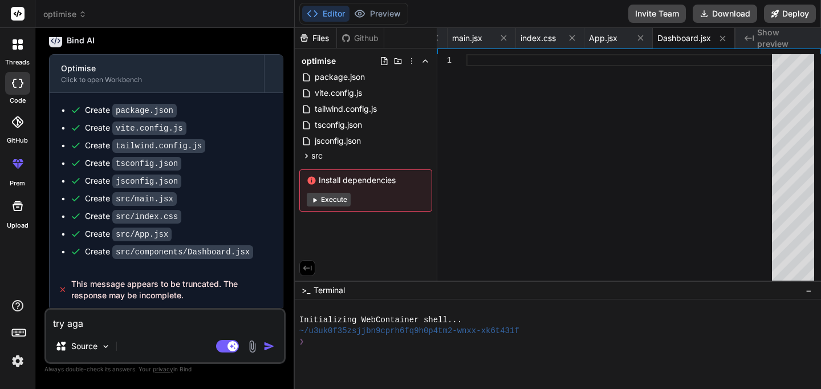
type textarea "try agai"
type textarea "x"
type textarea "try again"
type textarea "x"
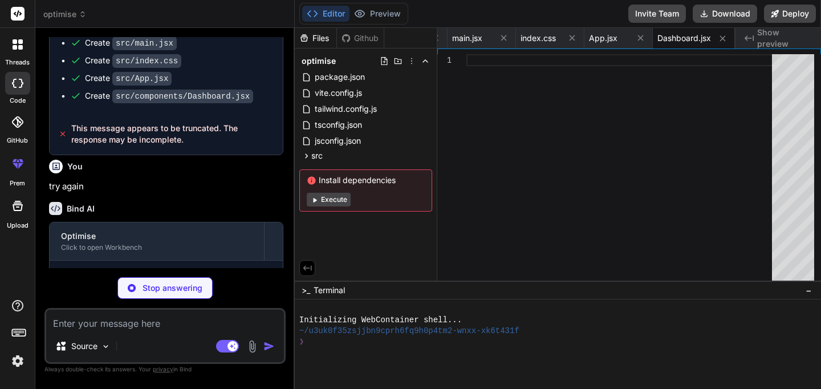
scroll to position [796, 0]
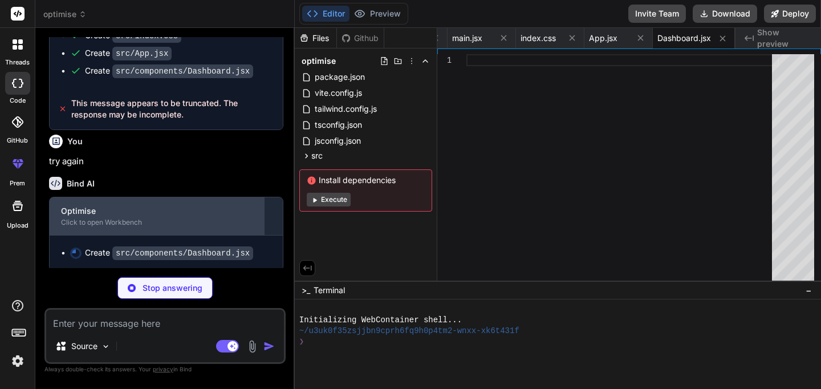
type textarea "x"
type textarea "</TabsContent> </Tabs> </main> </div> </div> ) }"
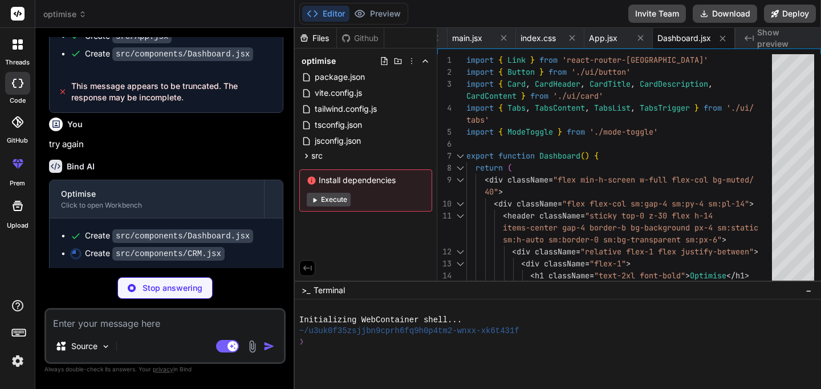
scroll to position [275, 0]
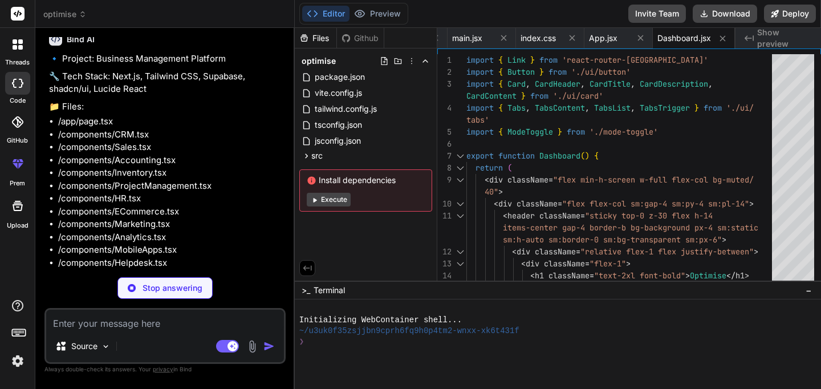
type textarea "x"
type textarea ") }"
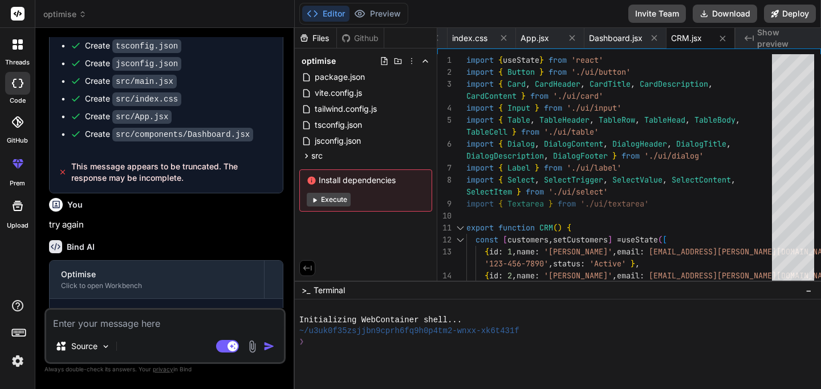
scroll to position [790, 0]
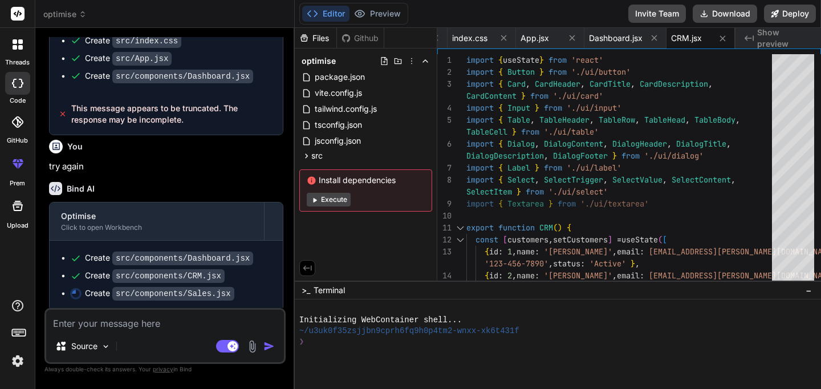
type textarea "x"
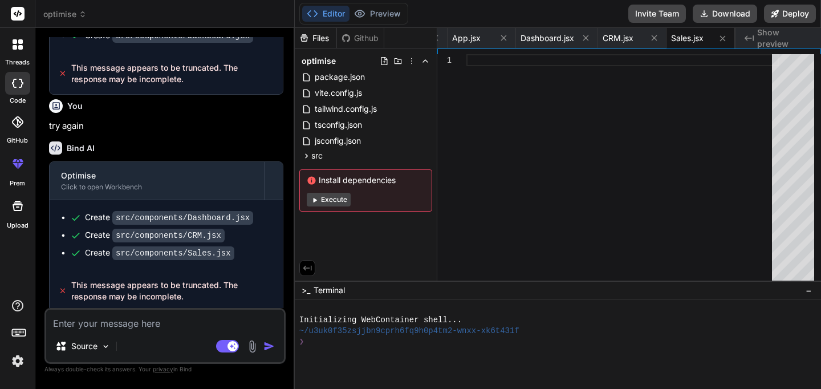
scroll to position [831, 0]
click at [332, 196] on button "Execute" at bounding box center [329, 200] width 44 height 14
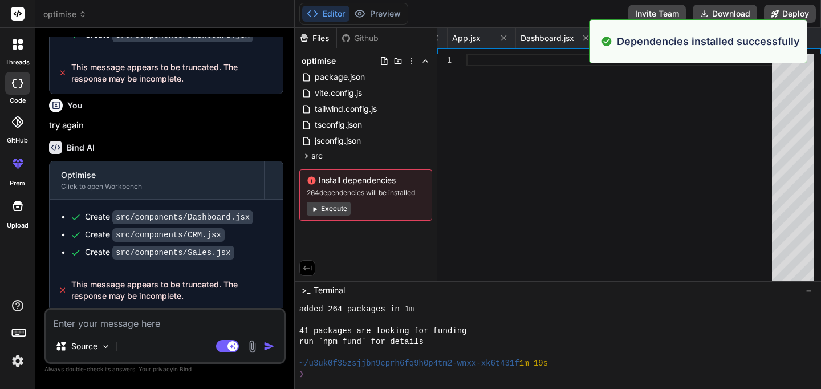
scroll to position [130, 0]
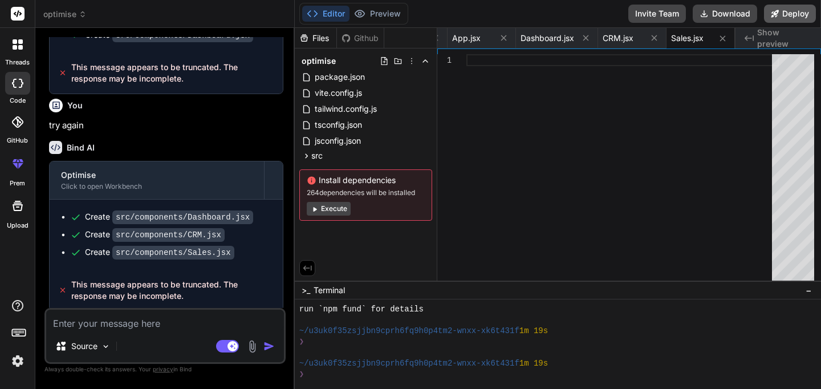
click at [802, 15] on button "Deploy" at bounding box center [790, 14] width 52 height 18
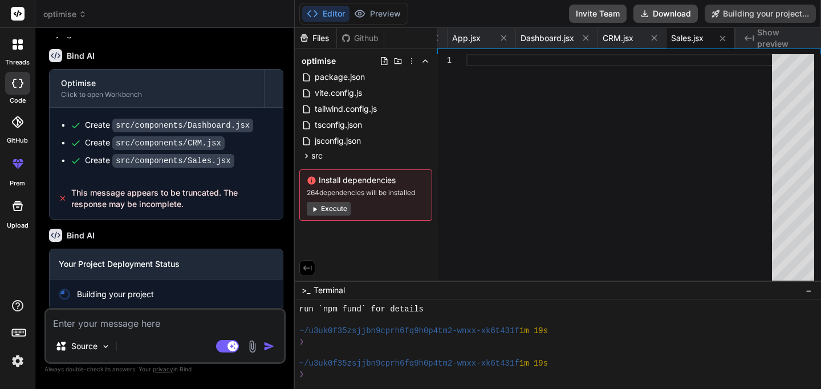
scroll to position [931, 0]
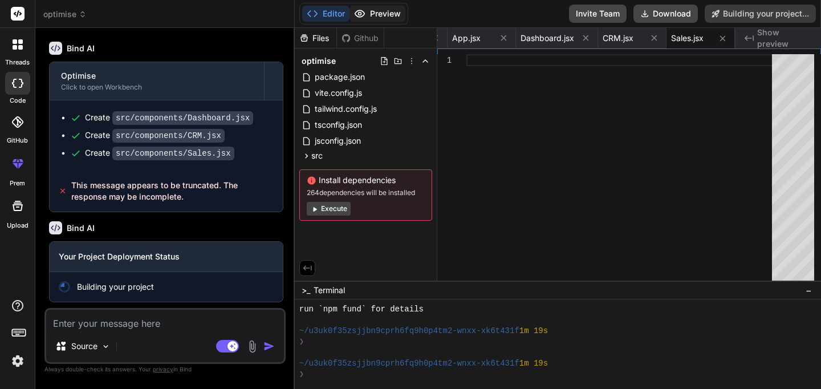
click at [393, 16] on button "Preview" at bounding box center [377, 14] width 56 height 16
type textarea "x"
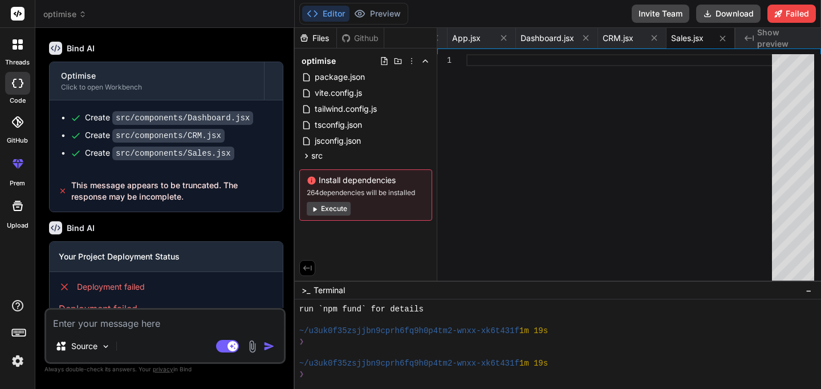
scroll to position [963, 0]
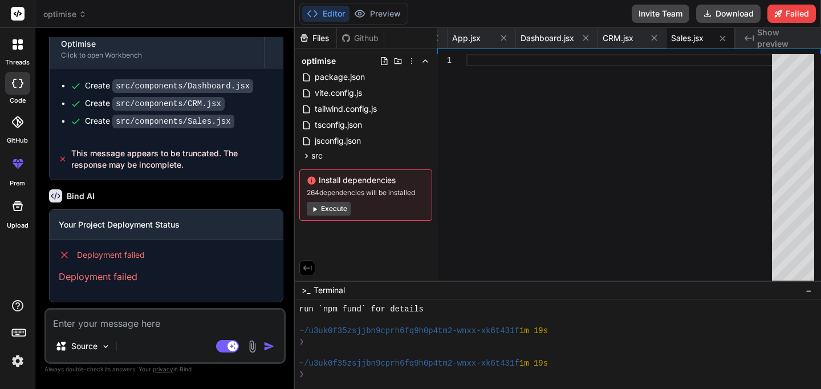
click at [161, 327] on textarea at bounding box center [165, 319] width 238 height 21
type textarea "r"
type textarea "x"
type textarea "re"
type textarea "x"
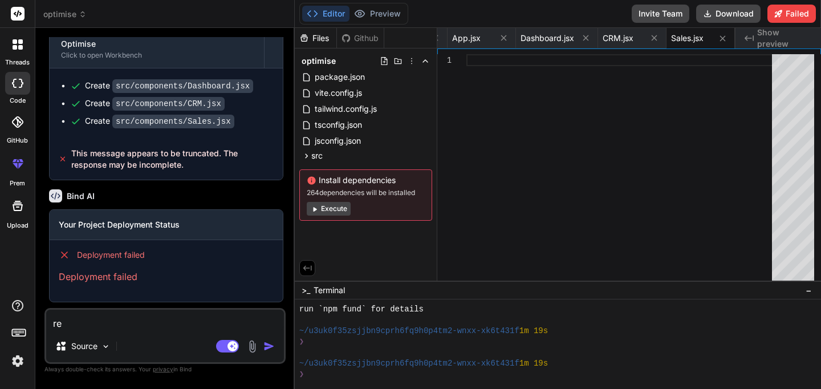
type textarea "reb"
type textarea "x"
type textarea "rebu"
type textarea "x"
type textarea "rebui"
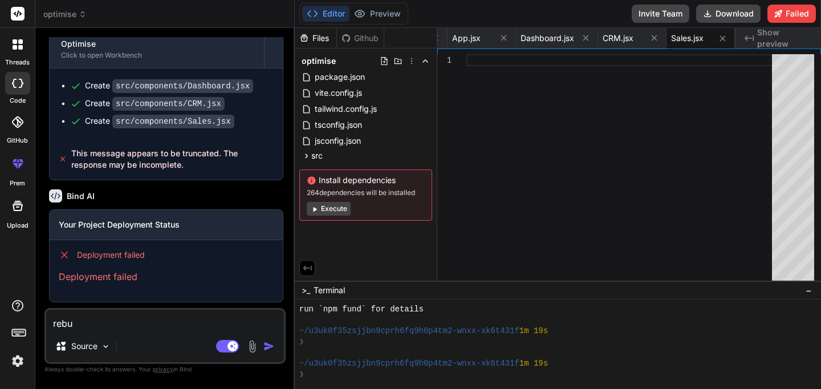
type textarea "x"
type textarea "rebuil"
type textarea "x"
type textarea "rebuild"
type textarea "x"
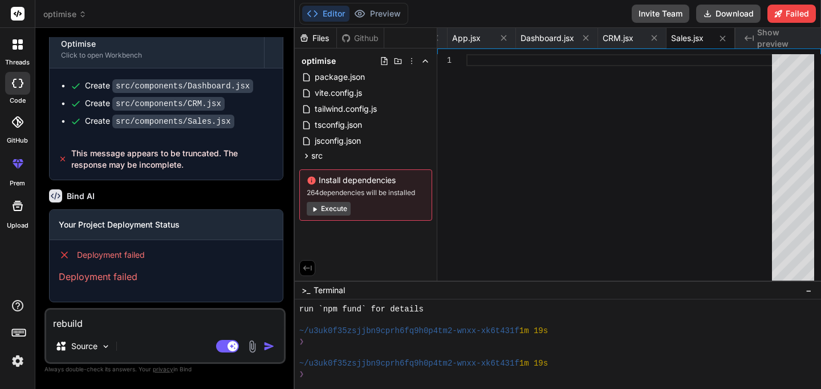
type textarea "rebuild"
type textarea "x"
type textarea "rebuild a"
type textarea "x"
type textarea "rebuild ap"
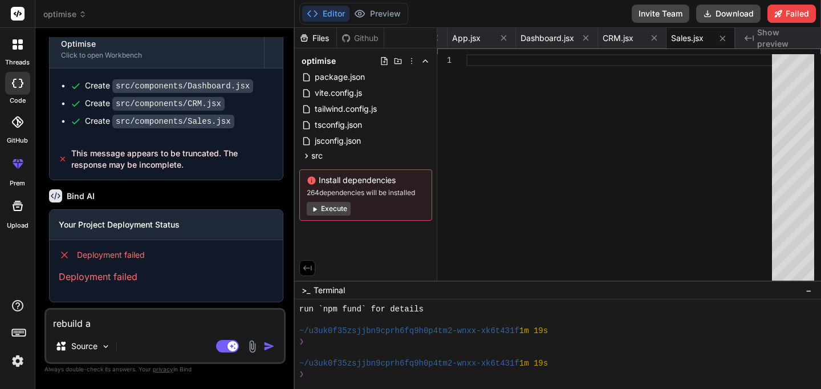
type textarea "x"
type textarea "rebuild app"
type textarea "x"
type textarea "rebuild appl"
type textarea "x"
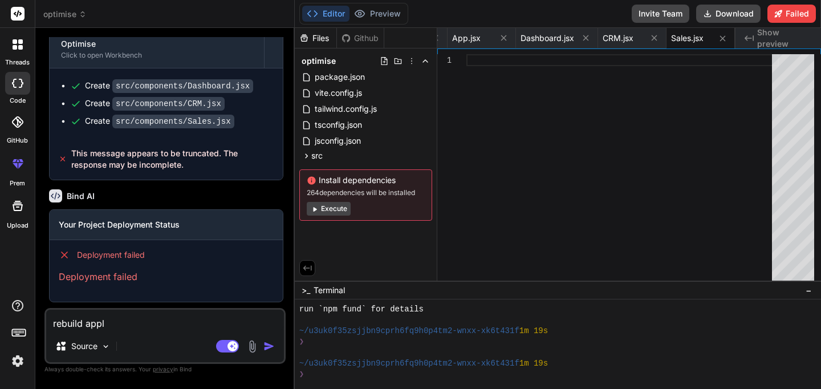
type textarea "rebuild appli"
type textarea "x"
type textarea "rebuild applic"
type textarea "x"
type textarea "rebuild applica"
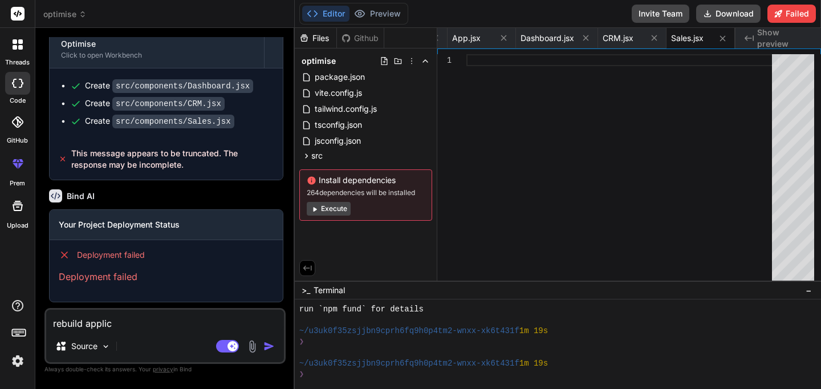
type textarea "x"
type textarea "rebuild applicat"
type textarea "x"
type textarea "rebuild applicati"
type textarea "x"
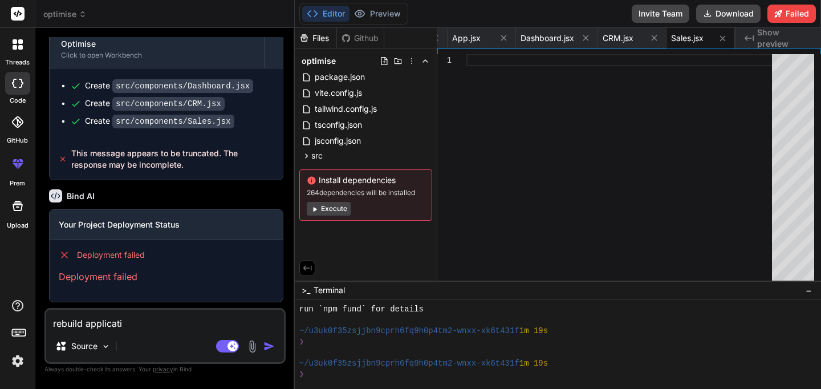
type textarea "rebuild applicatio"
type textarea "x"
type textarea "rebuild application"
type textarea "x"
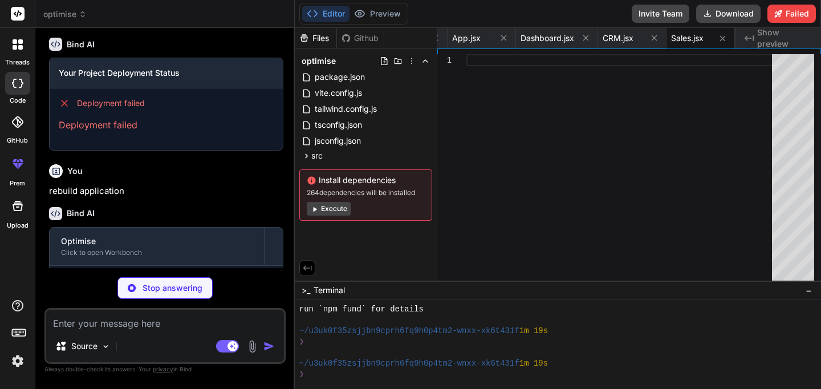
scroll to position [1143, 0]
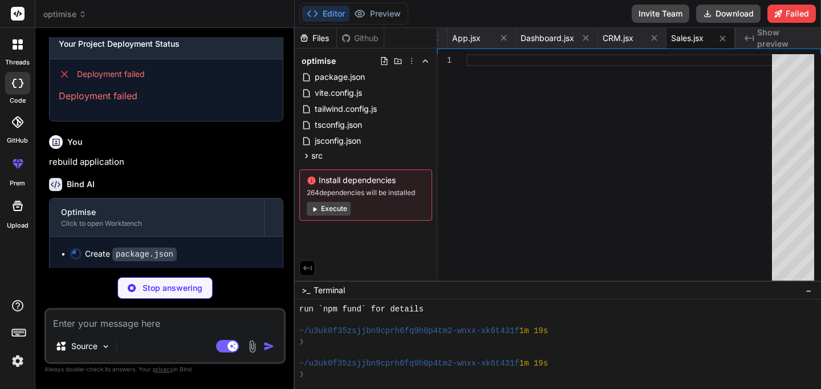
type textarea "x"
type textarea "} }"
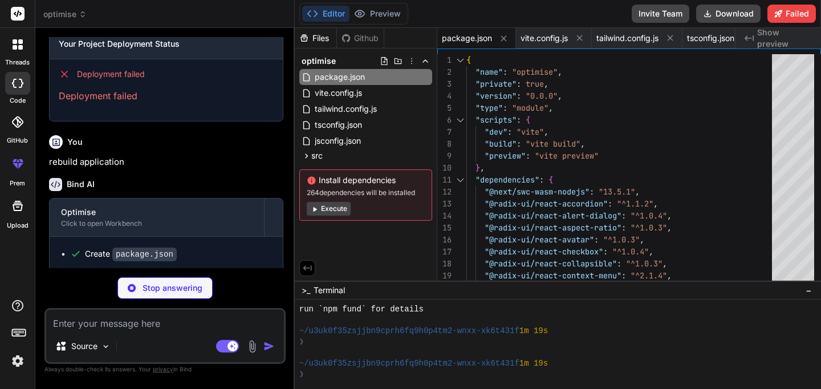
type textarea "x"
type textarea "}, }, })"
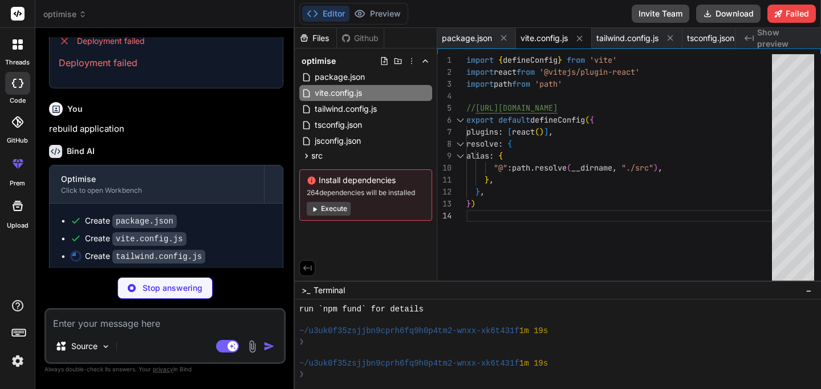
scroll to position [1178, 0]
type textarea "x"
type textarea "animation: { "accordion-down": "accordion-down 0.2s ease-out", "accordion-up": …"
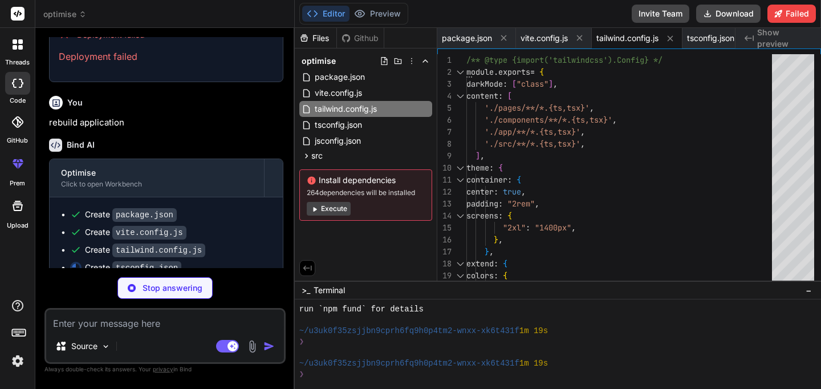
scroll to position [1195, 0]
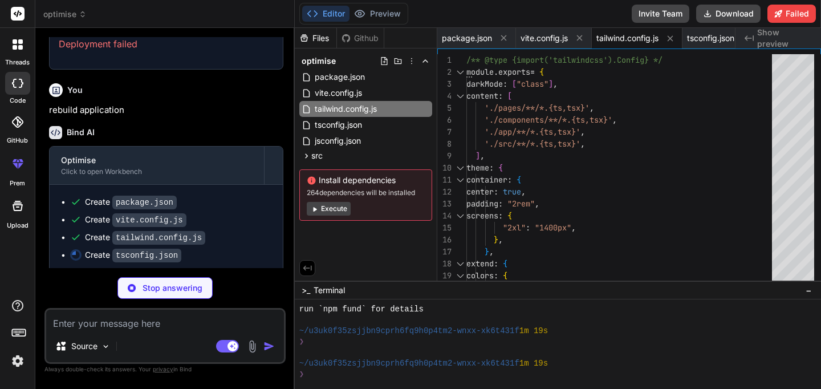
type textarea "x"
type textarea "}, "include": ["**/*.ts", "**/*.tsx"], "exclude": ["node_modules"] }"
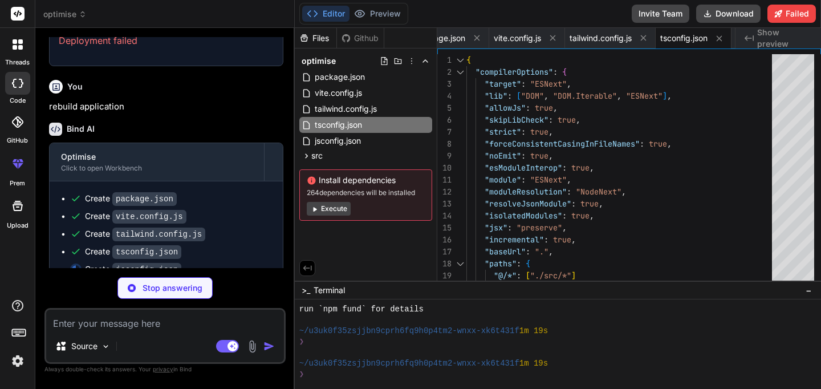
scroll to position [1213, 0]
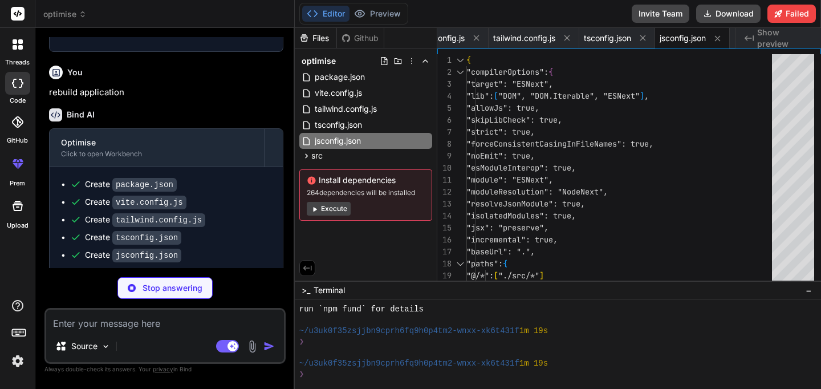
type textarea "x"
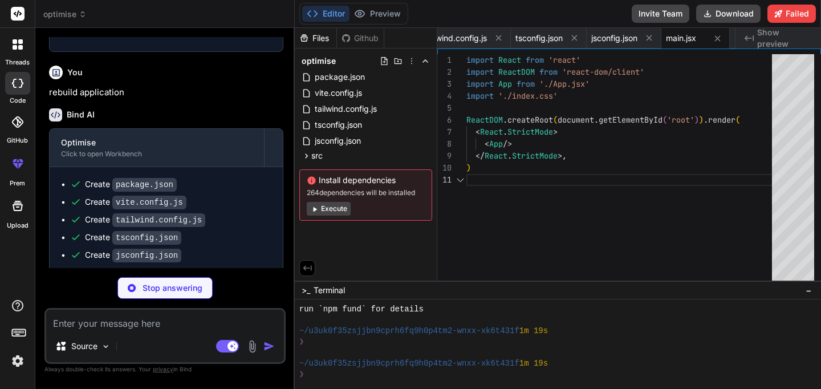
type textarea "x"
type textarea "@tailwind base; @tailwind components; @tailwind utilities;"
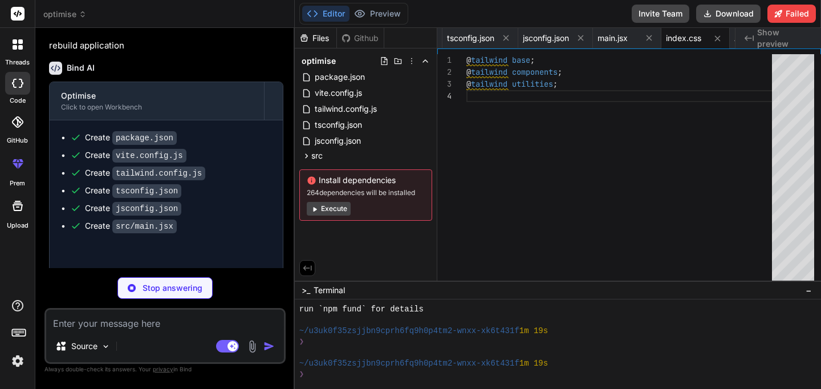
scroll to position [1265, 0]
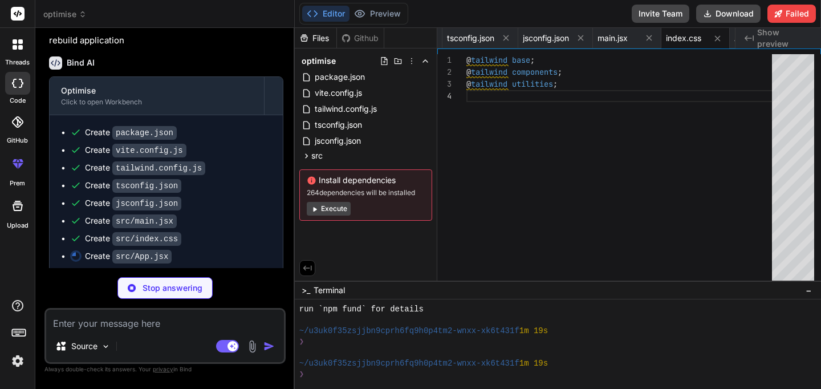
type textarea "x"
type textarea "<Toaster /> </ThemeProvider> ) } export default App"
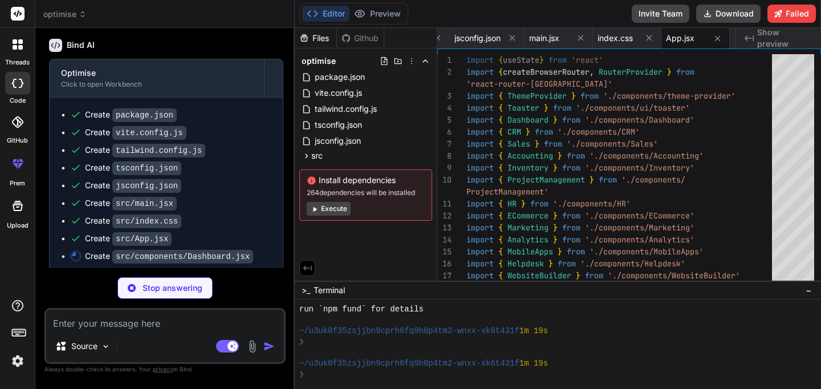
scroll to position [1242, 0]
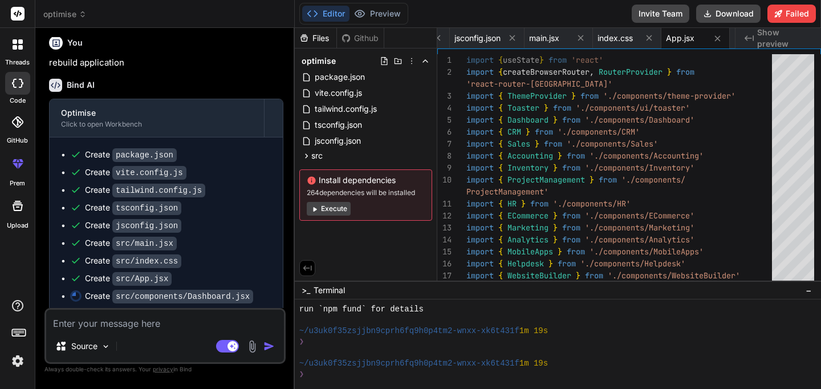
type textarea "x"
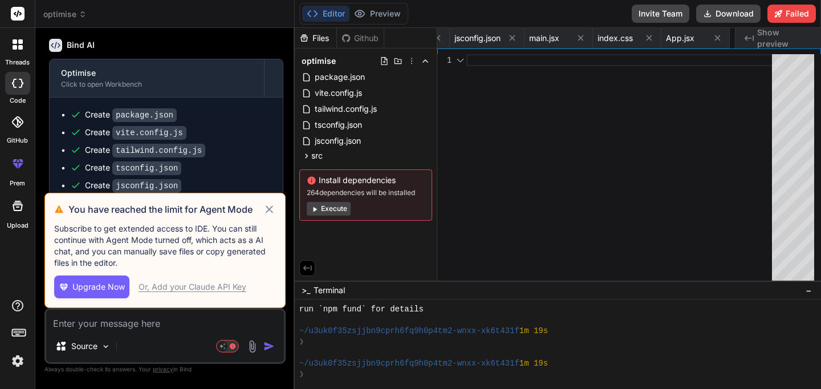
scroll to position [0, 0]
click at [270, 207] on icon at bounding box center [269, 208] width 7 height 7
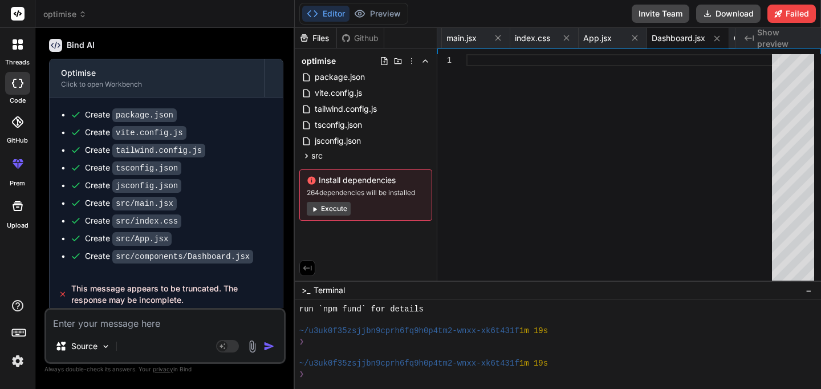
scroll to position [1283, 0]
click at [173, 335] on div "Source" at bounding box center [165, 348] width 238 height 27
click at [175, 315] on textarea at bounding box center [165, 319] width 238 height 21
click at [197, 275] on div "This message appears to be truncated. The response may be incomplete." at bounding box center [166, 292] width 233 height 41
click at [272, 346] on img "button" at bounding box center [268, 345] width 11 height 11
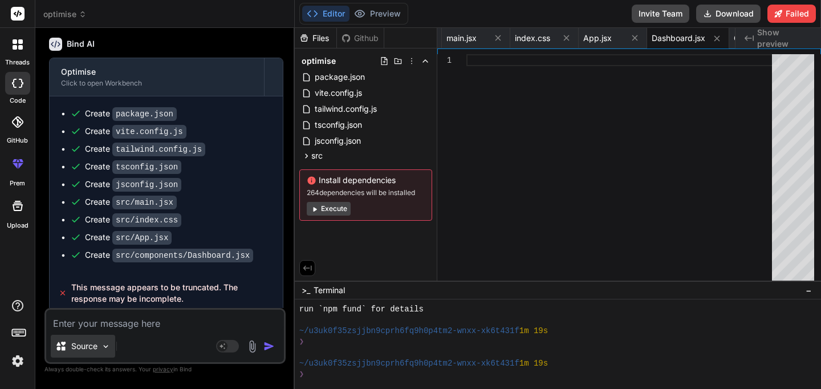
click at [91, 350] on p "Source" at bounding box center [84, 345] width 26 height 11
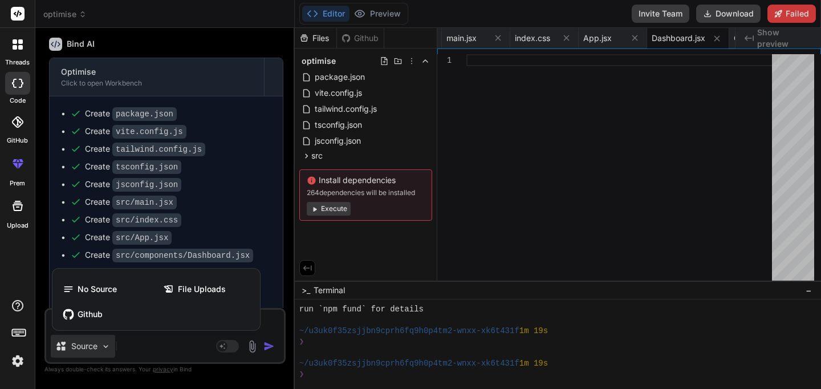
click at [91, 349] on div at bounding box center [410, 194] width 821 height 389
type textarea "x"
